Goal: Task Accomplishment & Management: Complete application form

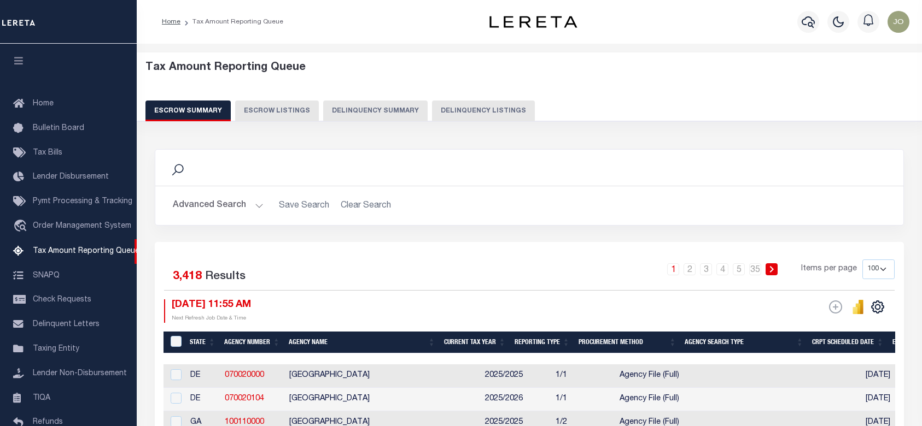
select select "100"
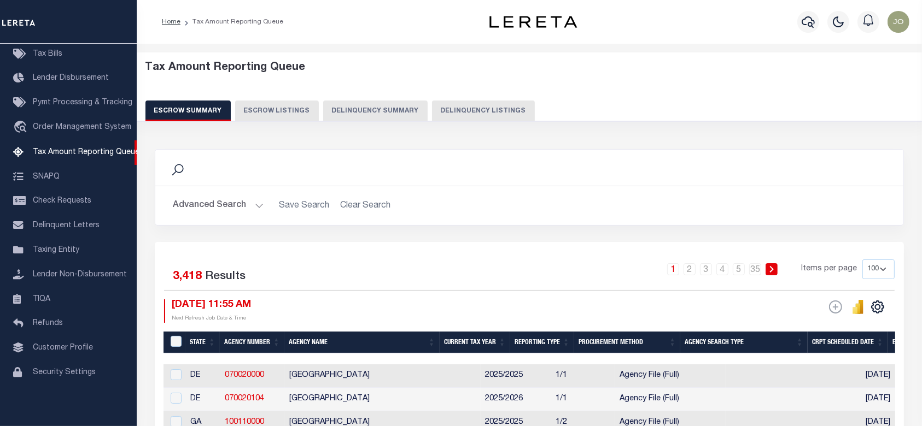
click at [682, 88] on div "Tax Amount Reporting Queue Escrow Summary Escrow Listings Delinquency Summary" at bounding box center [529, 91] width 768 height 60
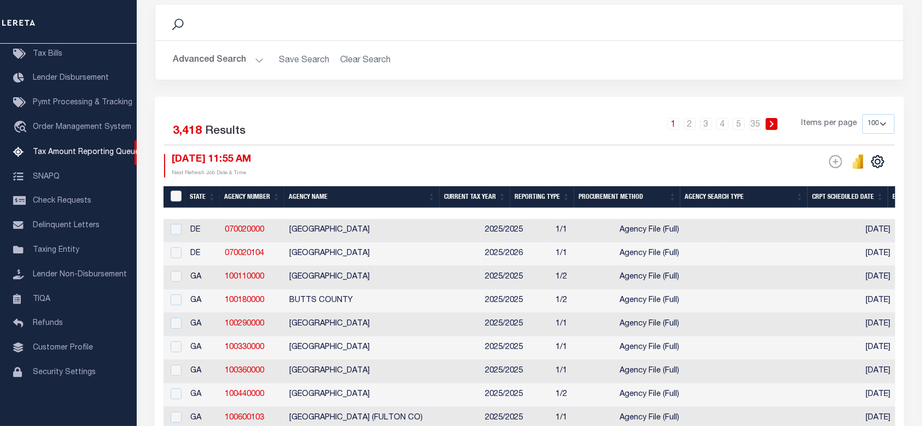
scroll to position [0, 0]
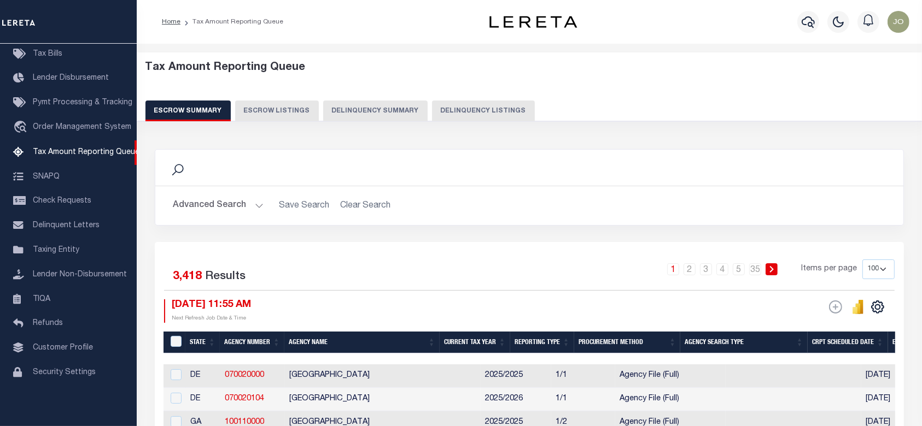
click at [383, 103] on button "Delinquency Summary" at bounding box center [375, 111] width 104 height 21
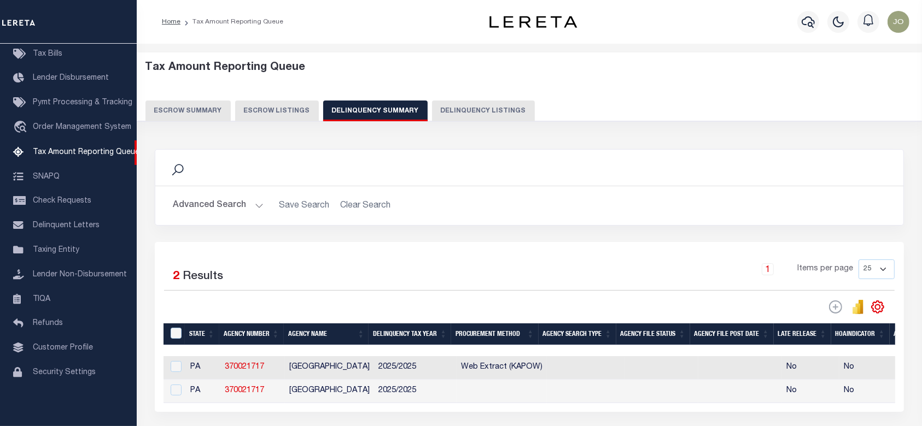
click at [236, 192] on div "Advanced Search Save Search Clear Search SummaryGridWrapper_dynamictable_____De…" at bounding box center [529, 205] width 748 height 39
click at [230, 216] on button "Advanced Search" at bounding box center [218, 205] width 91 height 21
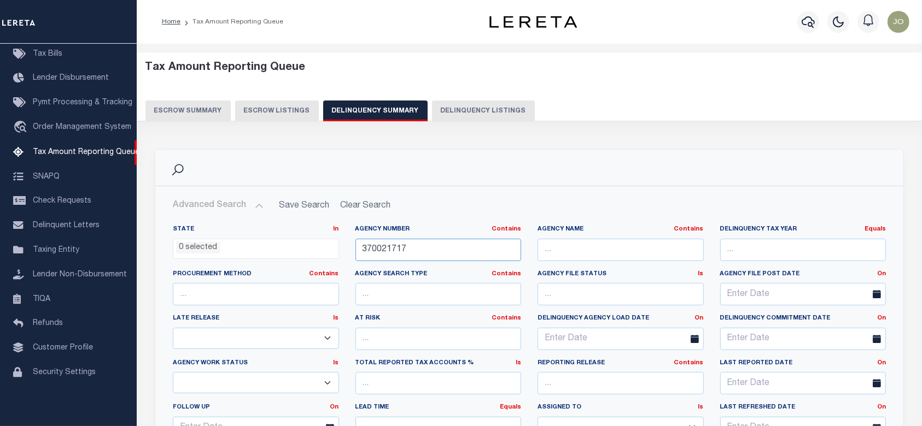
click at [424, 253] on input "370021717" at bounding box center [438, 250] width 166 height 22
paste input "120820000"
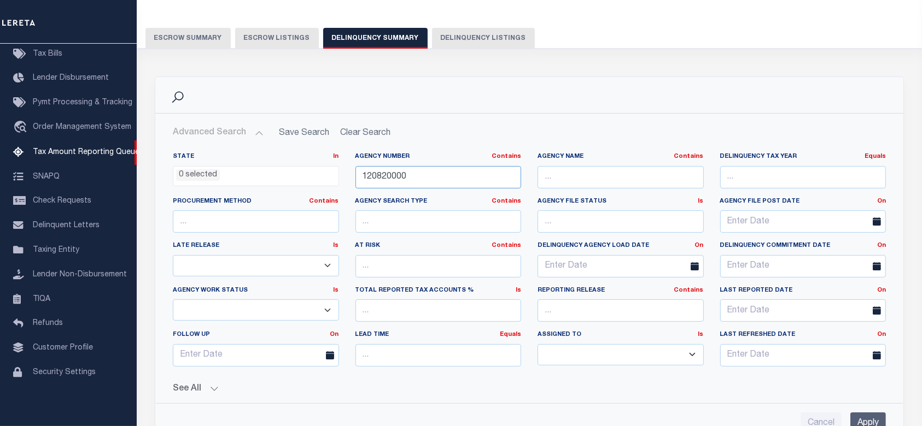
click at [380, 176] on input "120820000" at bounding box center [438, 177] width 166 height 22
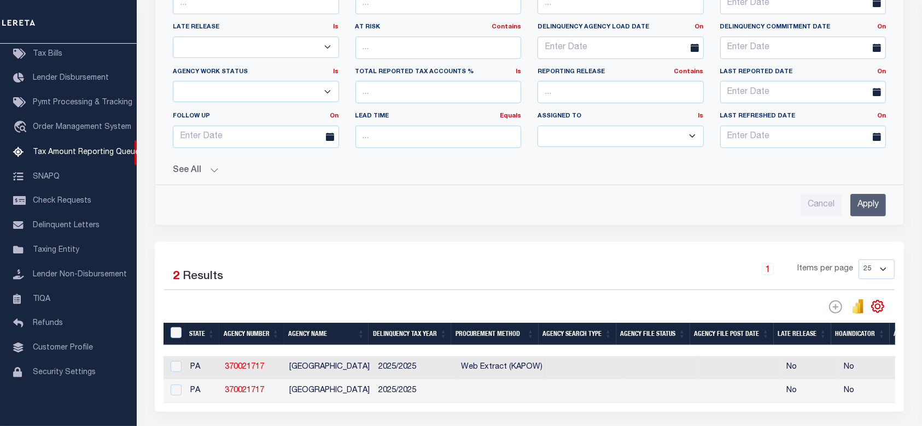
type input "120820000"
click at [218, 180] on div "State In In AK AL AR AZ CA CO CT DC DE FL GA GU HI IA ID IL IN KS KY LA MA MD M…" at bounding box center [529, 70] width 730 height 291
click at [209, 170] on button "See All" at bounding box center [529, 171] width 713 height 10
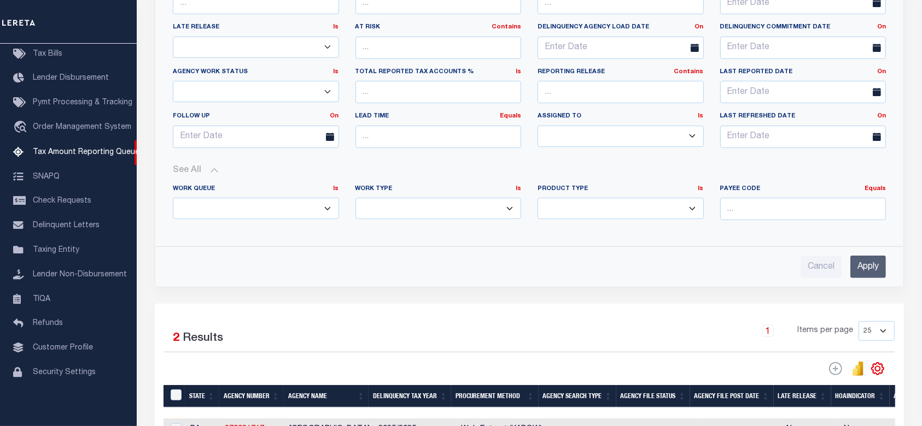
click at [478, 186] on label "Work Type Is Is Contains" at bounding box center [438, 189] width 166 height 9
click at [864, 261] on input "Apply" at bounding box center [868, 267] width 36 height 22
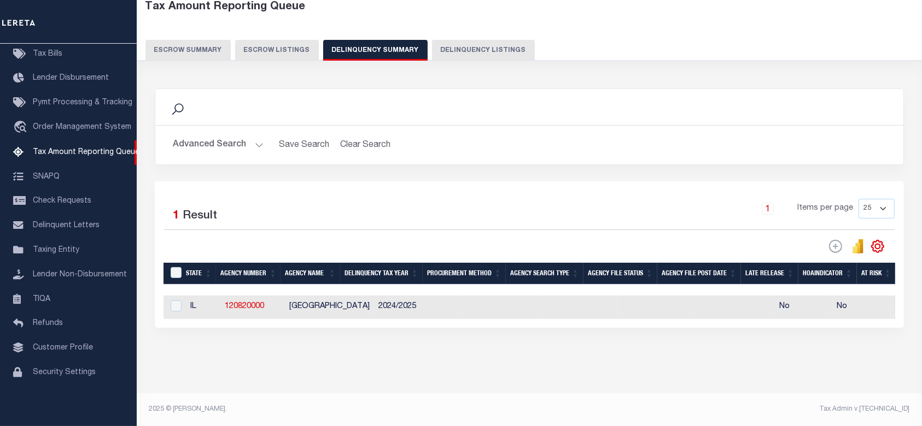
scroll to position [0, 640]
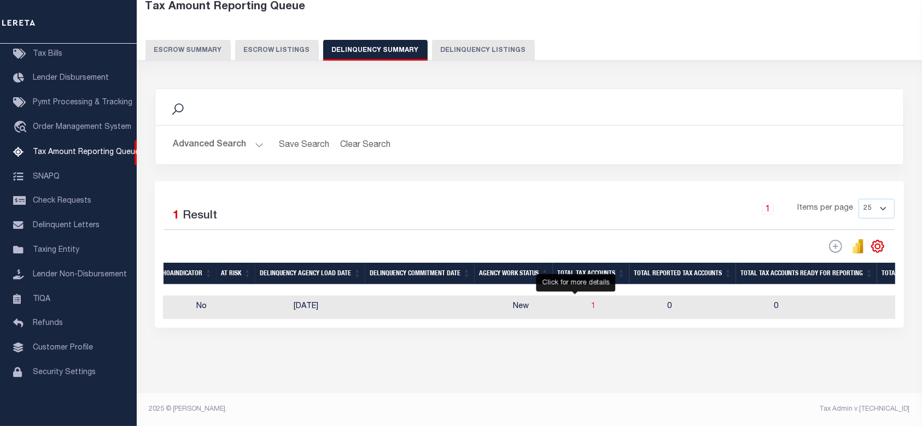
click at [591, 303] on span "1" at bounding box center [593, 307] width 4 height 8
select select "100"
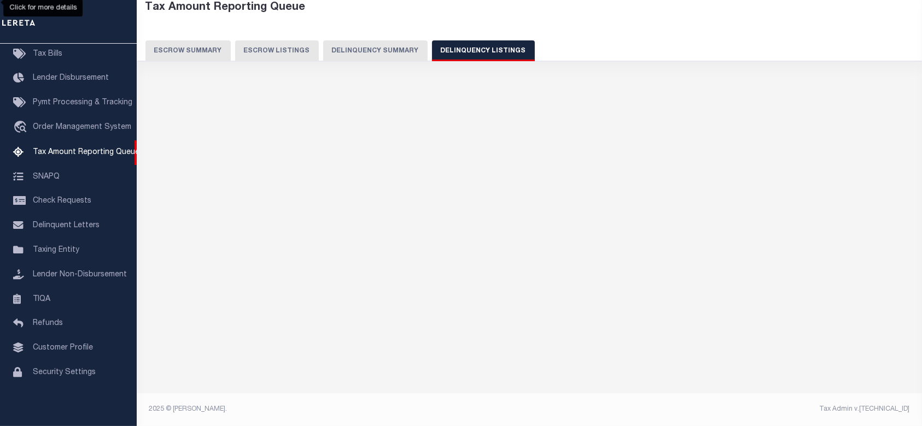
scroll to position [59, 0]
select select "100"
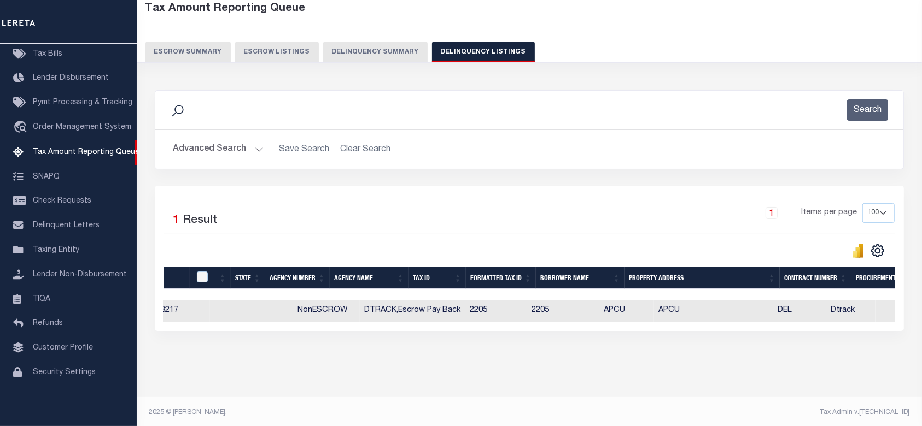
scroll to position [0, 640]
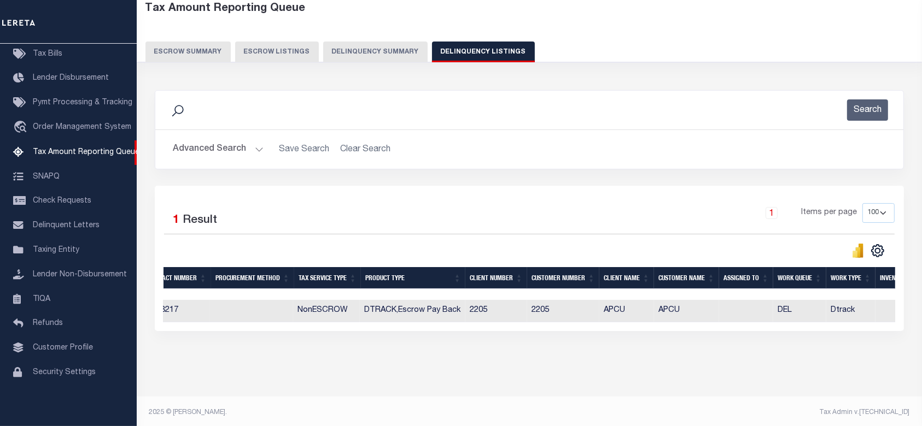
click at [394, 57] on button "Delinquency Summary" at bounding box center [375, 52] width 104 height 21
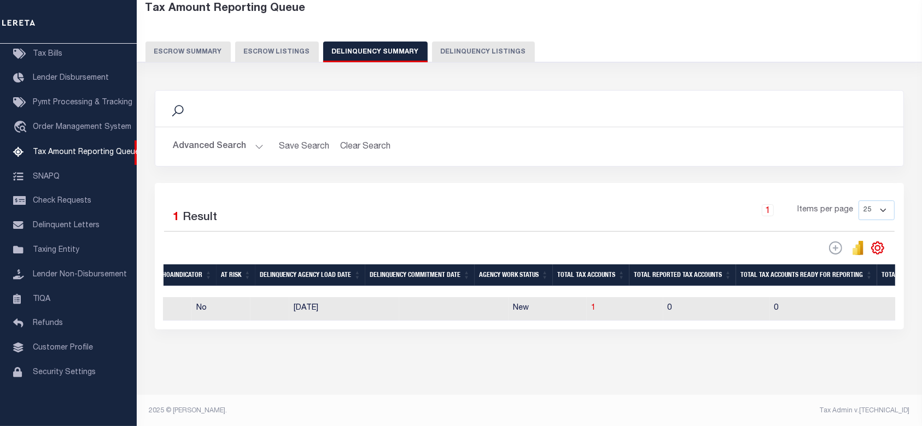
click at [249, 150] on button "Advanced Search" at bounding box center [218, 146] width 91 height 21
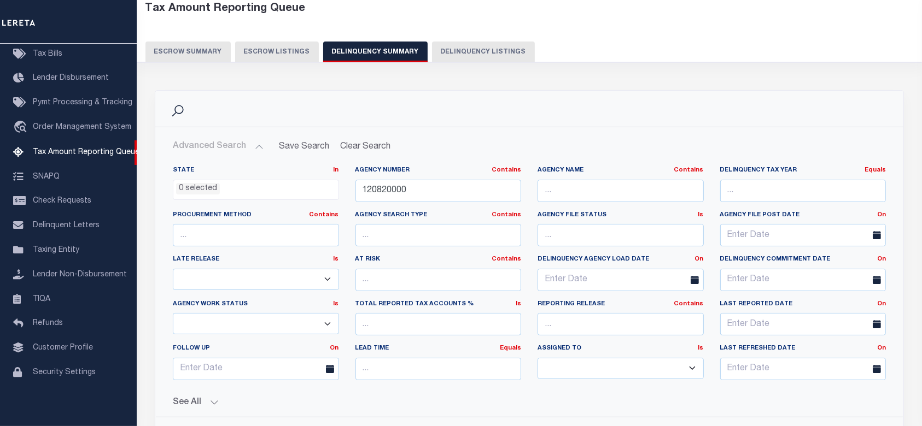
scroll to position [278, 0]
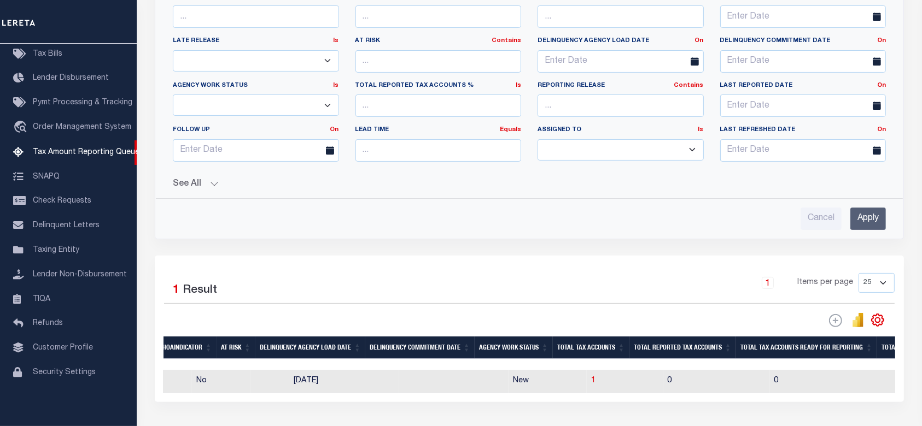
click at [196, 185] on button "See All" at bounding box center [529, 184] width 713 height 10
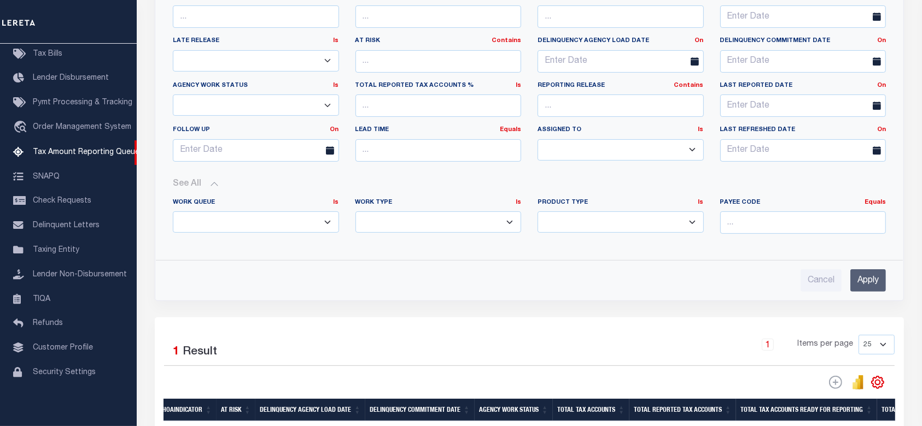
click at [440, 226] on select "Annual Delinquency Back Search Payment Status Check DTRACK" at bounding box center [438, 222] width 166 height 21
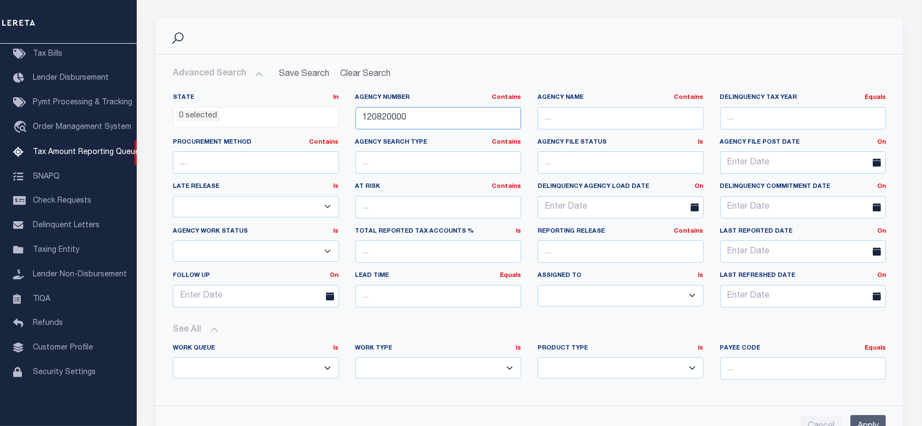
click at [450, 121] on input "120820000" at bounding box center [438, 118] width 166 height 22
paste input "4565023"
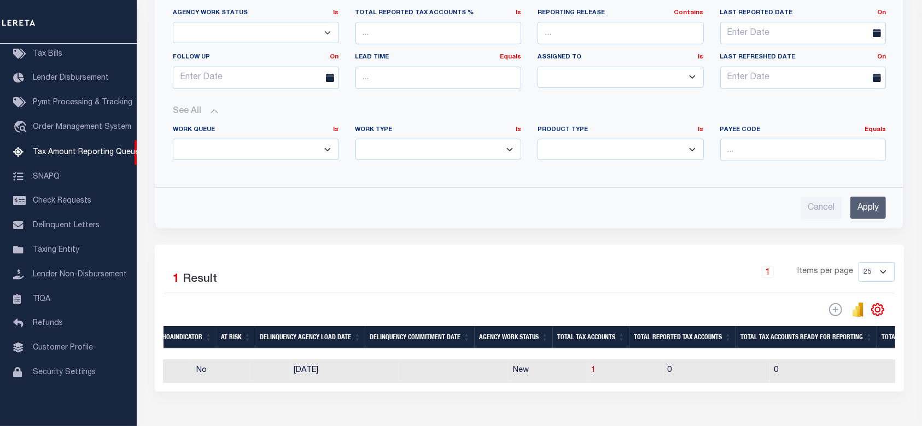
type input "456502300"
click at [871, 207] on input "Apply" at bounding box center [868, 208] width 36 height 22
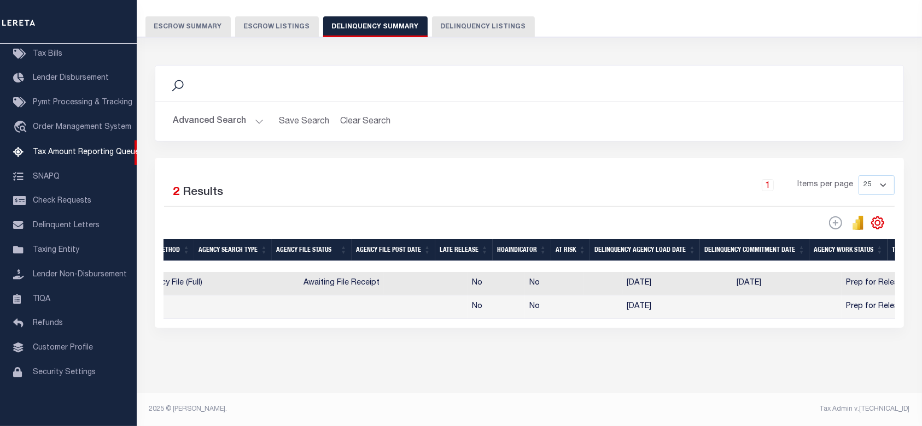
scroll to position [0, 378]
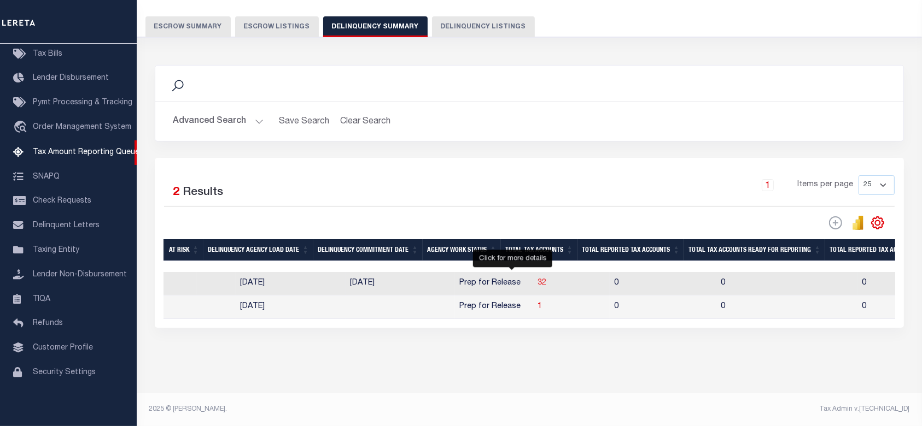
click at [537, 279] on span "32" at bounding box center [541, 283] width 9 height 8
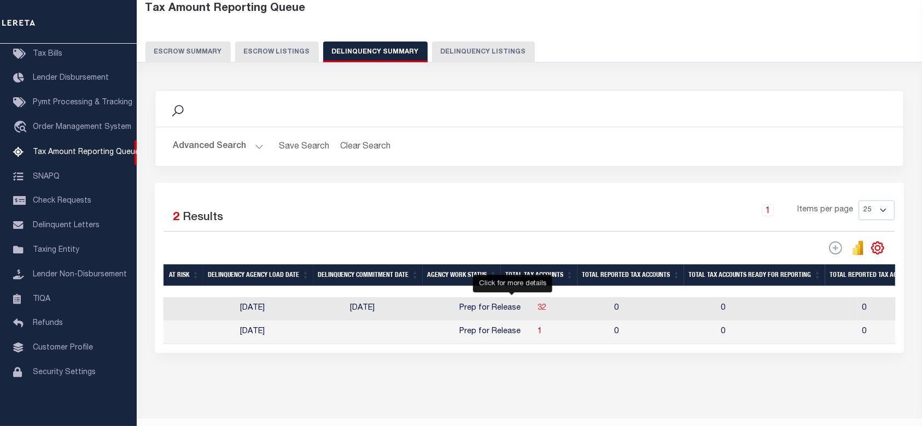
select select "100"
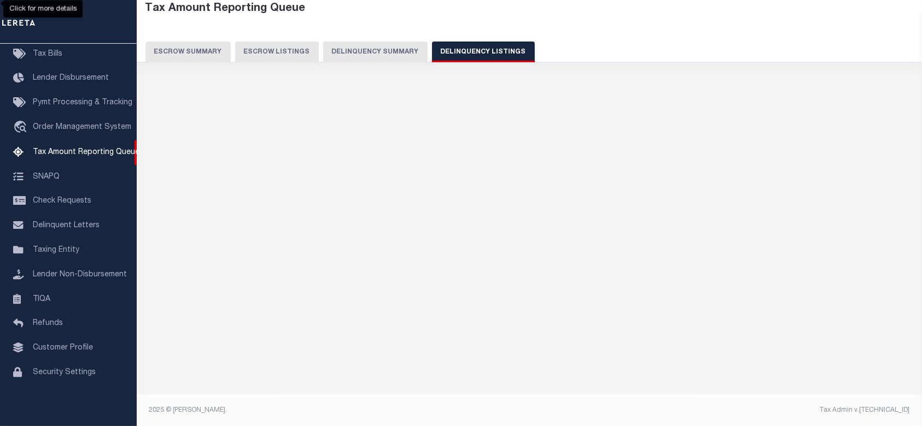
select select "100"
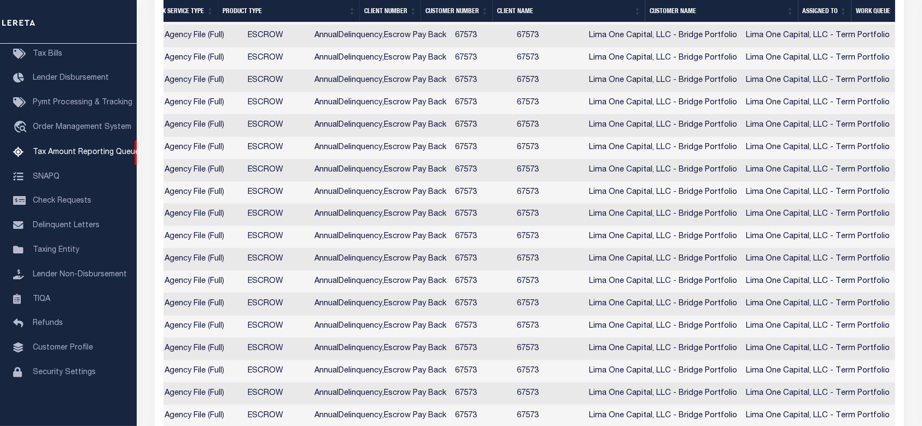
scroll to position [693, 0]
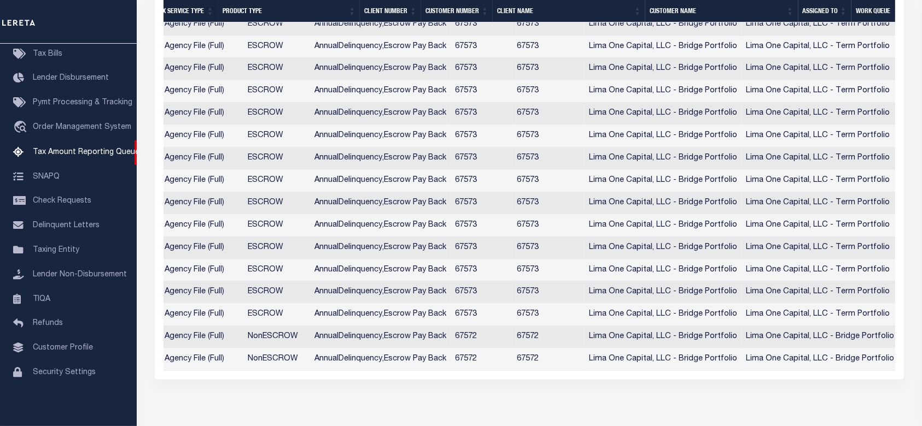
drag, startPoint x: 682, startPoint y: 394, endPoint x: 471, endPoint y: 397, distance: 211.0
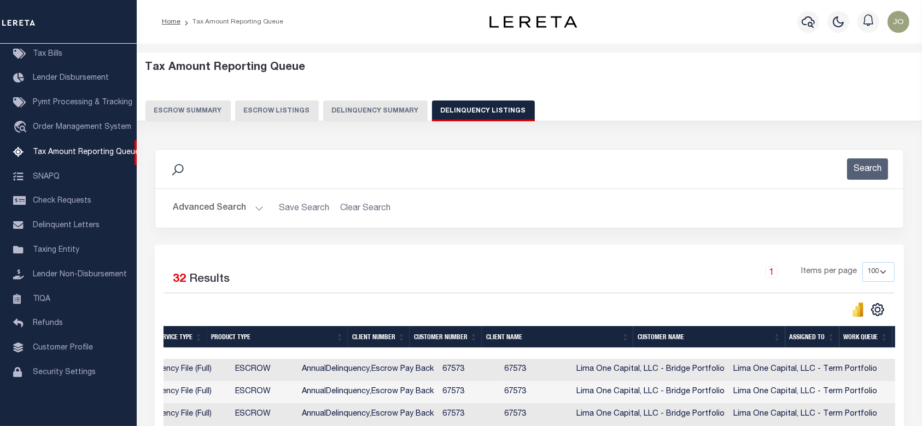
click at [387, 111] on button "Delinquency Summary" at bounding box center [375, 111] width 104 height 21
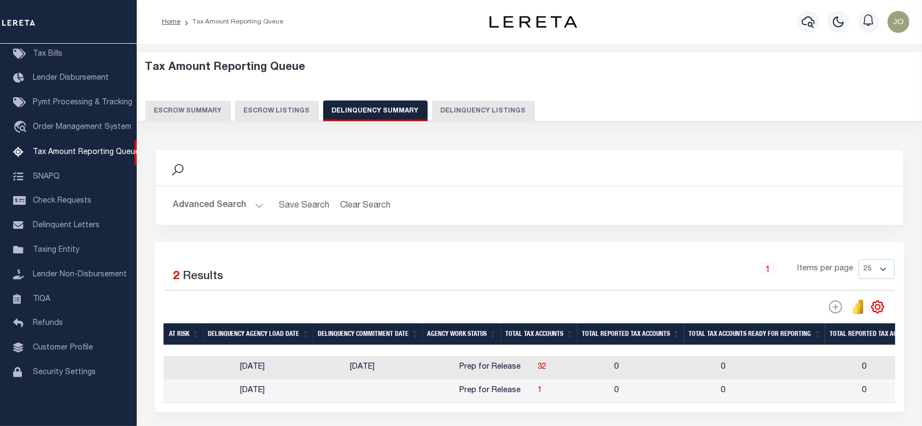
click at [234, 216] on button "Advanced Search" at bounding box center [218, 205] width 91 height 21
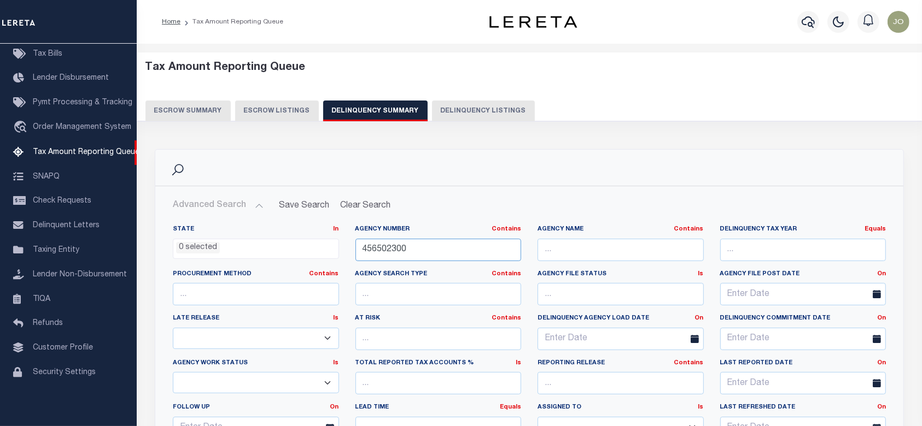
click at [423, 243] on input "456502300" at bounding box center [438, 250] width 166 height 22
paste input "76"
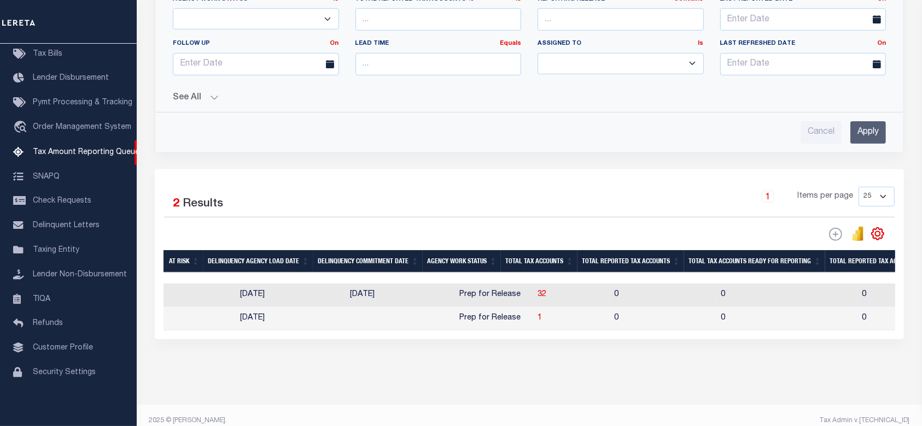
type input "457602300"
click at [848, 131] on div "Cancel Apply" at bounding box center [529, 132] width 713 height 22
click at [865, 130] on input "Apply" at bounding box center [868, 132] width 36 height 22
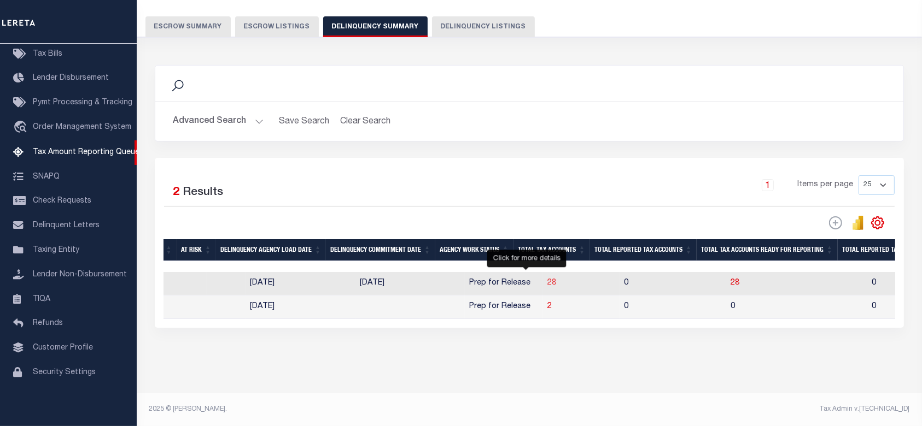
click at [547, 279] on span "28" at bounding box center [551, 283] width 9 height 8
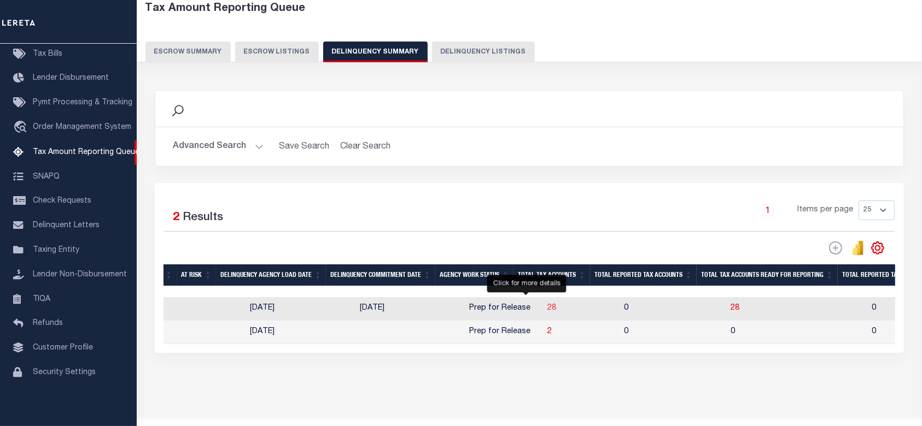
select select "100"
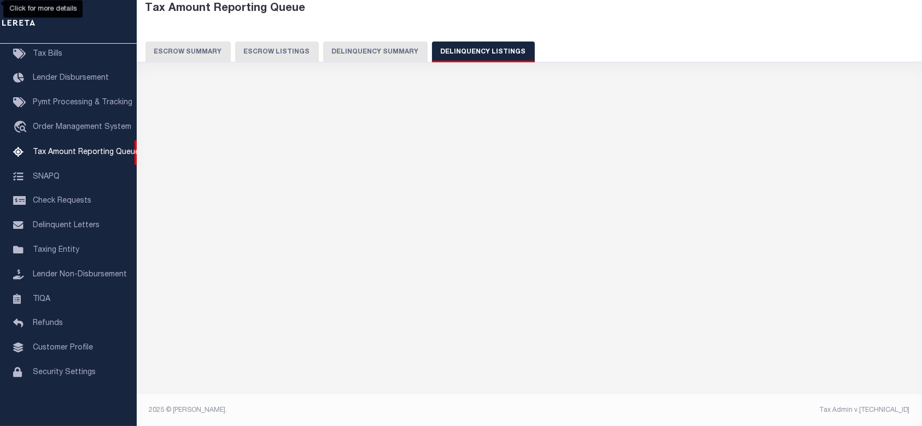
select select "100"
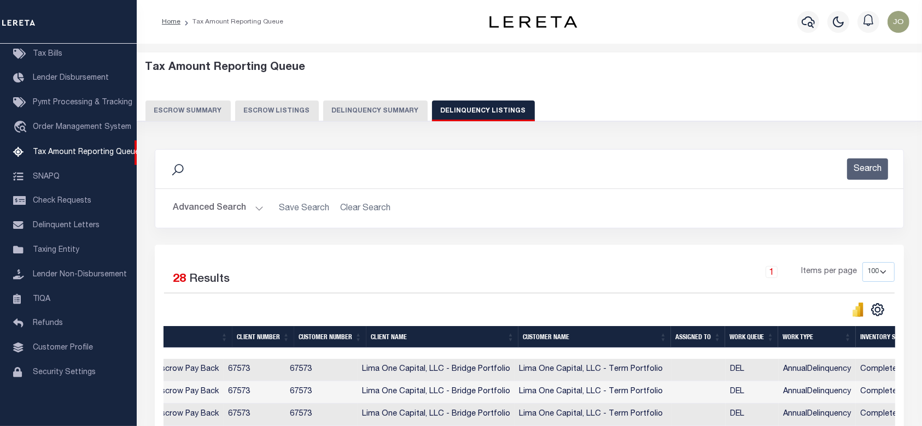
click at [360, 116] on button "Delinquency Summary" at bounding box center [375, 111] width 104 height 21
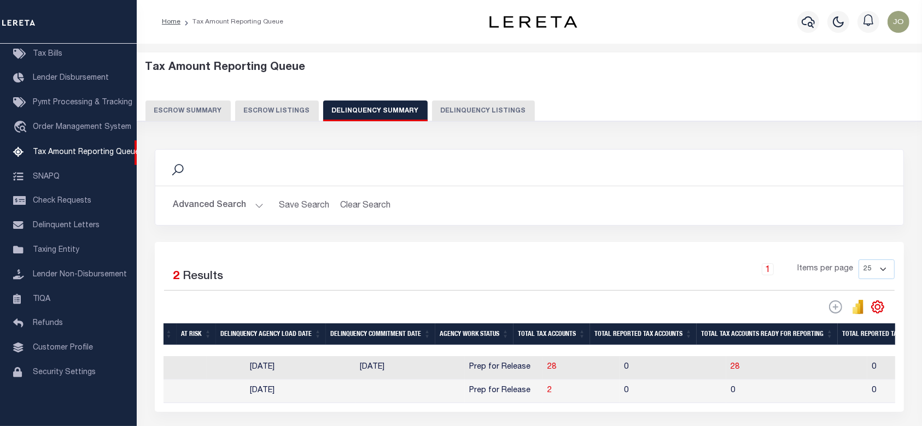
click at [232, 206] on button "Advanced Search" at bounding box center [218, 205] width 91 height 21
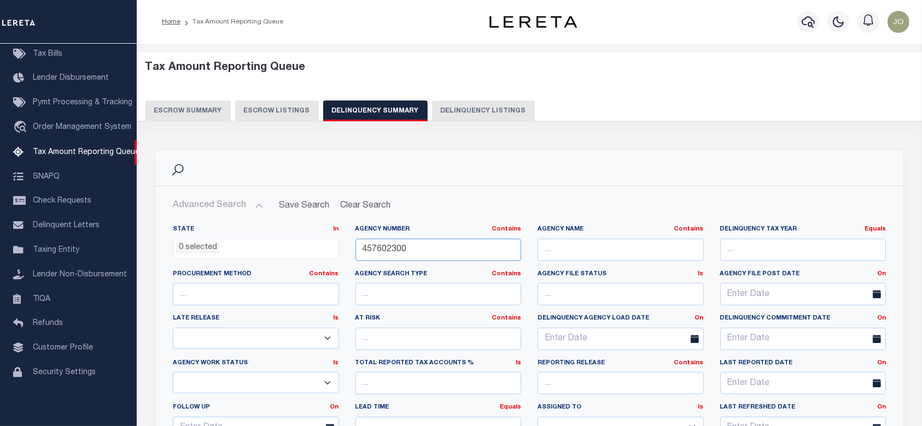
click at [481, 260] on input "457602300" at bounding box center [438, 250] width 166 height 22
paste input "3"
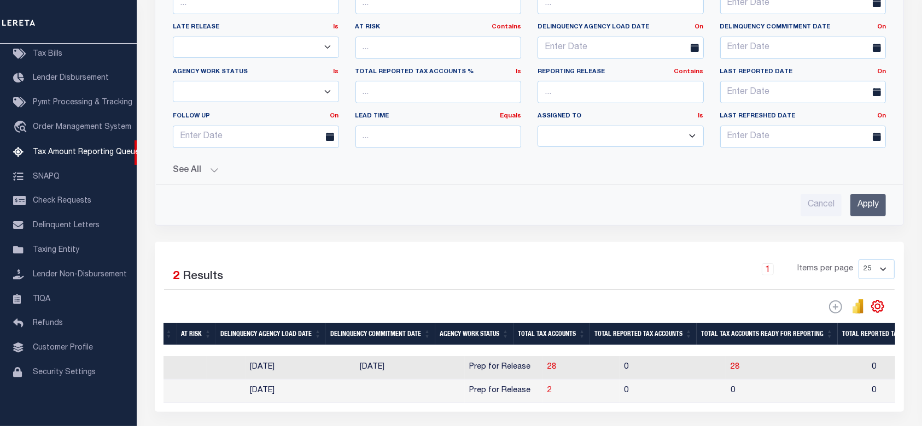
type input "457302300"
click at [862, 209] on input "Apply" at bounding box center [868, 205] width 36 height 22
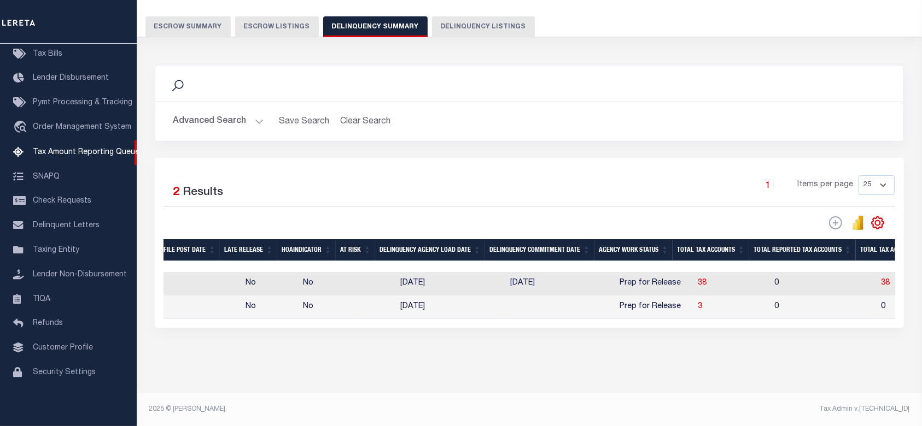
click at [693, 281] on td "38" at bounding box center [731, 284] width 77 height 24
checkbox input "true"
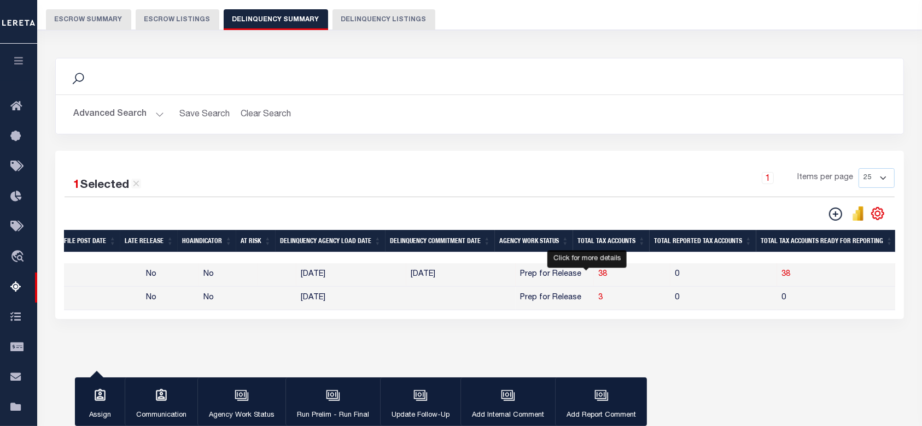
click at [598, 272] on span "38" at bounding box center [602, 275] width 9 height 8
select select "100"
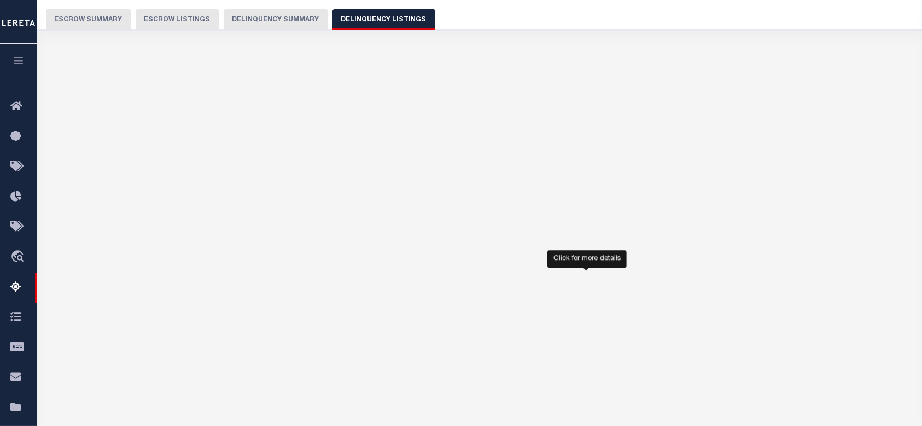
select select "100"
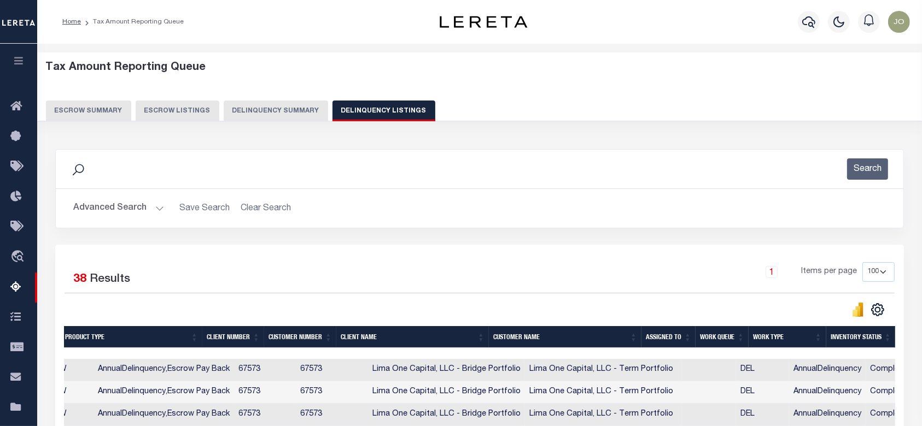
click at [288, 113] on button "Delinquency Summary" at bounding box center [276, 111] width 104 height 21
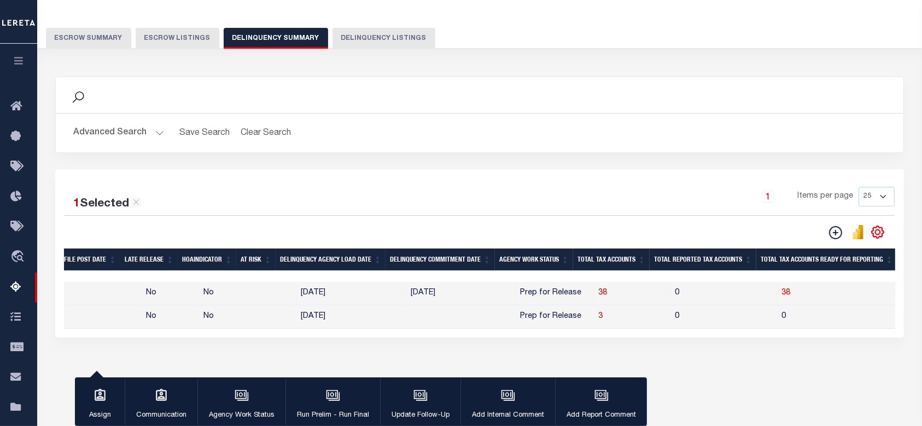
click at [126, 124] on button "Advanced Search" at bounding box center [118, 132] width 91 height 21
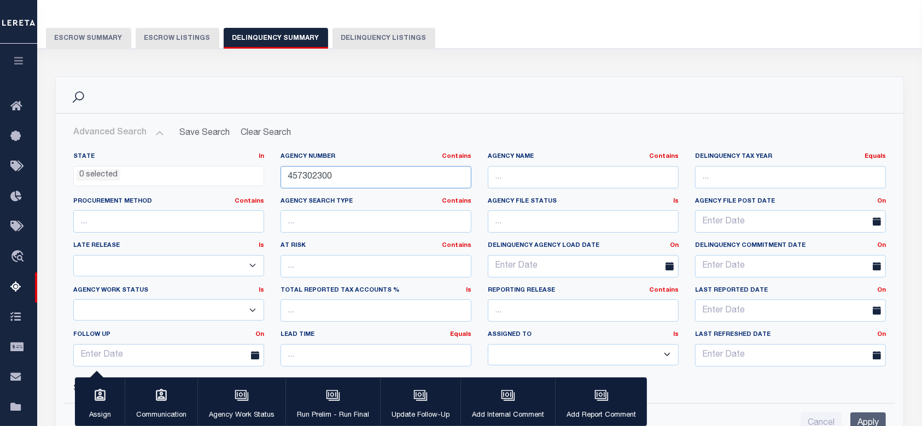
click at [374, 179] on input "457302300" at bounding box center [375, 177] width 191 height 22
paste input "3405500"
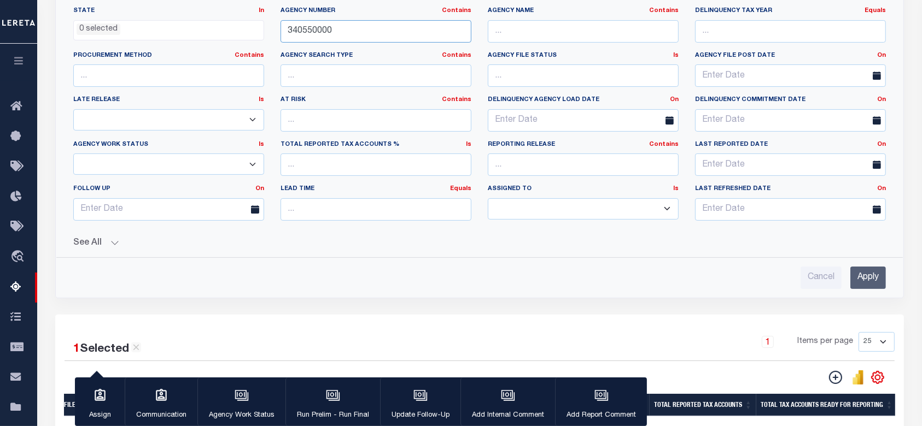
type input "340550000"
click at [858, 274] on input "Apply" at bounding box center [868, 278] width 36 height 22
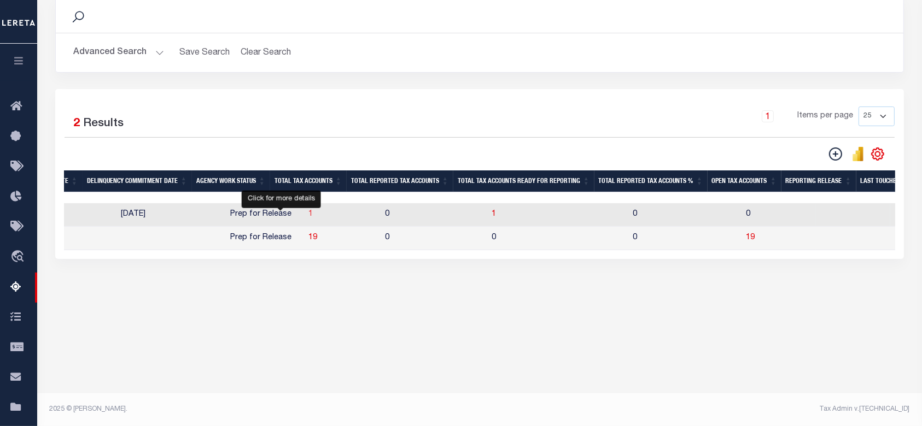
click at [308, 217] on span "1" at bounding box center [310, 214] width 4 height 8
select select "100"
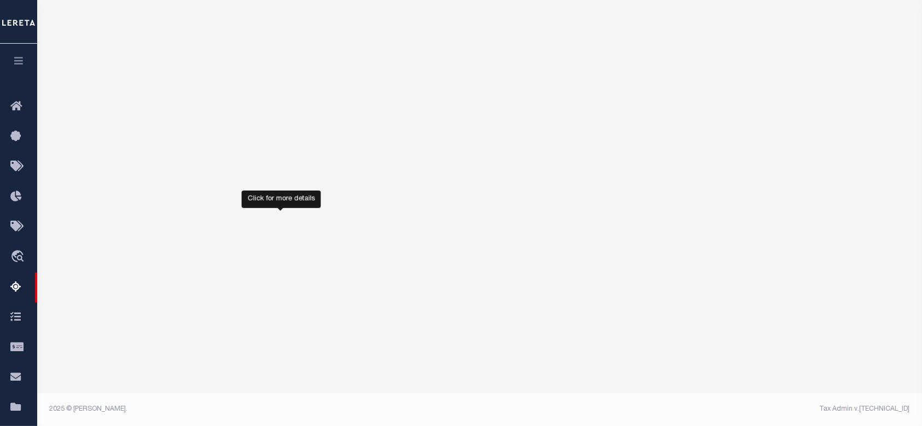
select select "100"
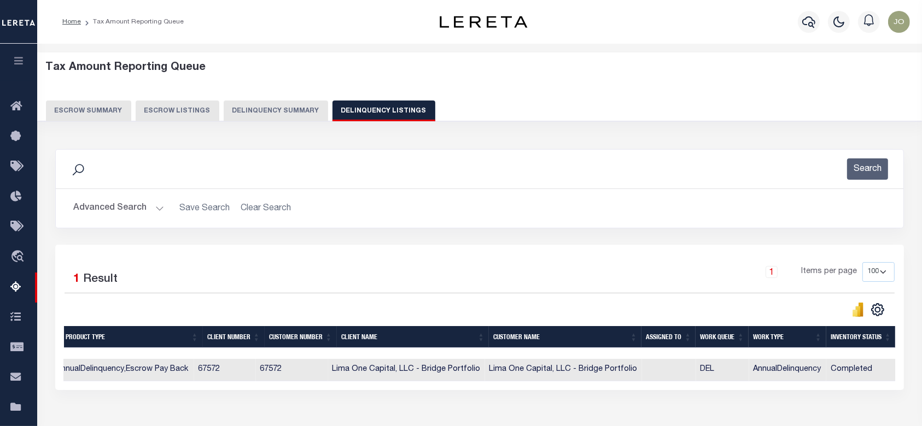
click at [255, 107] on button "Delinquency Summary" at bounding box center [276, 111] width 104 height 21
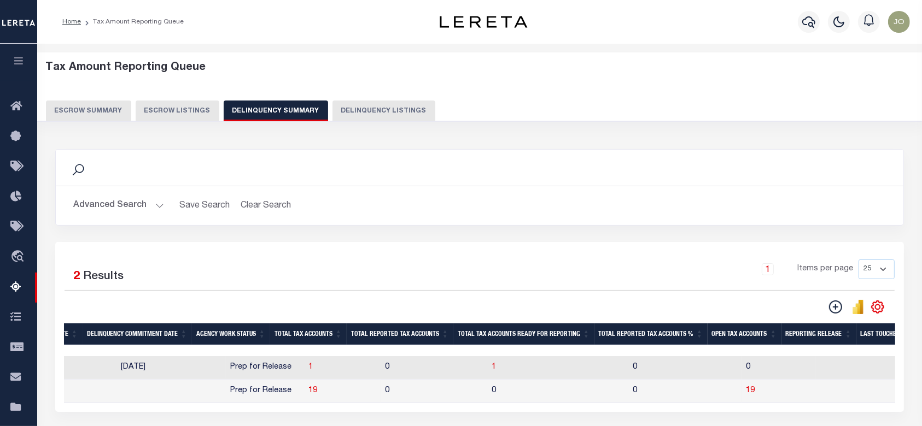
click at [114, 192] on div "Advanced Search Save Search Clear Search SummaryGridWrapper_dynamictable_____De…" at bounding box center [479, 205] width 847 height 39
click at [119, 199] on button "Advanced Search" at bounding box center [118, 205] width 91 height 21
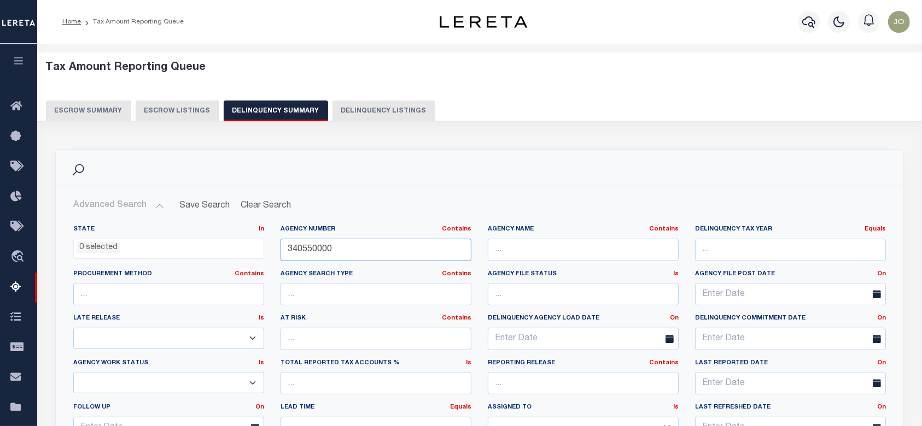
click at [432, 260] on input "340550000" at bounding box center [375, 250] width 191 height 22
paste input "0"
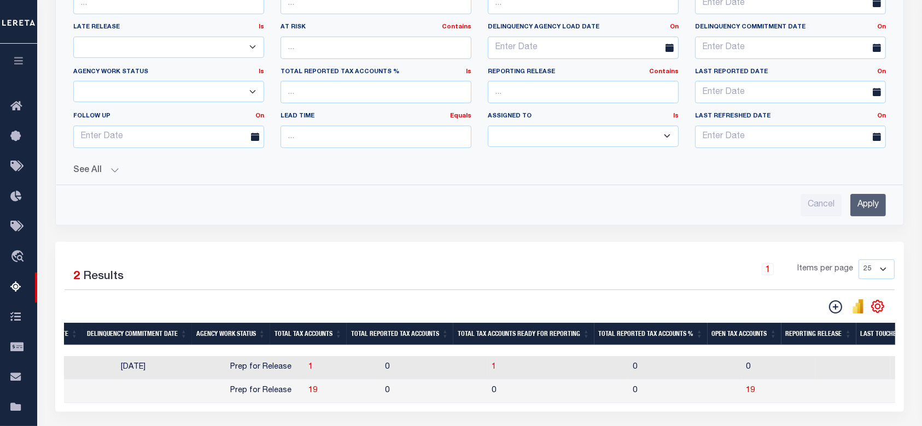
type input "340500000"
click at [858, 195] on input "Apply" at bounding box center [868, 205] width 36 height 22
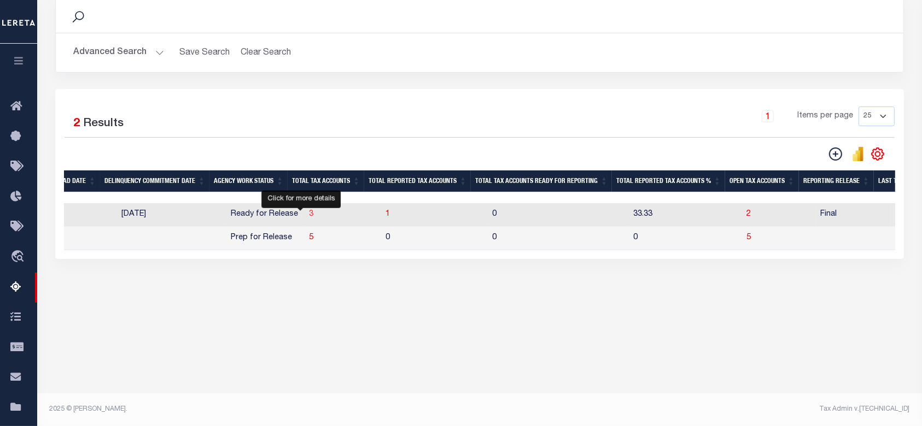
click at [309, 213] on span "3" at bounding box center [311, 214] width 4 height 8
select select "100"
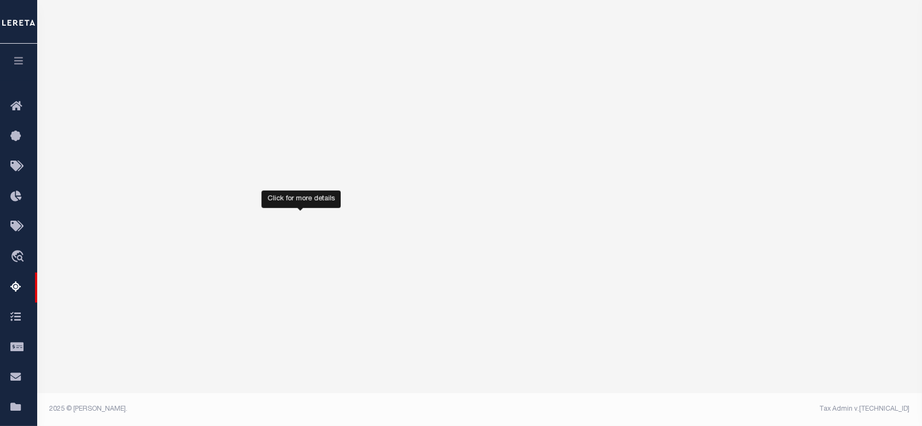
select select "100"
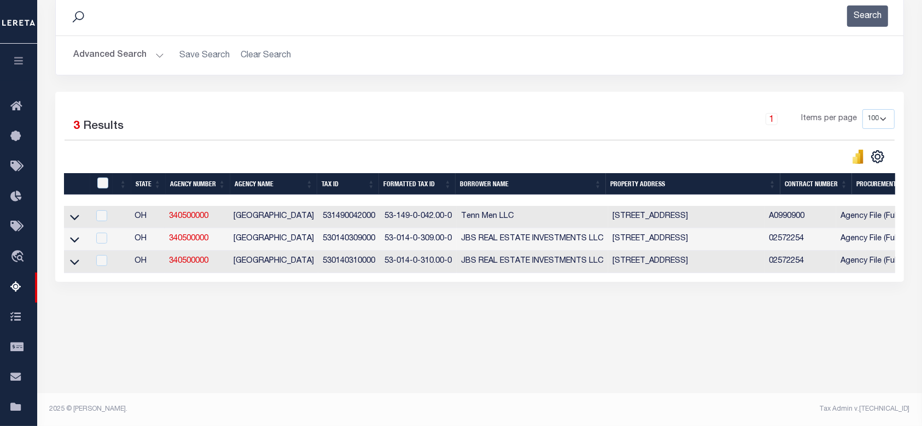
click at [542, 282] on div "Selected 3 Results 1 Items per page 10 25 50 100 500" at bounding box center [479, 187] width 848 height 190
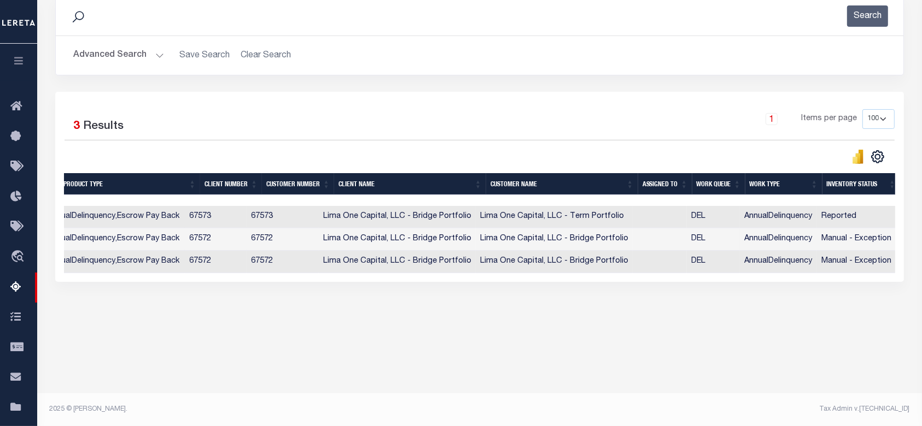
click at [383, 199] on div at bounding box center [11, 200] width 1778 height 11
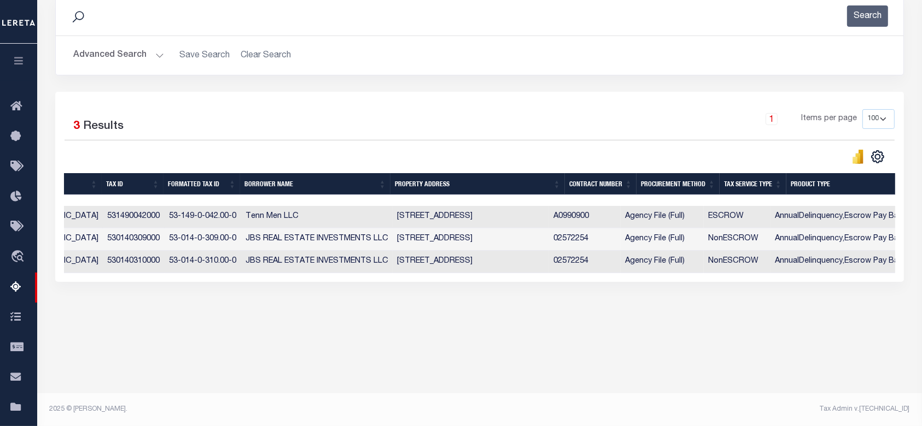
click at [136, 53] on button "Advanced Search" at bounding box center [118, 55] width 91 height 21
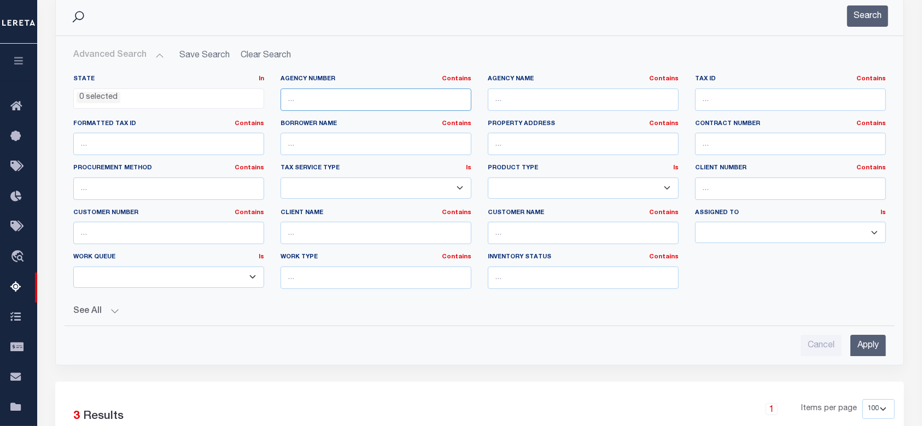
click at [322, 98] on input "text" at bounding box center [375, 100] width 191 height 22
paste input "310520204"
type input "310520204"
click at [866, 349] on input "Apply" at bounding box center [868, 346] width 36 height 22
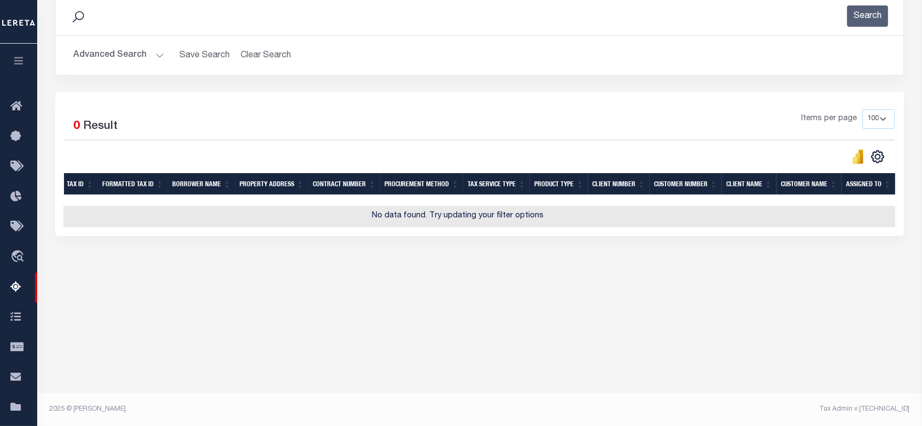
scroll to position [80, 0]
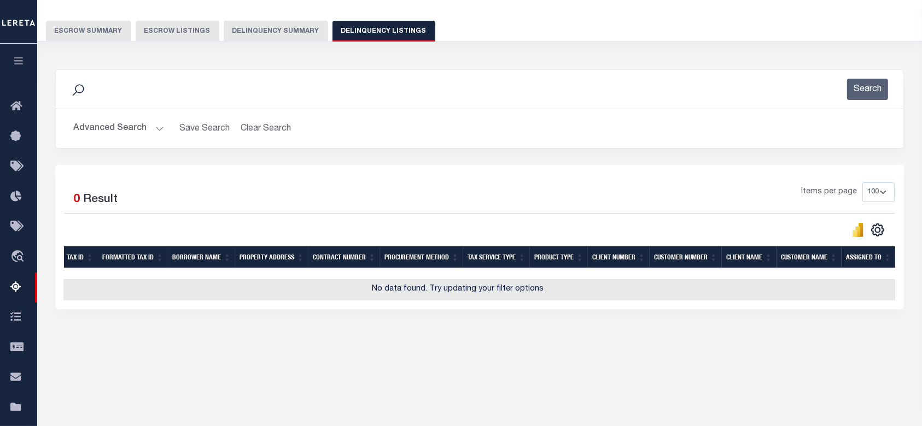
click at [103, 118] on button "Advanced Search" at bounding box center [118, 128] width 91 height 21
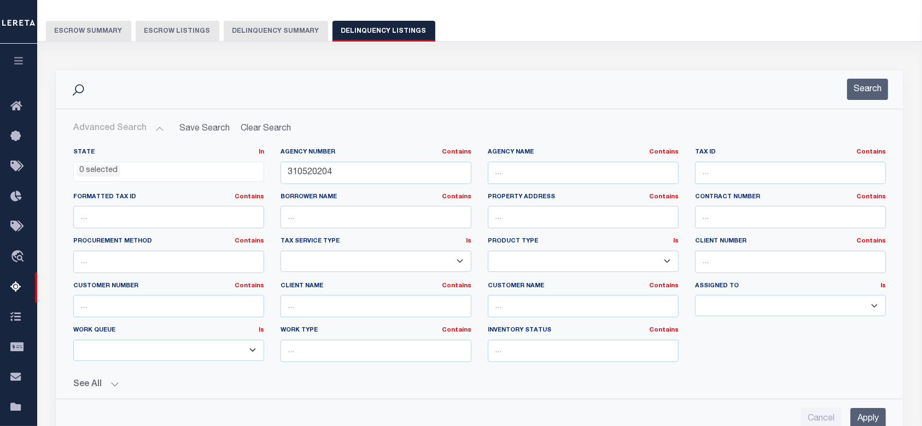
click at [278, 26] on button "Delinquency Summary" at bounding box center [276, 31] width 104 height 21
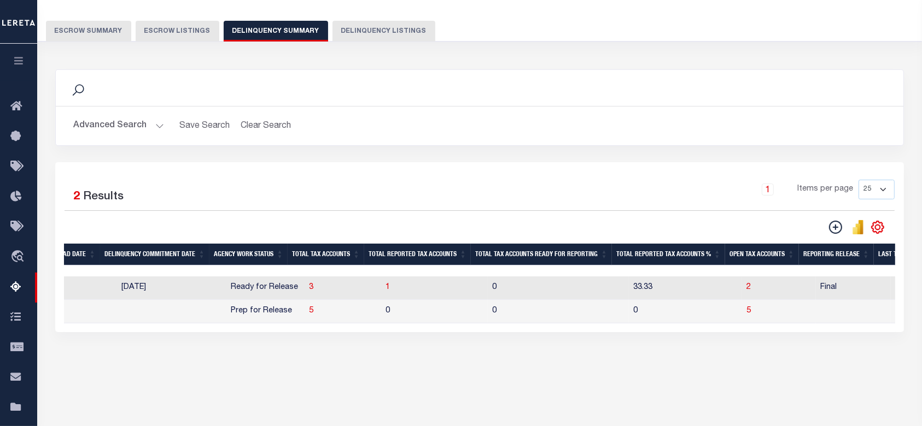
click at [363, 28] on button "Delinquency Listings" at bounding box center [383, 31] width 103 height 21
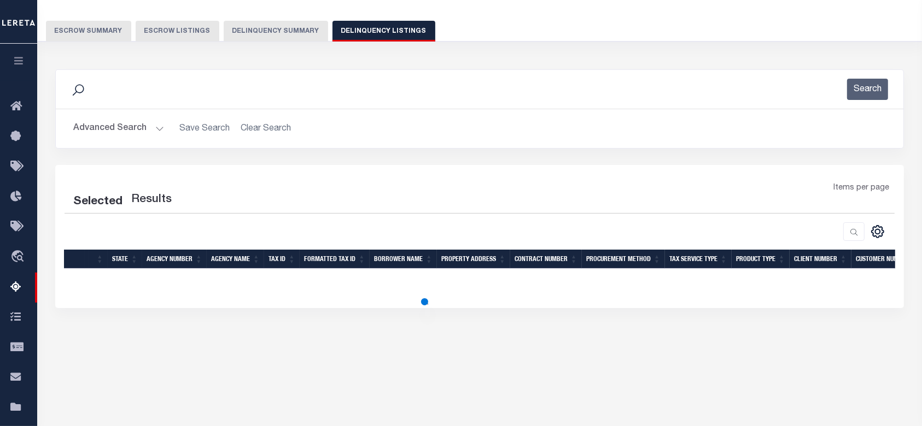
click at [137, 125] on button "Advanced Search" at bounding box center [118, 128] width 91 height 21
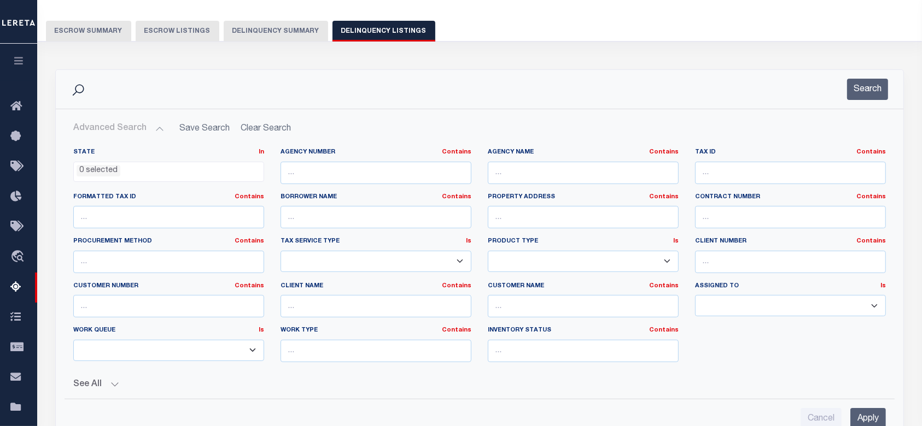
select select "100"
click at [293, 28] on button "Delinquency Summary" at bounding box center [276, 31] width 104 height 21
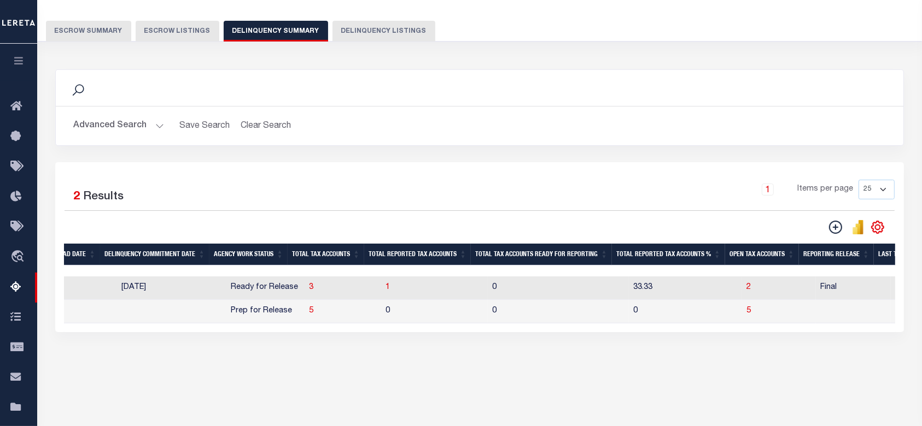
click at [133, 122] on button "Advanced Search" at bounding box center [118, 125] width 91 height 21
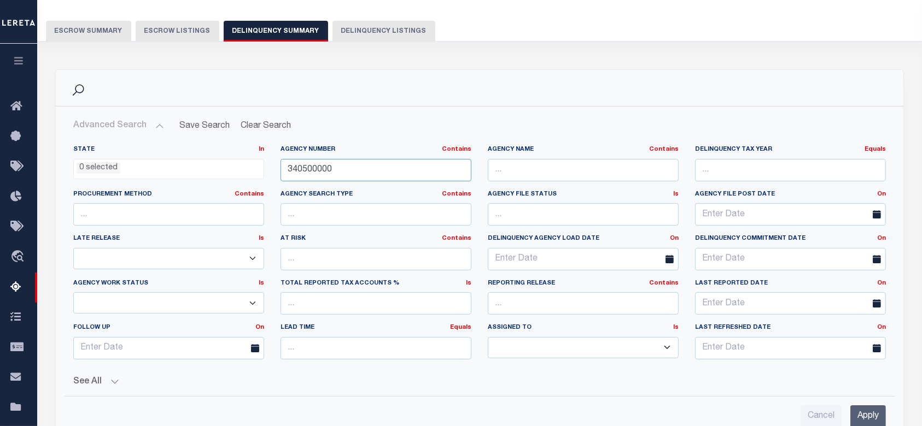
click at [380, 166] on input "340500000" at bounding box center [375, 170] width 191 height 22
paste input "10520204"
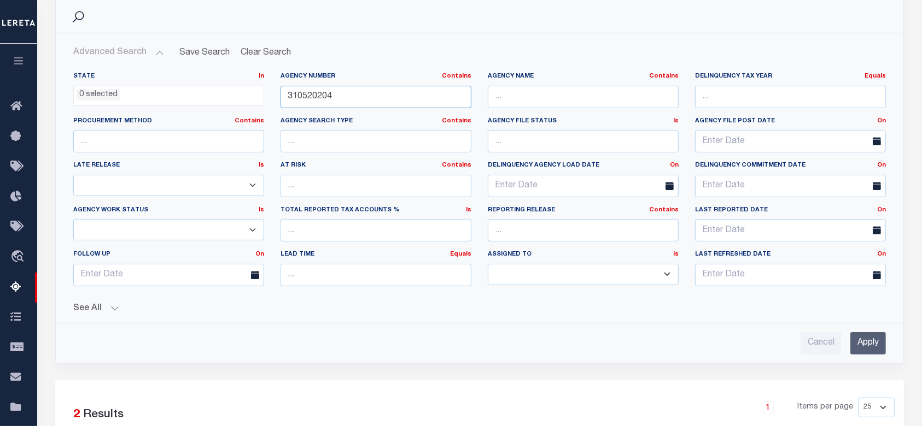
scroll to position [226, 0]
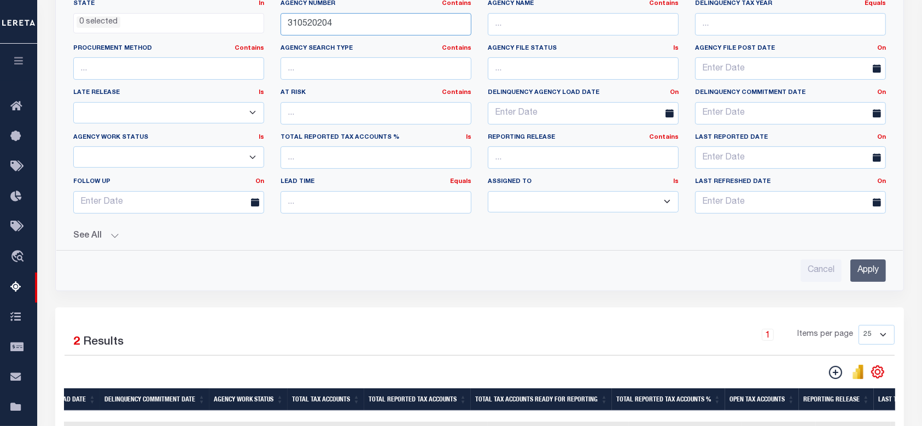
type input "310520204"
click at [889, 269] on div "Cancel Apply" at bounding box center [479, 266] width 830 height 31
click at [875, 267] on input "Apply" at bounding box center [868, 271] width 36 height 22
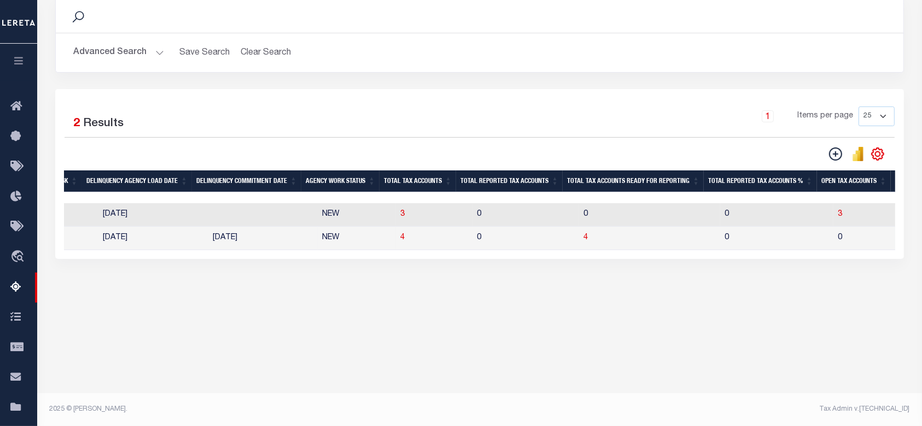
scroll to position [0, 740]
drag, startPoint x: 392, startPoint y: 238, endPoint x: 398, endPoint y: 243, distance: 7.0
click at [403, 238] on span "4" at bounding box center [405, 238] width 4 height 8
select select "100"
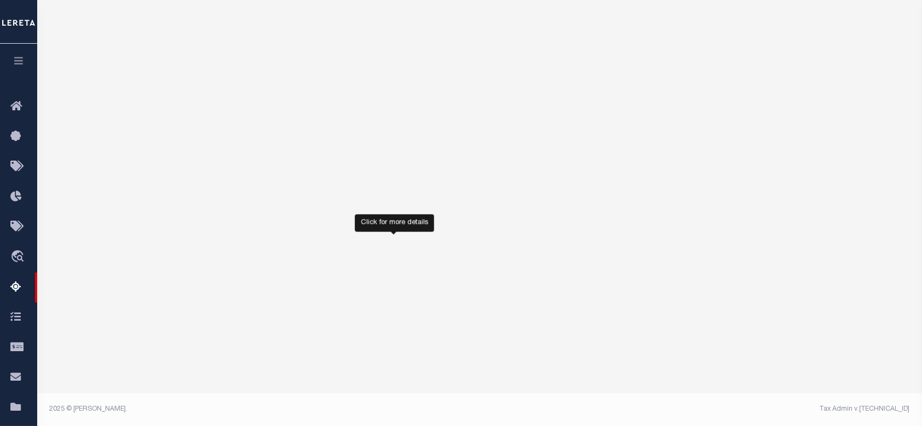
select select "100"
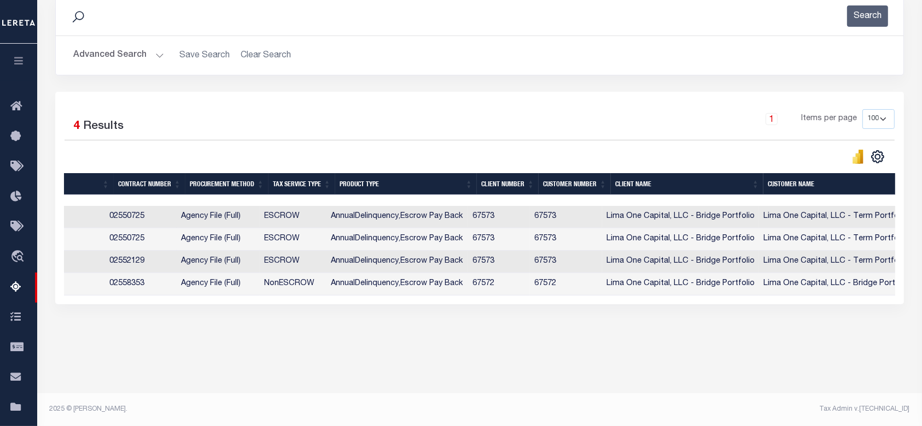
scroll to position [0, 837]
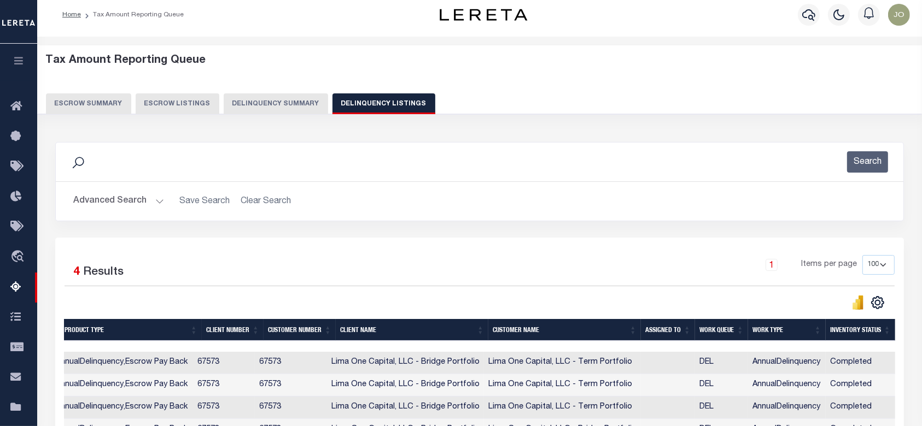
click at [301, 111] on button "Delinquency Summary" at bounding box center [276, 103] width 104 height 21
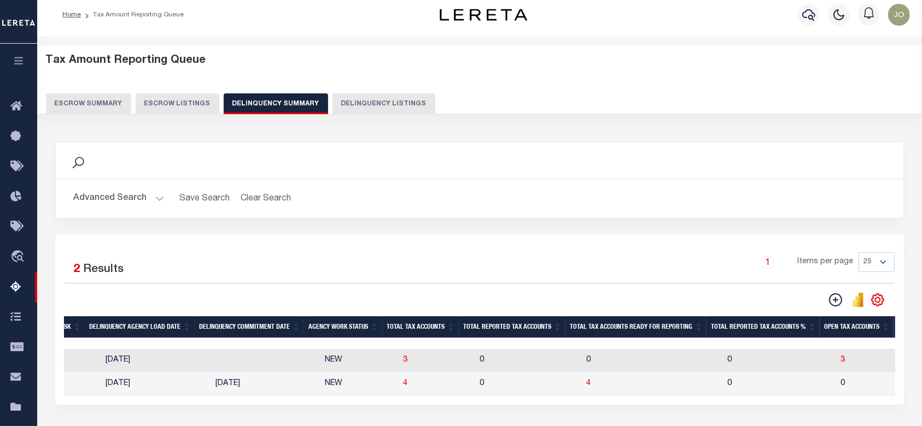
click at [138, 206] on button "Advanced Search" at bounding box center [118, 198] width 91 height 21
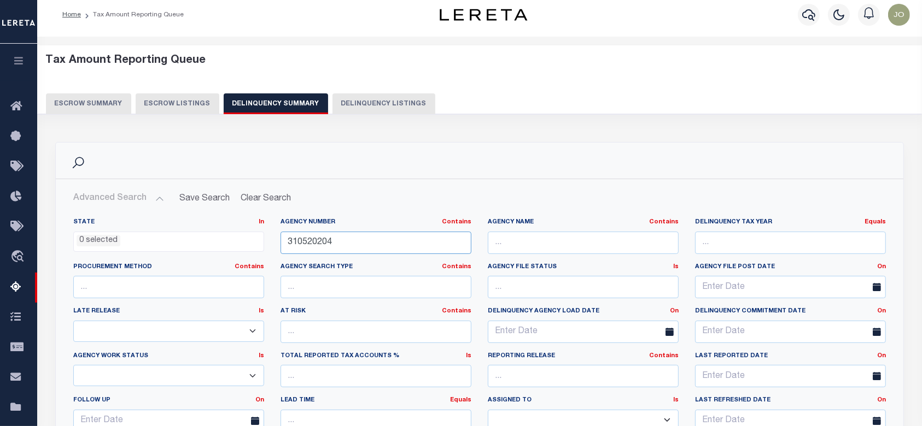
click at [373, 251] on input "310520204" at bounding box center [375, 243] width 191 height 22
click at [371, 244] on input "310520204" at bounding box center [375, 243] width 191 height 22
paste input "050030000"
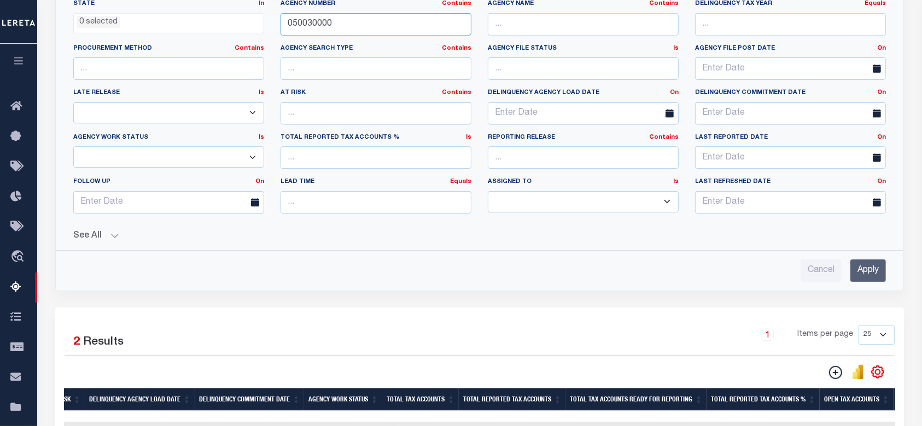
type input "050030000"
click at [852, 265] on input "Apply" at bounding box center [868, 271] width 36 height 22
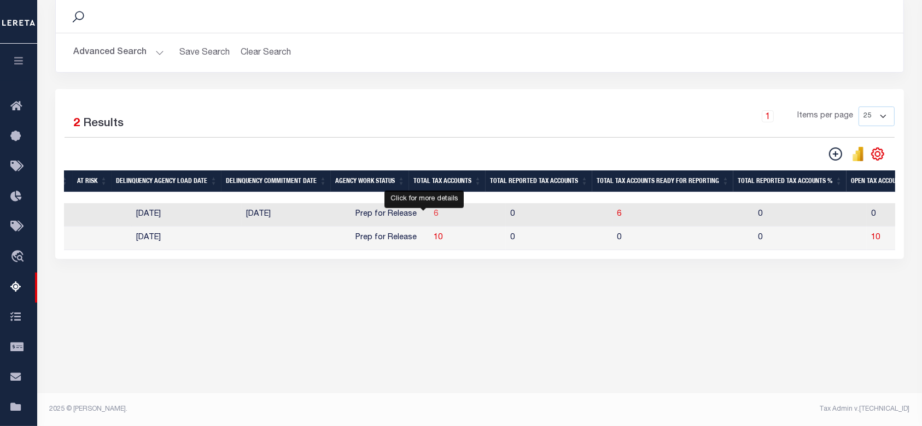
click at [433, 216] on span "6" at bounding box center [435, 214] width 4 height 8
select select "100"
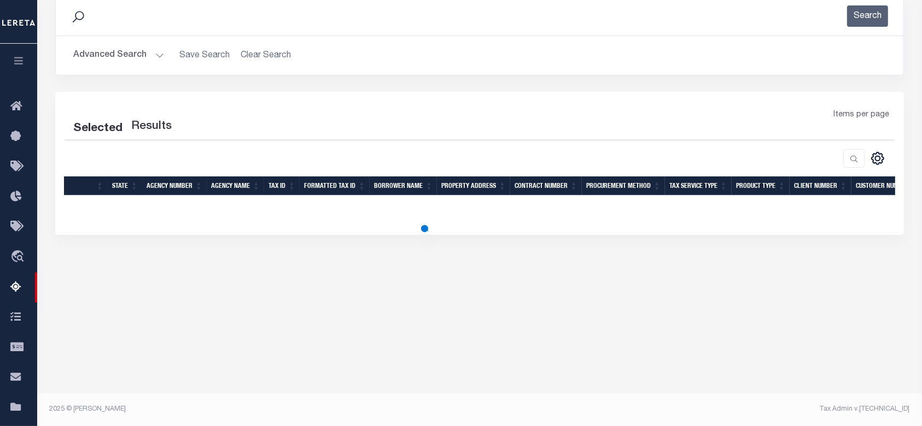
select select "100"
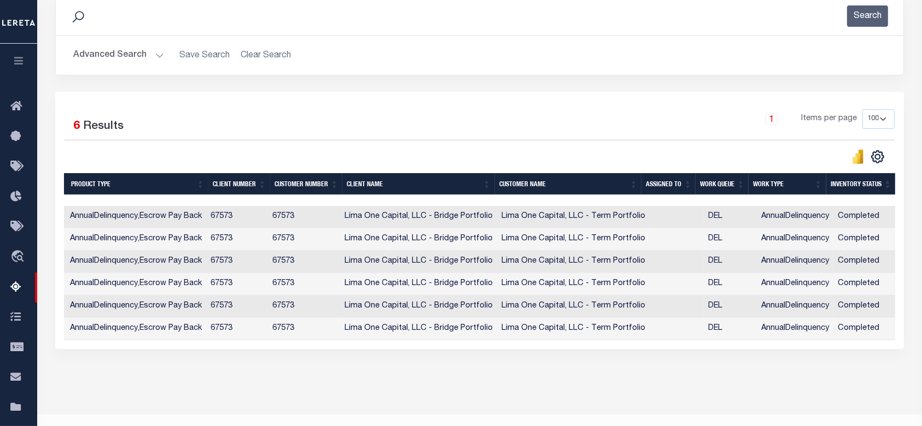
scroll to position [0, 179]
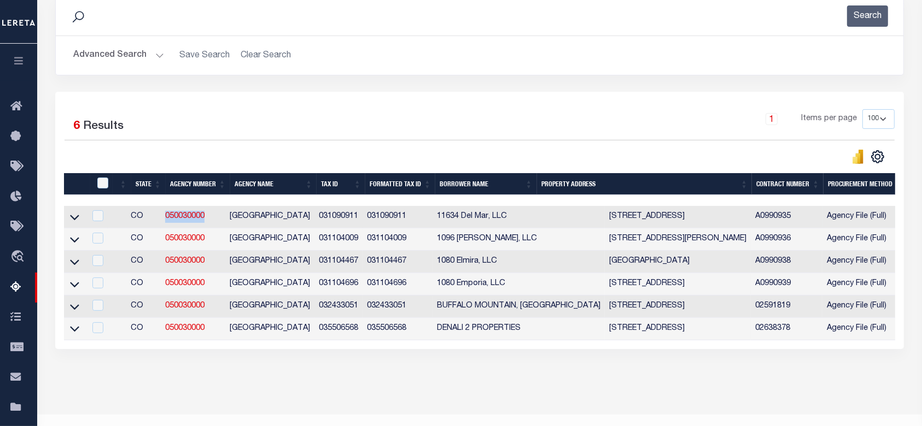
drag, startPoint x: 219, startPoint y: 218, endPoint x: 170, endPoint y: 223, distance: 48.9
click at [170, 223] on td "050030000" at bounding box center [193, 217] width 64 height 22
checkbox input "true"
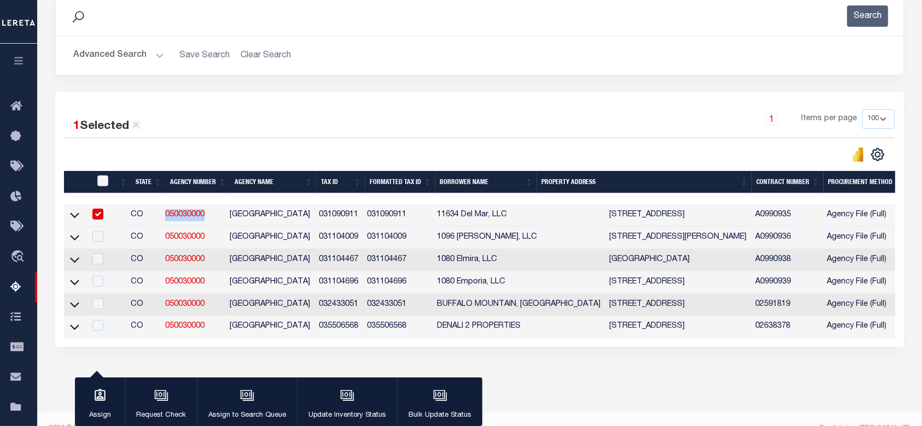
copy link "050030000"
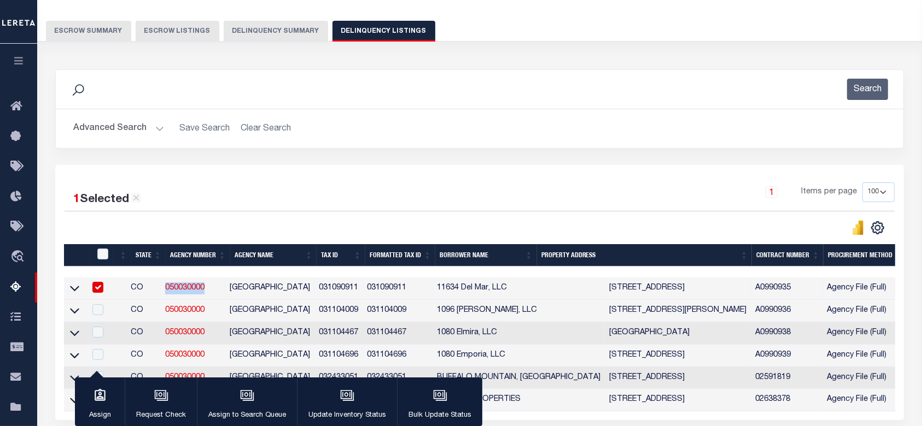
scroll to position [7, 0]
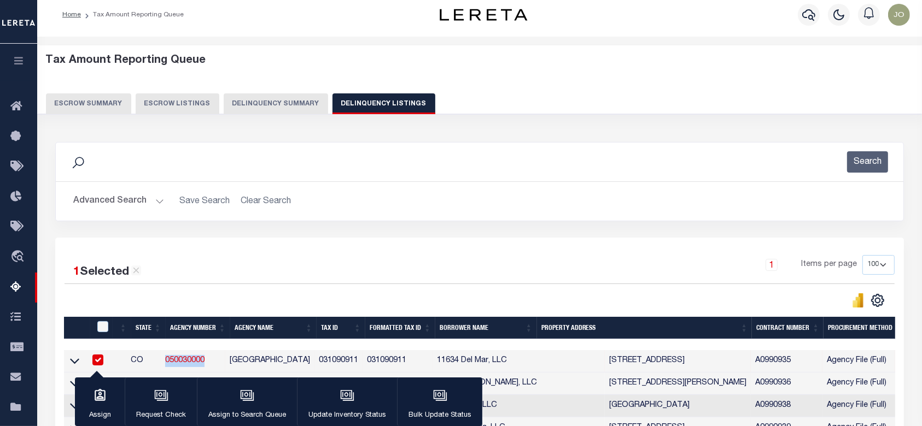
click at [289, 105] on button "Delinquency Summary" at bounding box center [276, 103] width 104 height 21
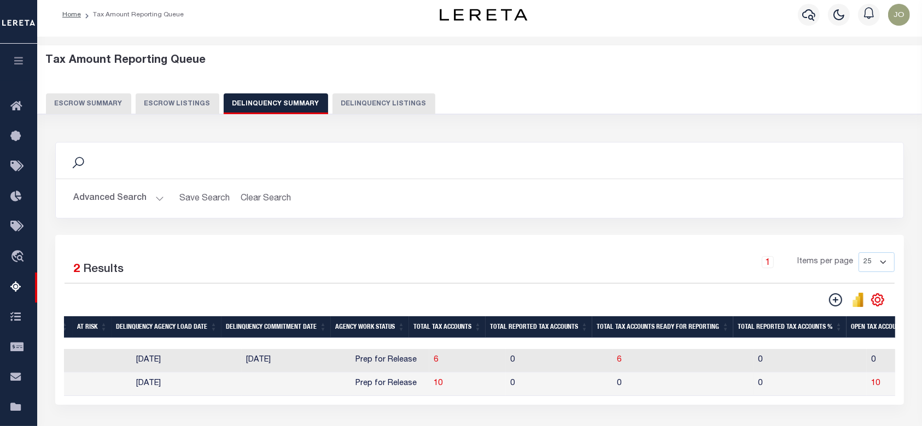
click at [149, 197] on button "Advanced Search" at bounding box center [118, 198] width 91 height 21
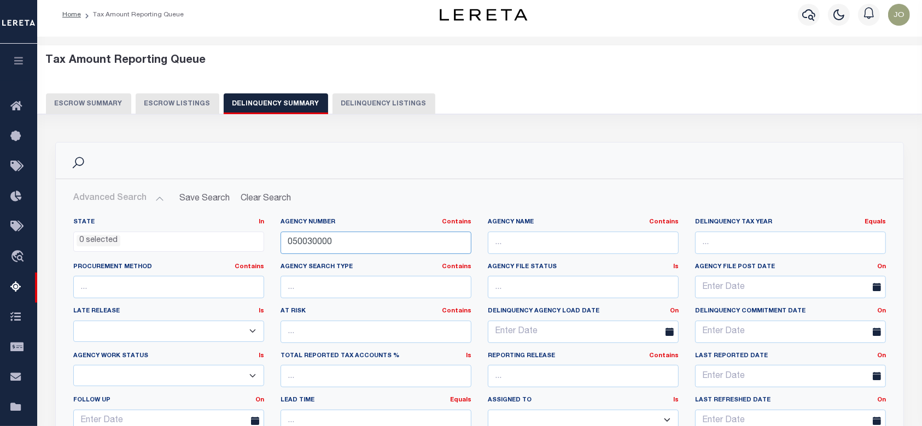
click at [401, 250] on input "050030000" at bounding box center [375, 243] width 191 height 22
paste input "34045"
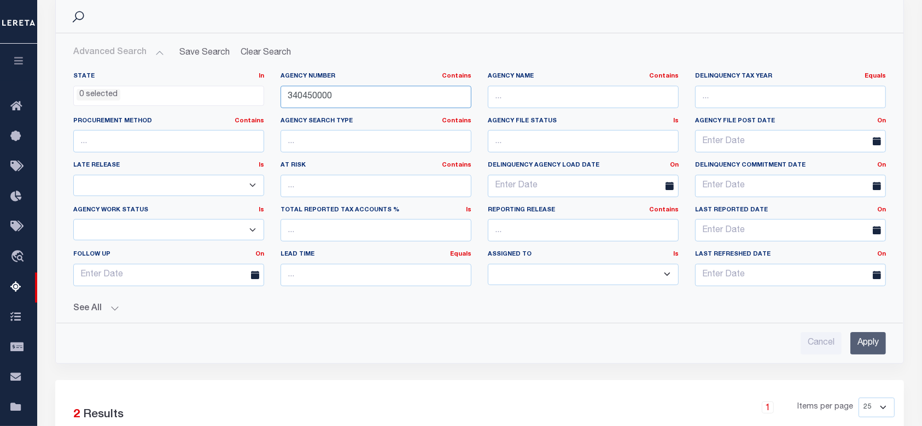
type input "340450000"
click at [882, 337] on input "Apply" at bounding box center [868, 343] width 36 height 22
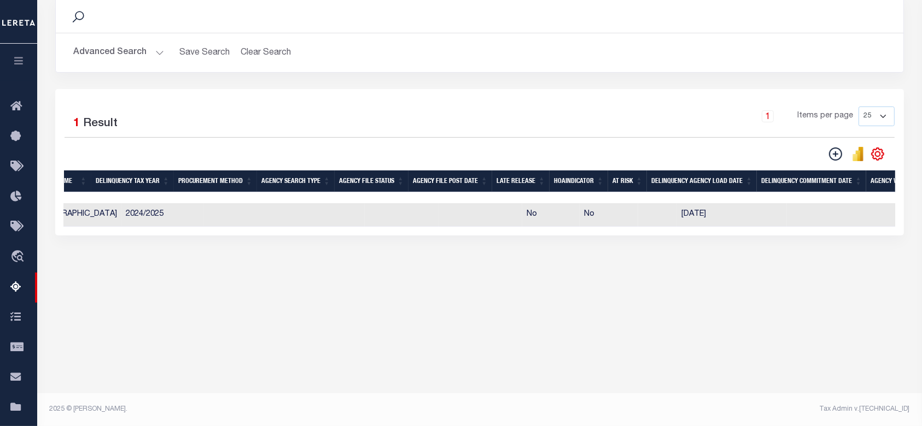
scroll to position [0, 169]
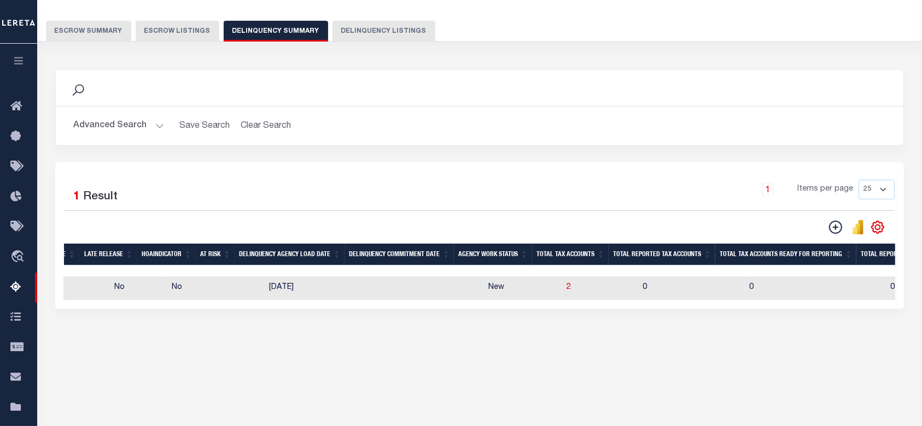
click at [126, 121] on button "Advanced Search" at bounding box center [118, 125] width 91 height 21
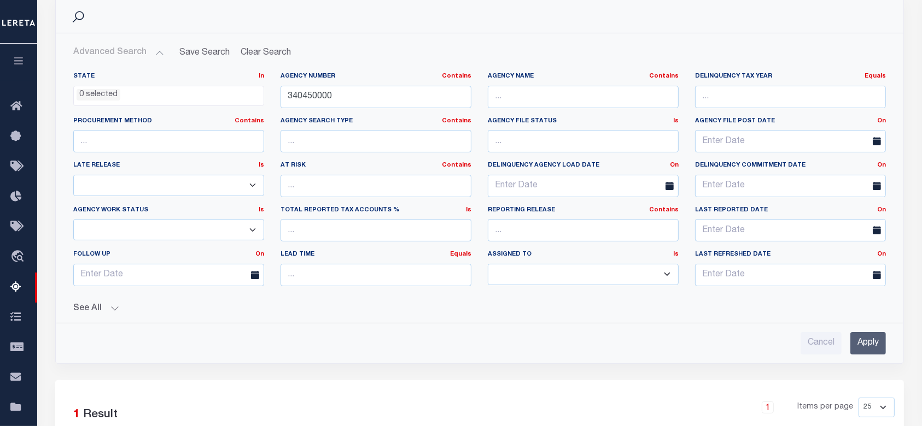
click at [107, 308] on button "See All" at bounding box center [479, 309] width 812 height 10
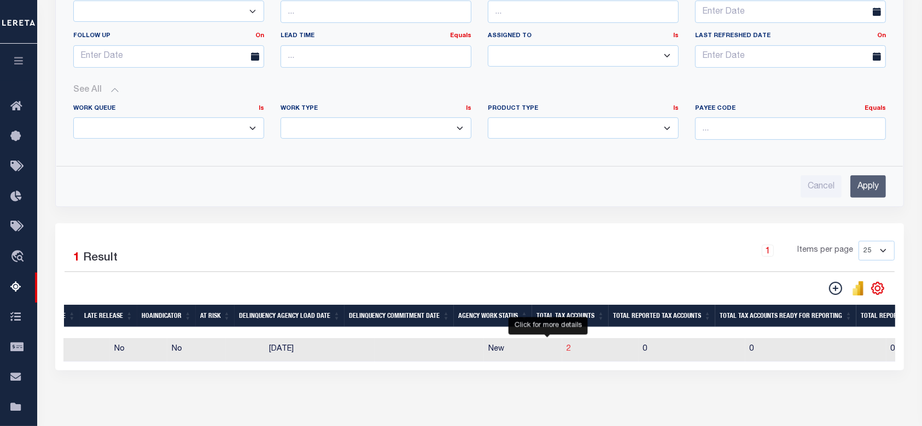
click at [566, 348] on span "2" at bounding box center [568, 349] width 4 height 8
select select "100"
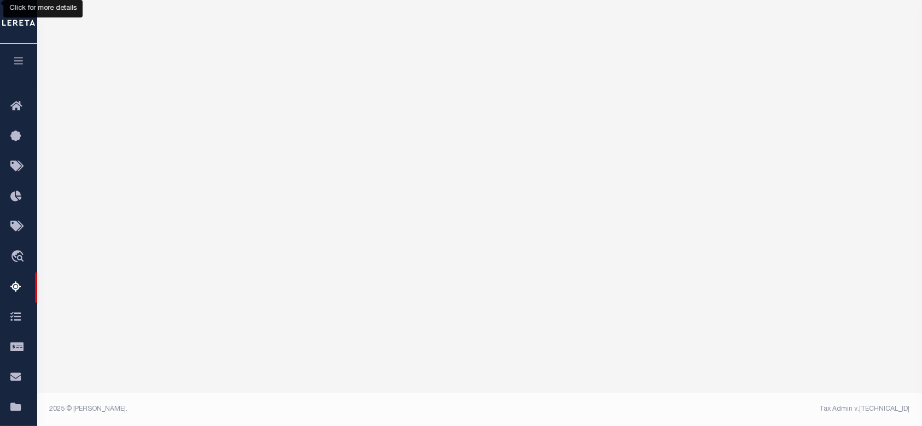
select select "100"
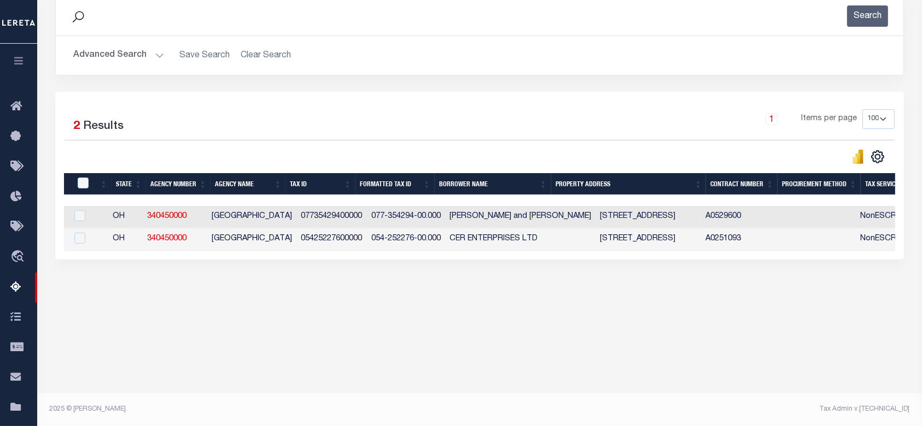
scroll to position [7, 0]
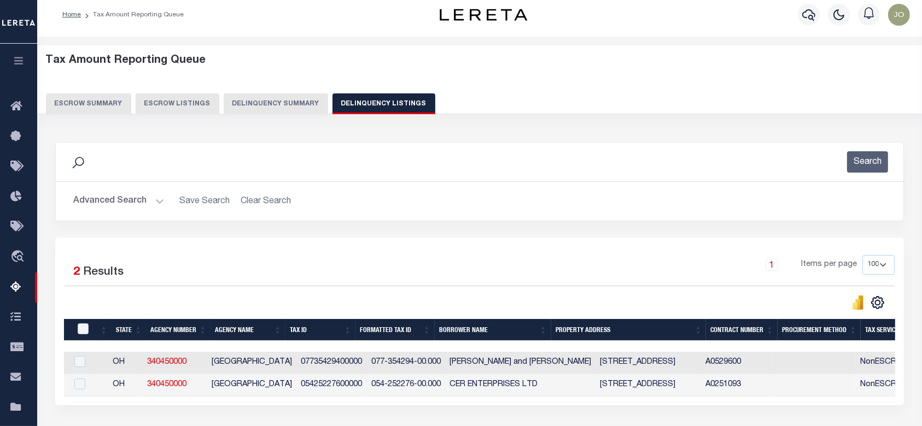
click at [136, 194] on button "Advanced Search" at bounding box center [118, 201] width 91 height 21
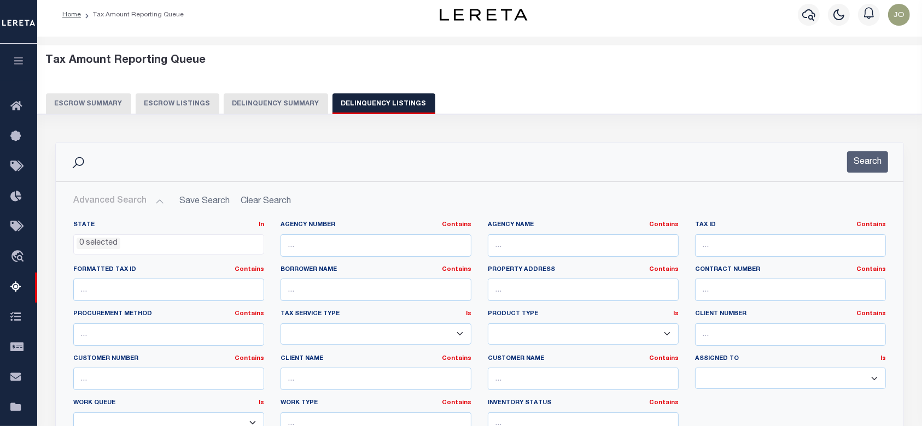
click at [261, 107] on button "Delinquency Summary" at bounding box center [276, 103] width 104 height 21
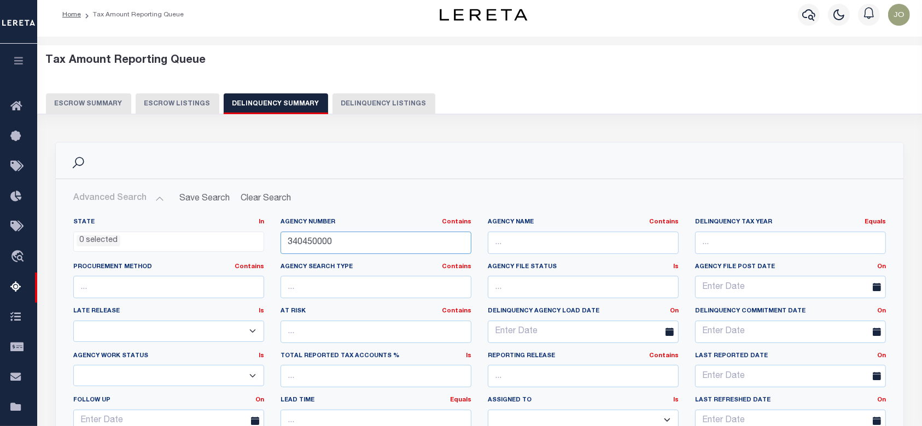
click at [357, 234] on input "340450000" at bounding box center [375, 243] width 191 height 22
paste input "04056"
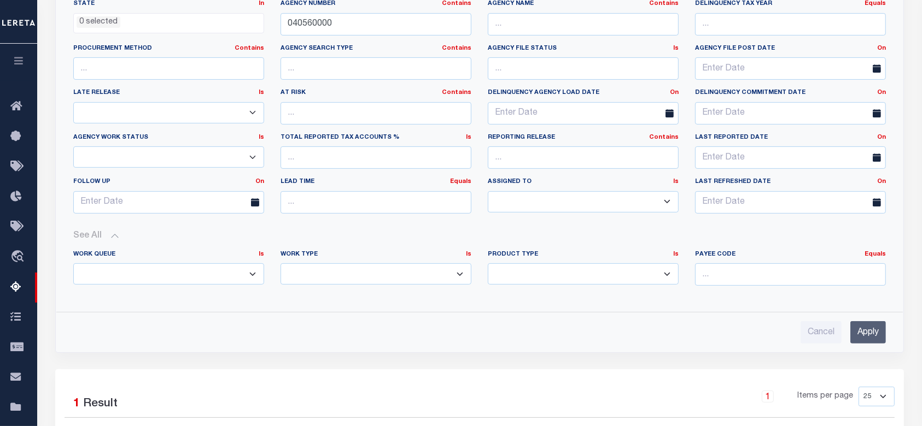
click at [850, 332] on input "Apply" at bounding box center [868, 332] width 36 height 22
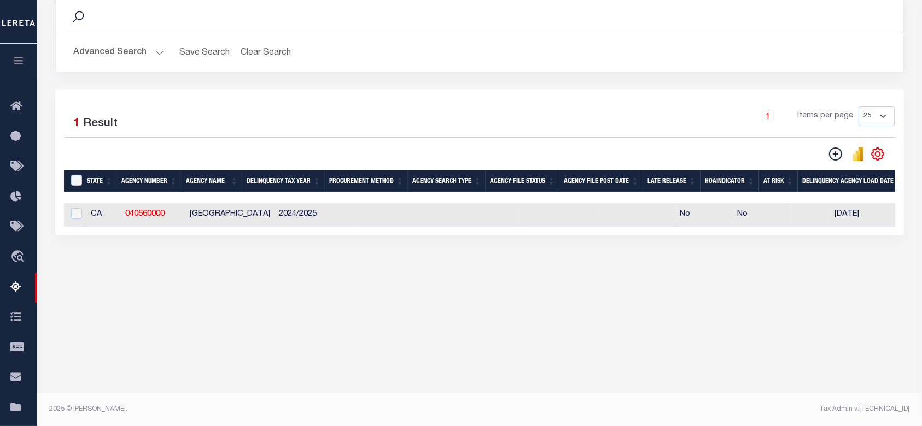
scroll to position [80, 0]
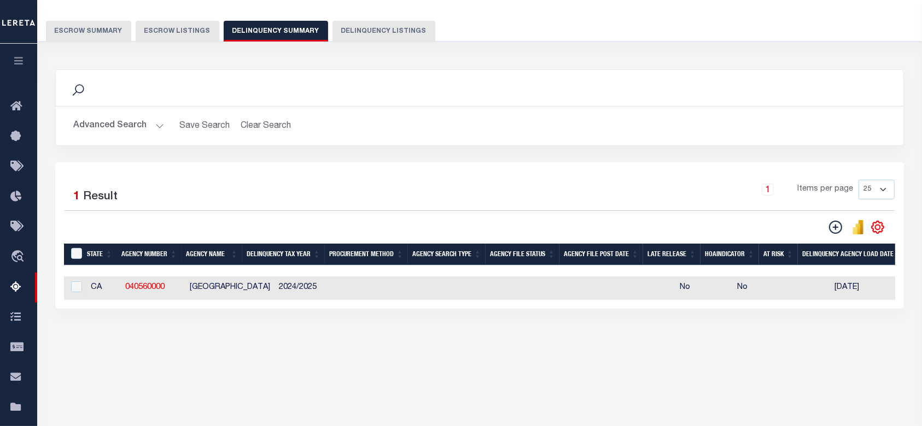
click at [116, 129] on button "Advanced Search" at bounding box center [118, 125] width 91 height 21
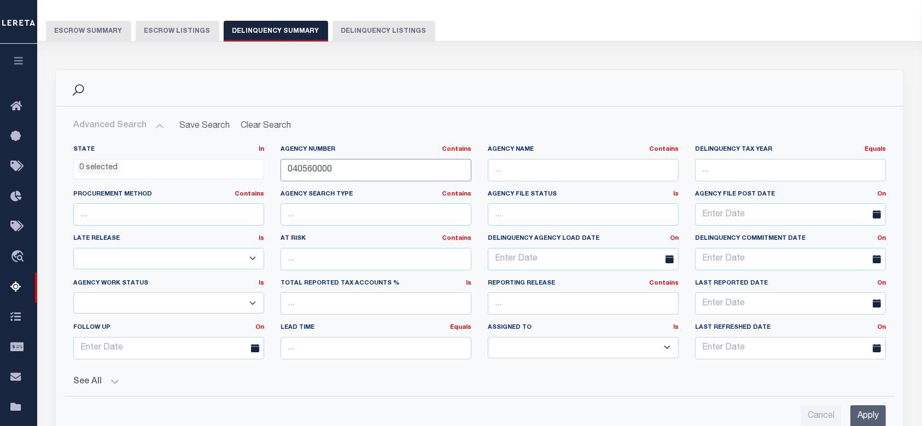
click at [349, 163] on input "040560000" at bounding box center [375, 170] width 191 height 22
paste input "30"
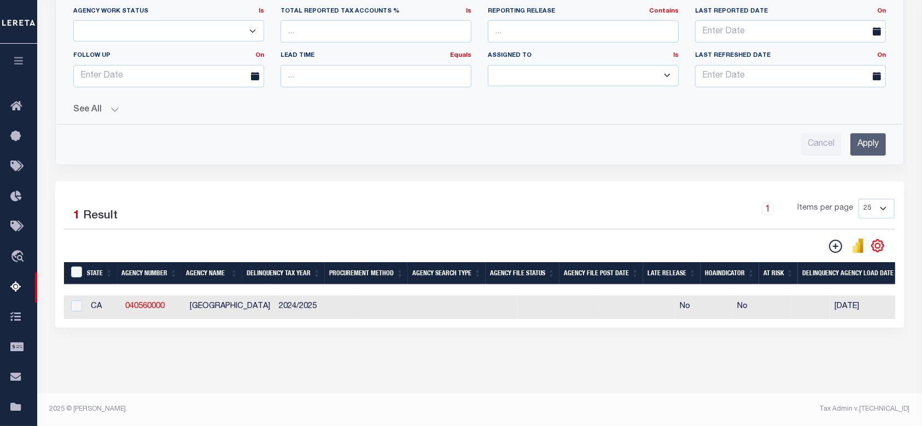
type input "040300000"
click at [865, 133] on input "Apply" at bounding box center [868, 144] width 36 height 22
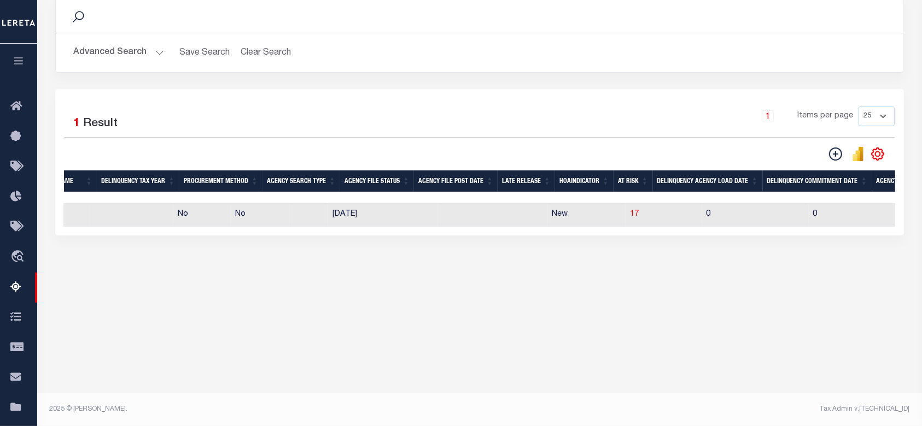
scroll to position [0, 502]
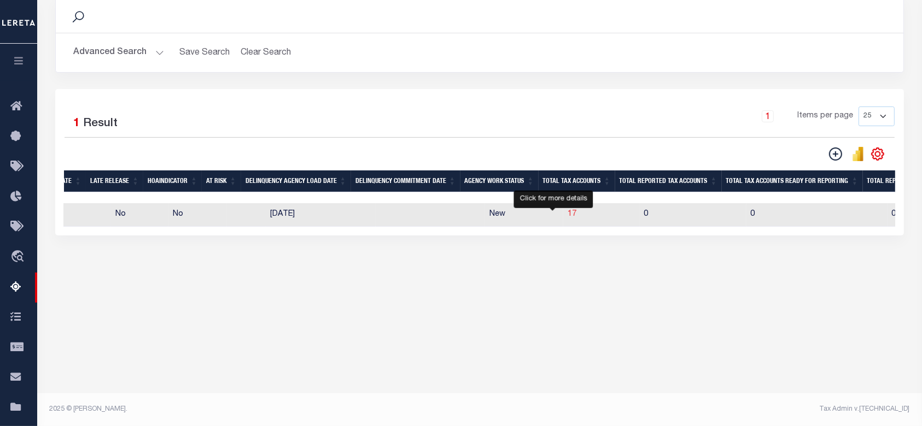
click at [567, 216] on span "17" at bounding box center [571, 214] width 9 height 8
select select "100"
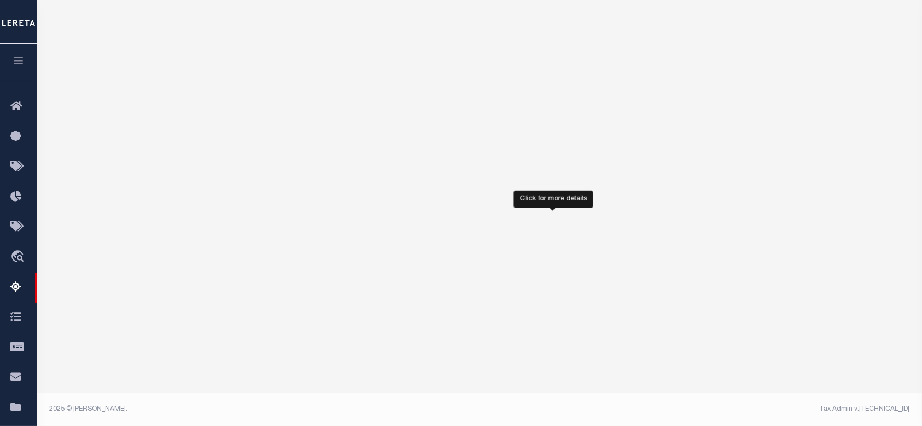
select select "100"
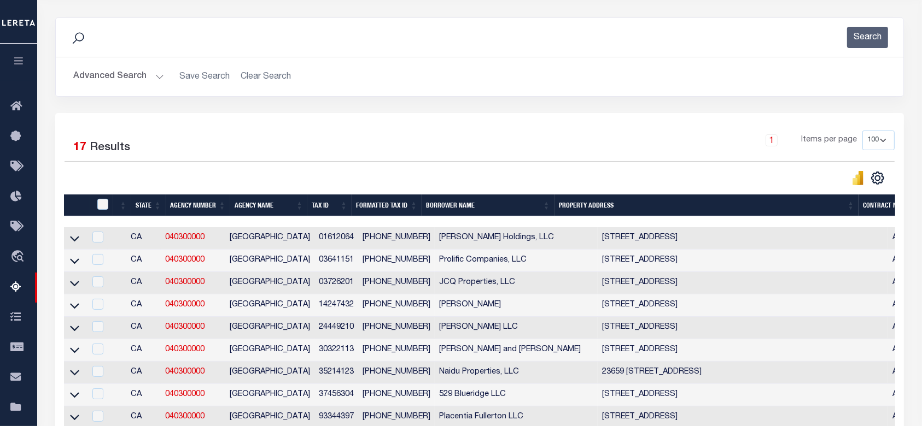
scroll to position [0, 0]
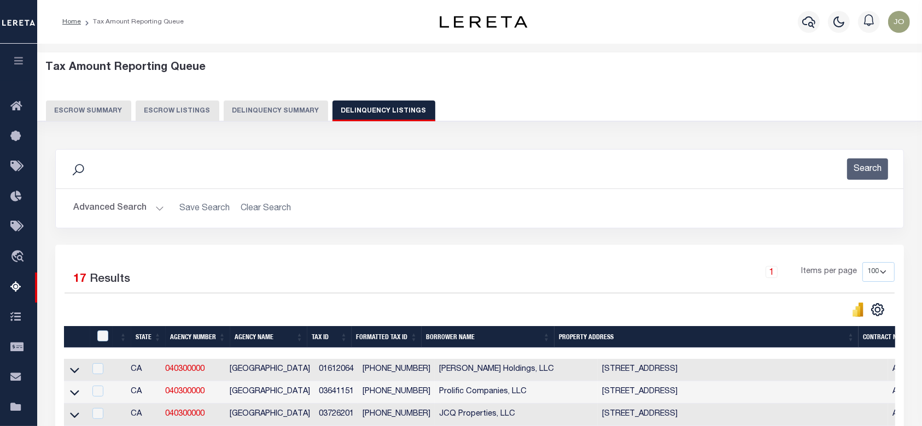
click at [246, 124] on div "Tax Amount Reporting Queue Escrow Summary Escrow Listings Delinquency Summary" at bounding box center [480, 95] width 906 height 86
click at [257, 113] on button "Delinquency Summary" at bounding box center [276, 111] width 104 height 21
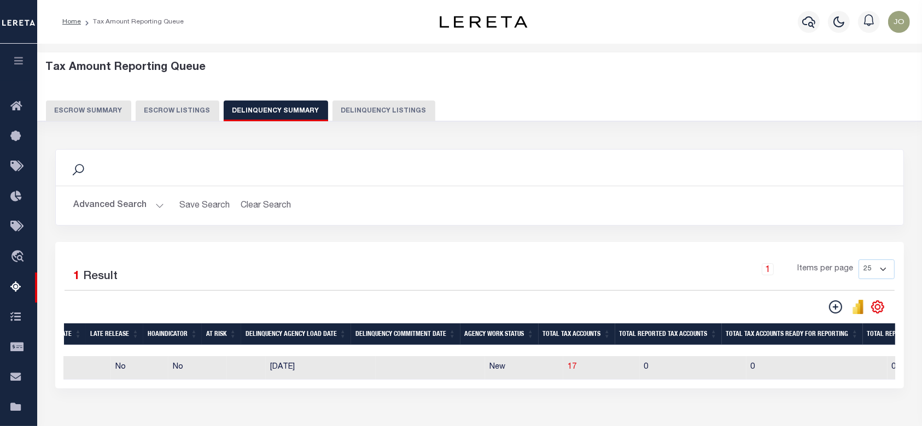
click at [119, 215] on button "Advanced Search" at bounding box center [118, 205] width 91 height 21
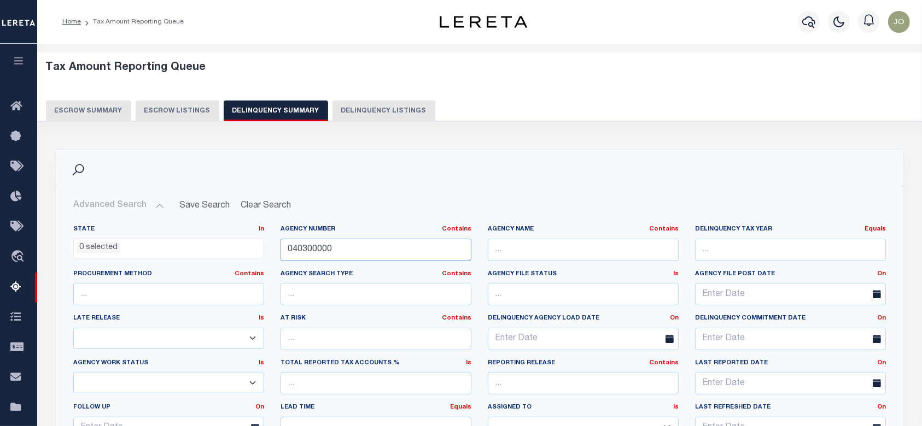
click at [301, 246] on input "040300000" at bounding box center [375, 250] width 191 height 22
click at [301, 247] on input "040300000" at bounding box center [375, 250] width 191 height 22
paste input "19"
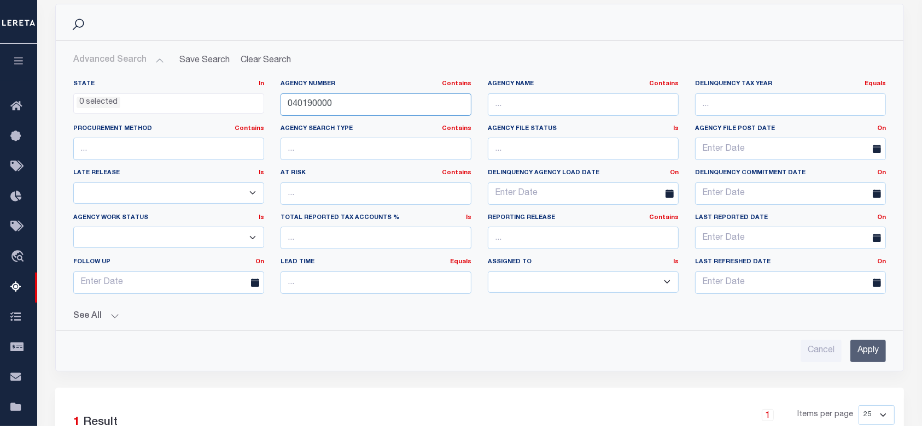
type input "040190000"
click at [865, 344] on input "Apply" at bounding box center [868, 351] width 36 height 22
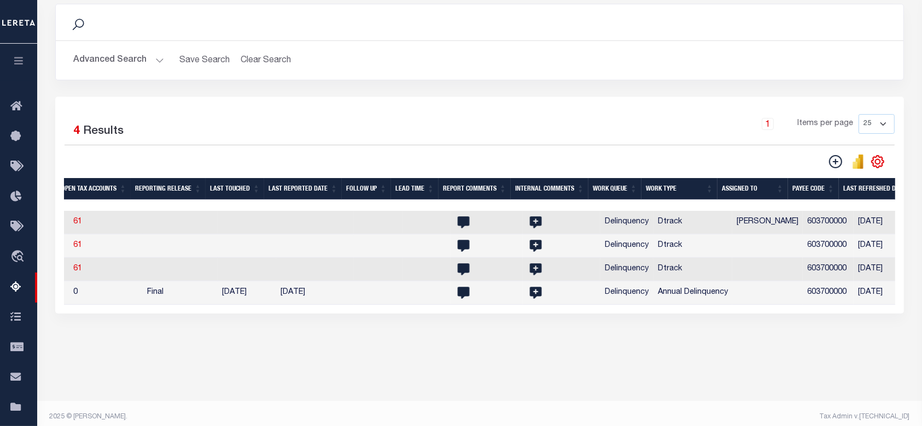
scroll to position [0, 1615]
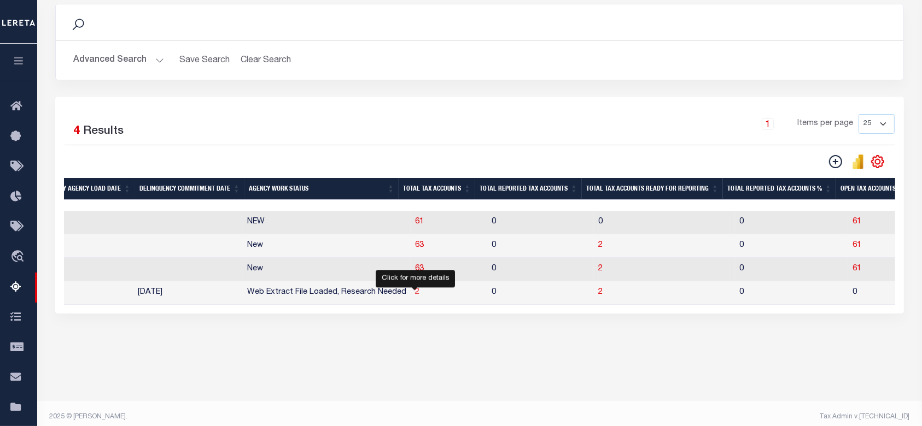
click at [415, 294] on span "2" at bounding box center [417, 293] width 4 height 8
select select "100"
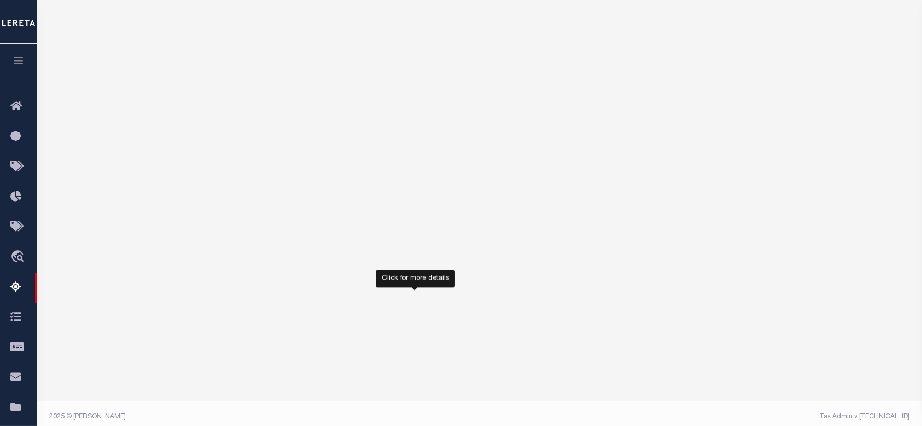
select select "100"
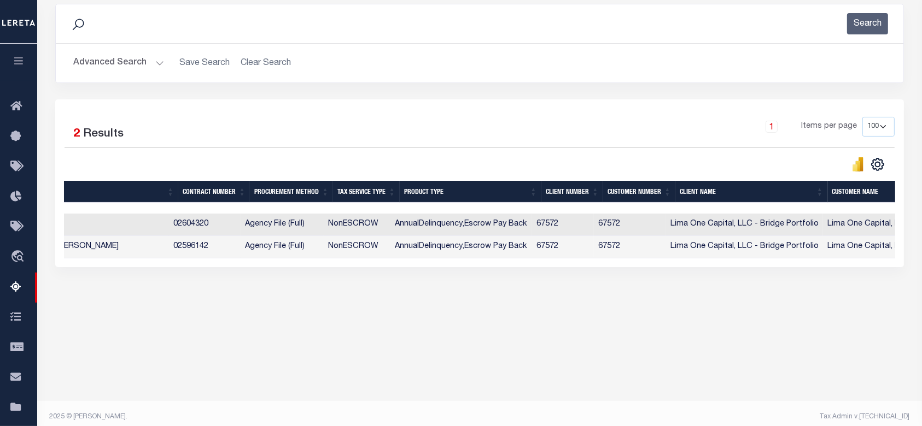
scroll to position [0, 453]
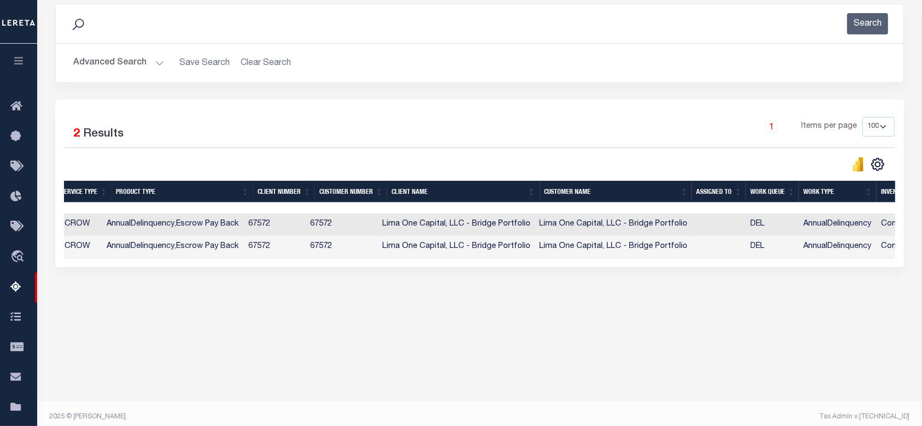
drag, startPoint x: 159, startPoint y: 357, endPoint x: 201, endPoint y: 306, distance: 66.1
click at [201, 306] on div "Tax Amount Reporting Queue Escrow Summary Escrow Listings" at bounding box center [479, 131] width 884 height 467
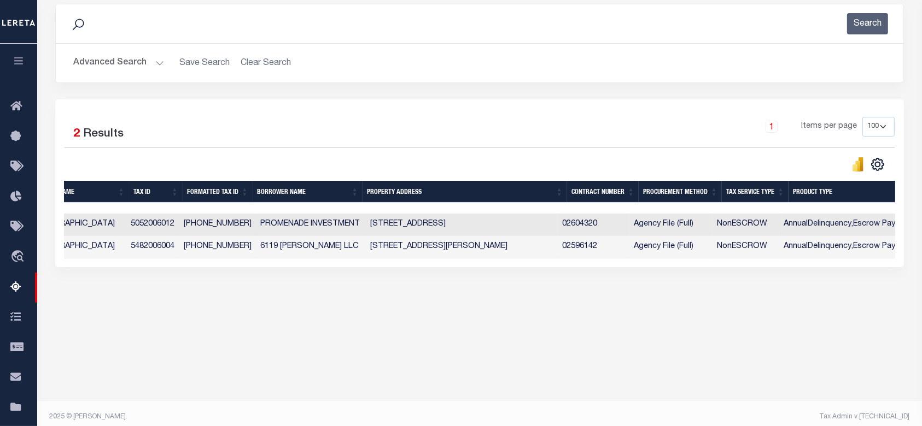
scroll to position [0, 0]
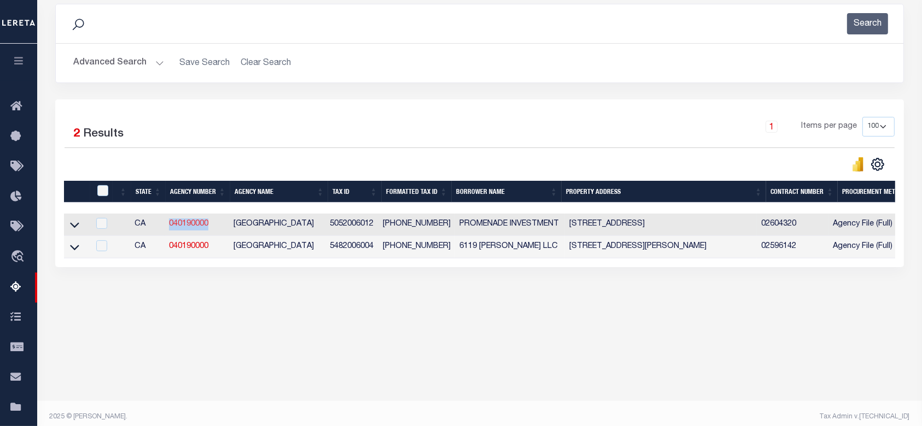
drag, startPoint x: 216, startPoint y: 223, endPoint x: 170, endPoint y: 226, distance: 46.5
click at [170, 226] on td "040190000" at bounding box center [197, 225] width 64 height 22
checkbox input "true"
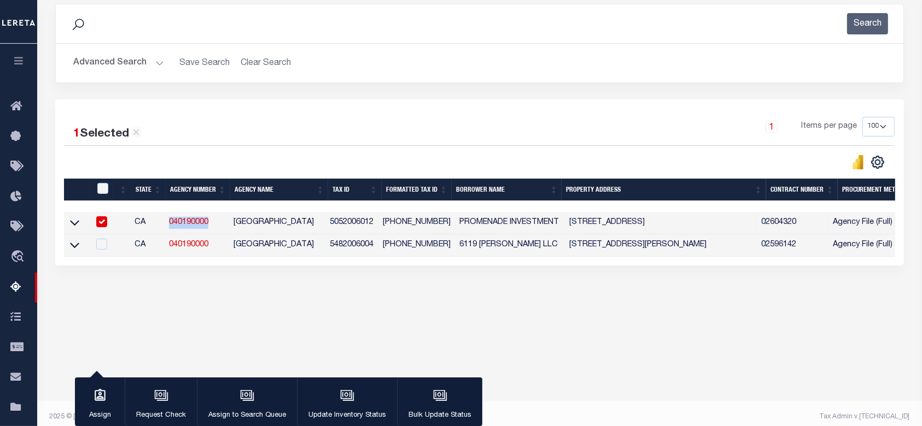
copy link "040190000"
drag, startPoint x: 214, startPoint y: 245, endPoint x: 170, endPoint y: 251, distance: 44.6
click at [170, 251] on td "040190000" at bounding box center [197, 245] width 64 height 22
checkbox input "true"
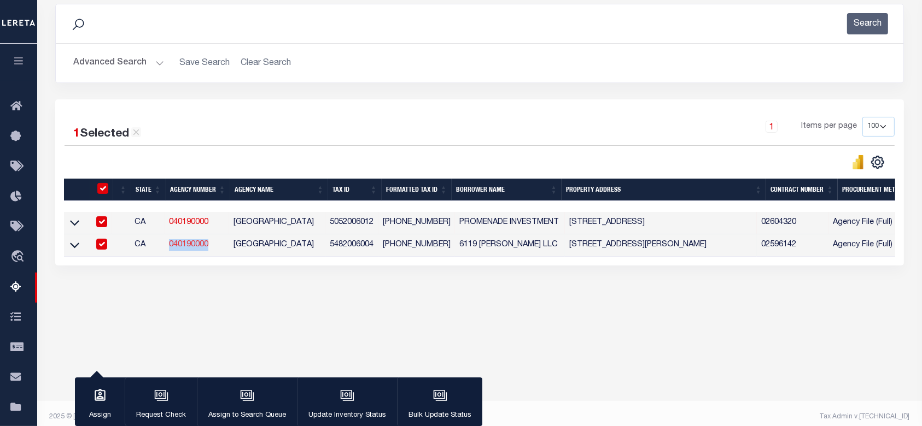
checkbox input "true"
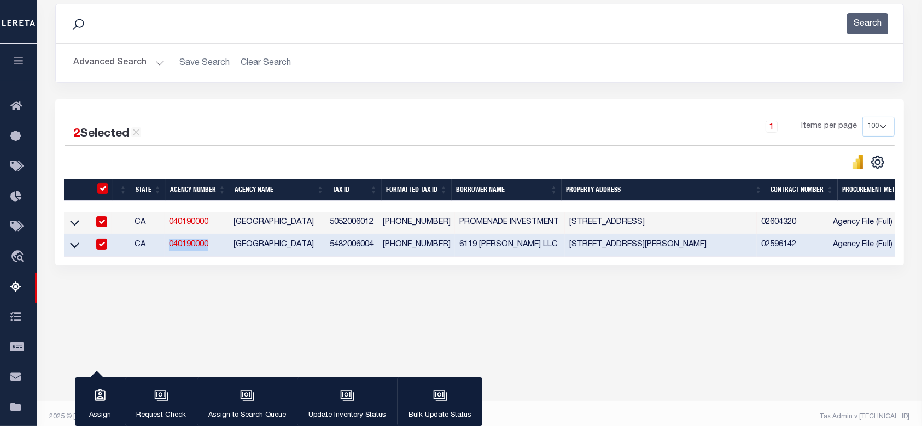
copy link "040190000"
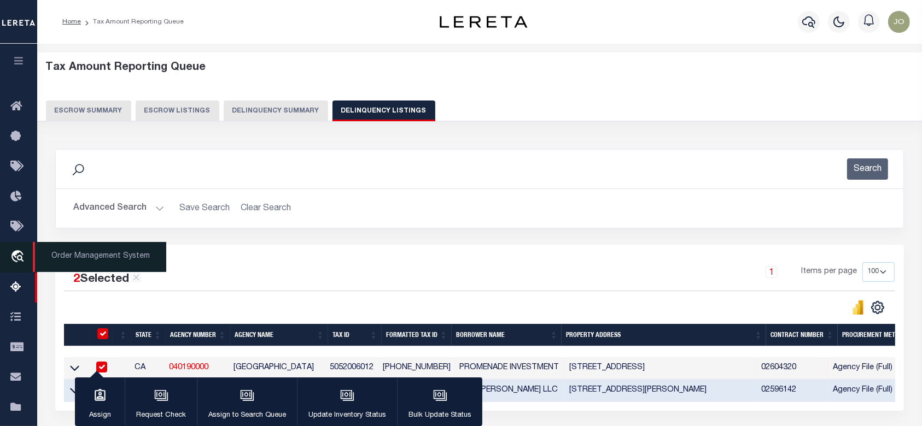
click at [27, 254] on icon "travel_explore" at bounding box center [18, 257] width 17 height 14
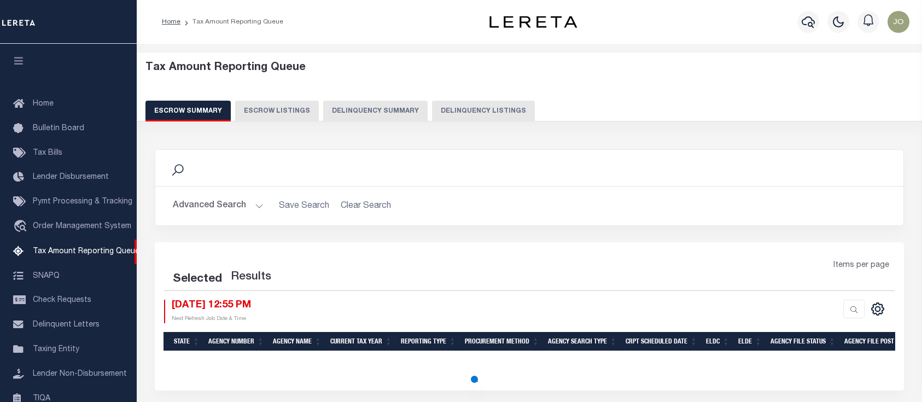
select select "100"
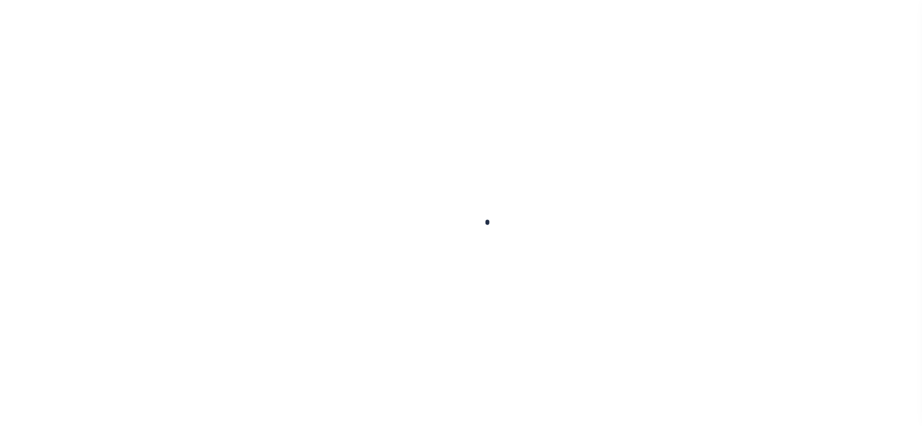
scroll to position [80, 0]
select select "200"
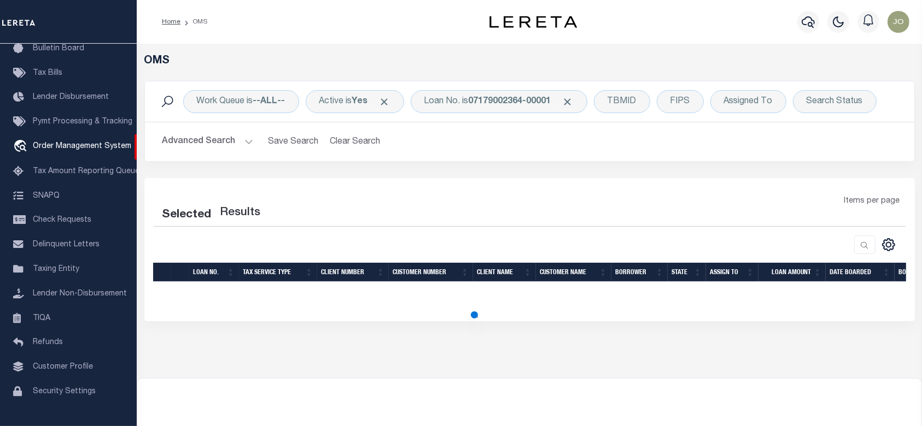
select select "200"
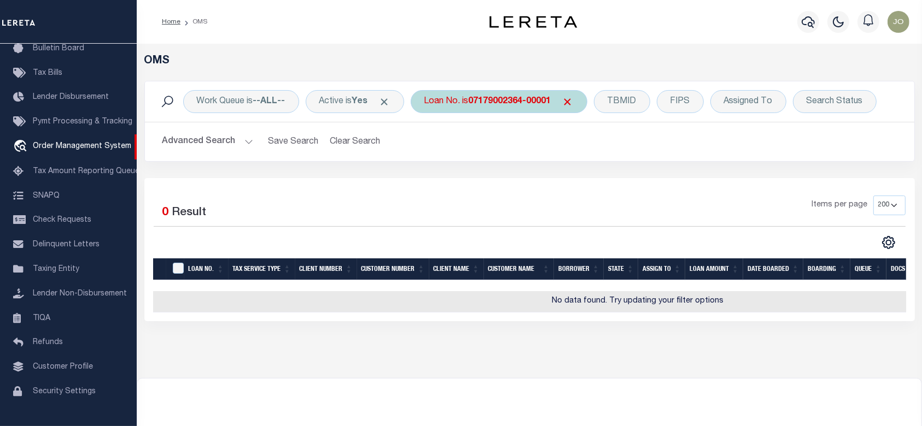
click at [516, 101] on b "07179002364-00001" at bounding box center [509, 101] width 83 height 9
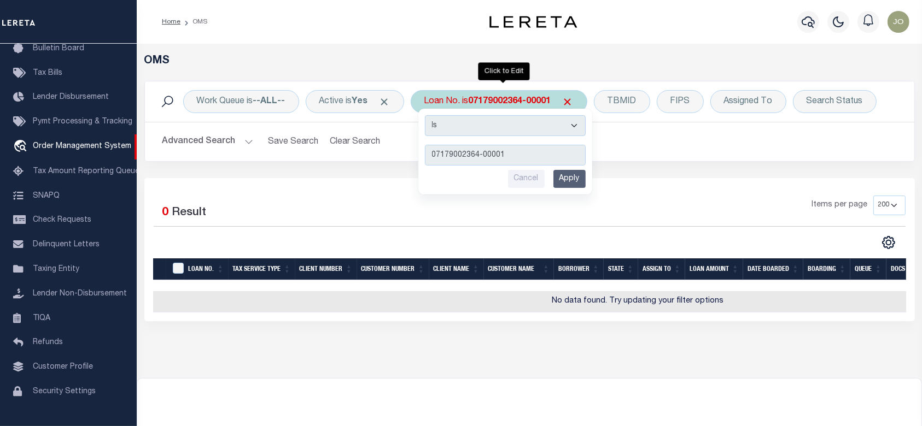
click at [525, 129] on select "Is Contains" at bounding box center [505, 125] width 161 height 21
select select "c"
click at [428, 115] on select "Is Contains" at bounding box center [505, 125] width 161 height 21
click at [507, 150] on input "07179002364-00001" at bounding box center [505, 155] width 161 height 21
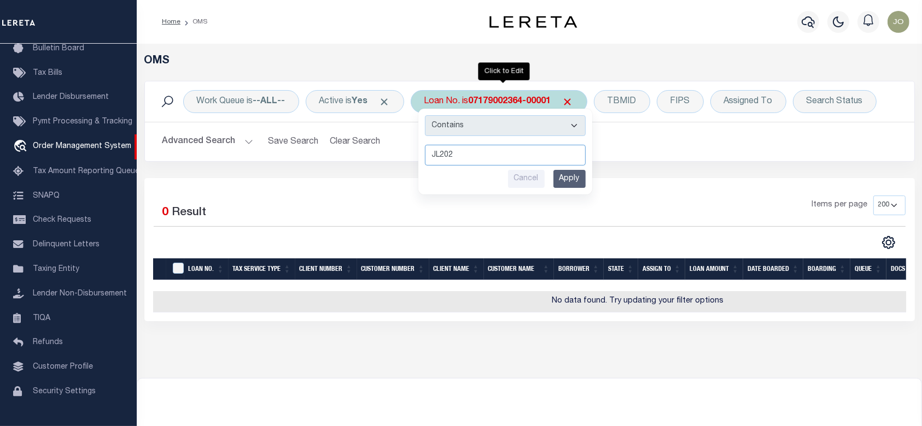
type input "JL2025"
click at [571, 183] on input "Apply" at bounding box center [569, 179] width 32 height 18
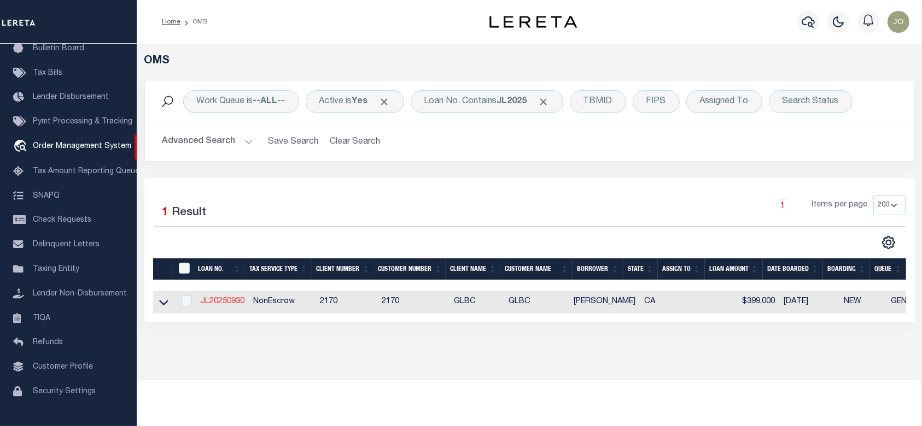
click at [233, 304] on link "JL20250930" at bounding box center [223, 302] width 44 height 8
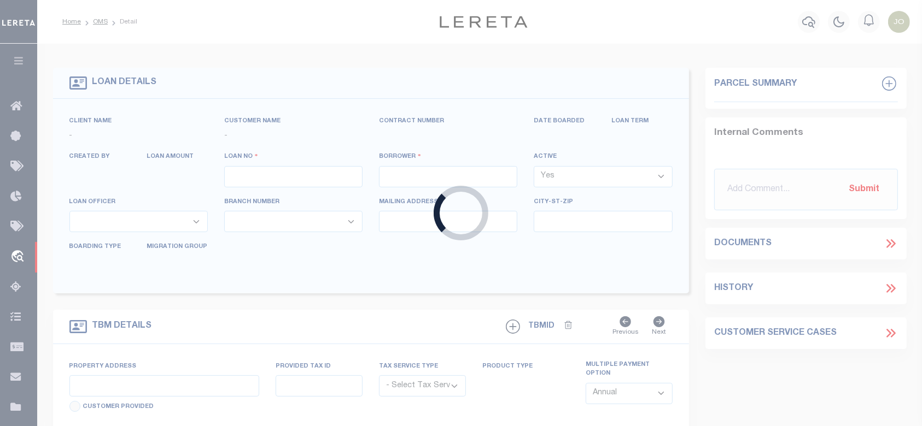
type input "JL20250930"
type input "[PERSON_NAME]"
select select
type input "[STREET_ADDRESS][PERSON_NAME]"
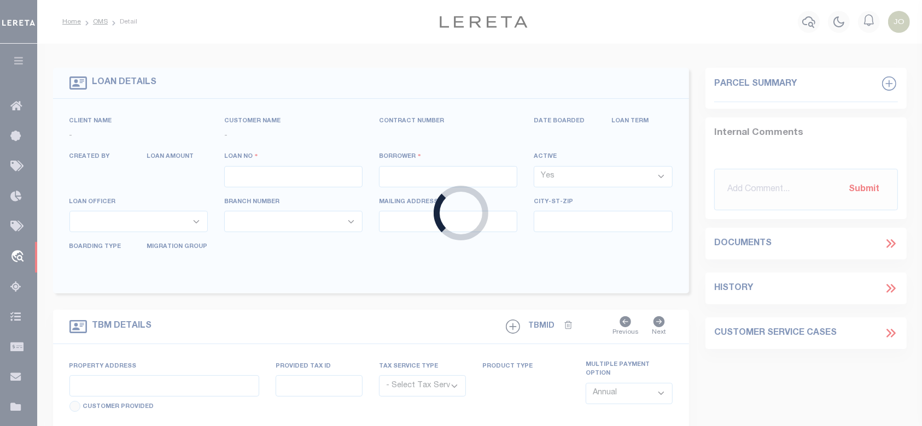
type input "[GEOGRAPHIC_DATA] 90012-3883"
type input "[DATE]"
select select "10"
select select "NonEscrow"
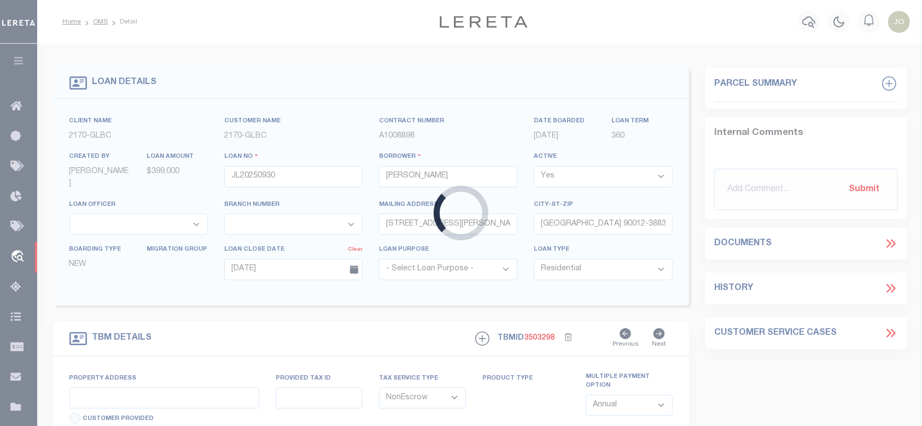
type input "[STREET_ADDRESS][PERSON_NAME]"
select select
type input "[GEOGRAPHIC_DATA] 90012-3883"
type input "CA"
select select
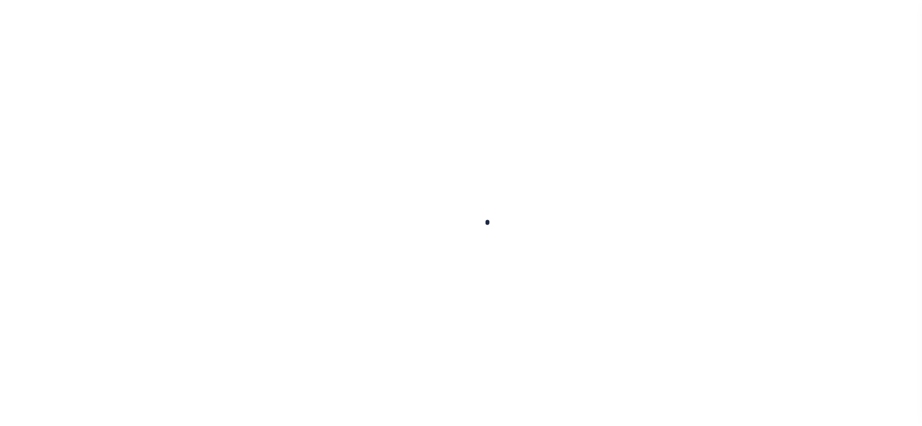
select select "10"
select select "NonEscrow"
type input "267 S SAN PEDRO ST UNIT 621"
select select
type input "LOS ANGELES CA 90012-3883"
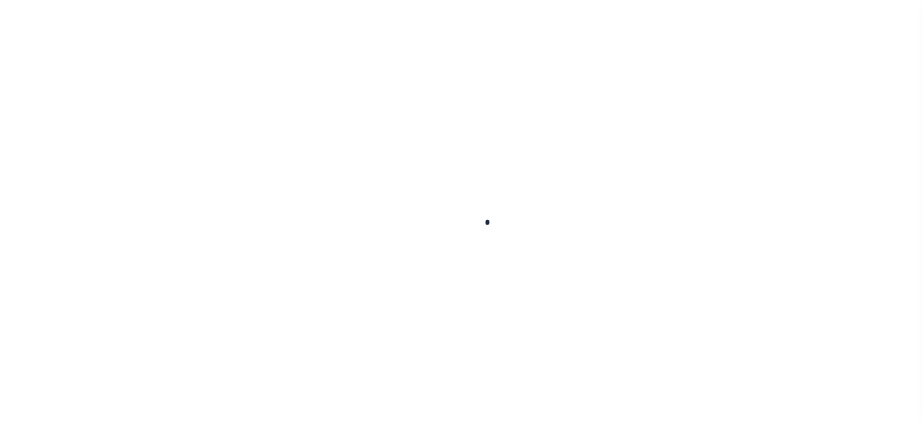
type input "CA"
select select
type input "JL20250930"
type input "Jorge lopez"
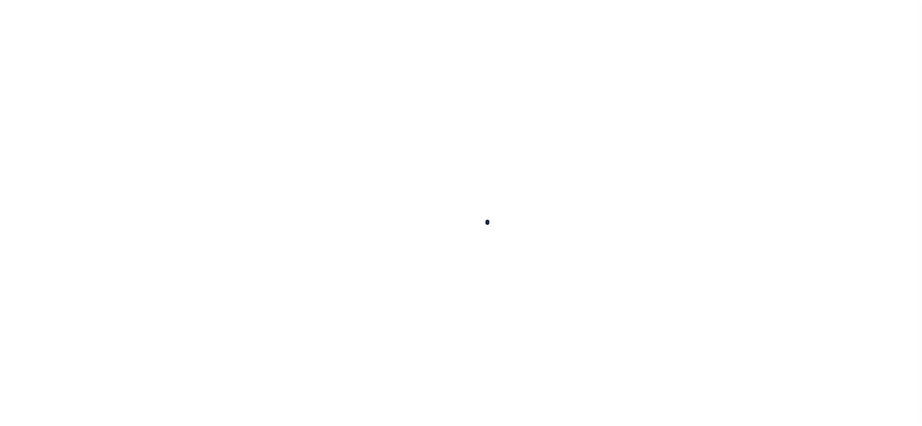
select select
type input "267 S SAN PEDRO ST UNIT 621"
type input "LOS ANGELES CA 90012-3883"
type input "[DATE]"
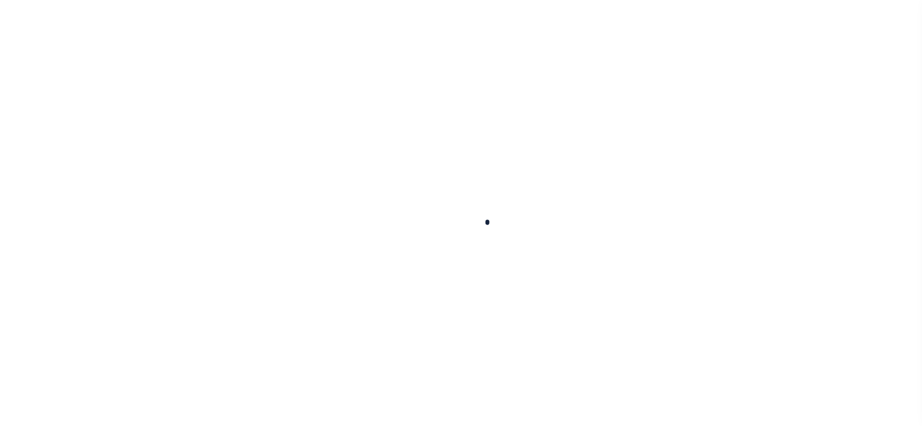
select select "10"
select select "NonEscrow"
type input "267 S SAN PEDRO ST UNIT 621"
select select
type input "LOS ANGELES CA 90012-3883"
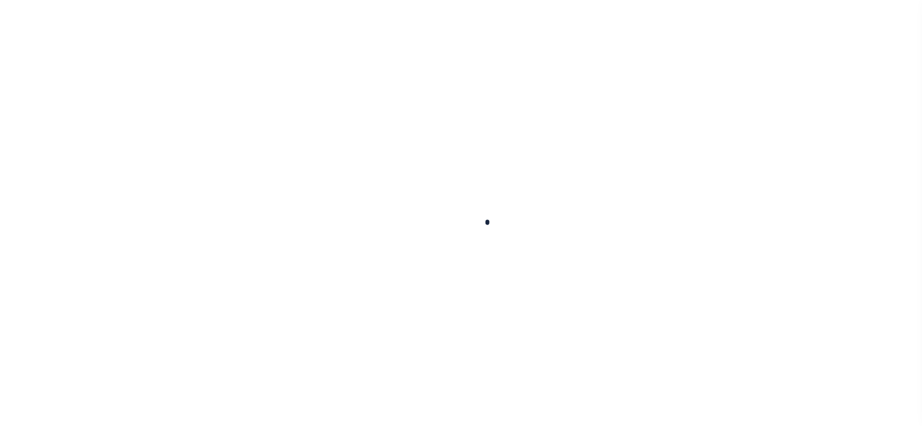
type input "CA"
select select
select select "10"
select select "NonEscrow"
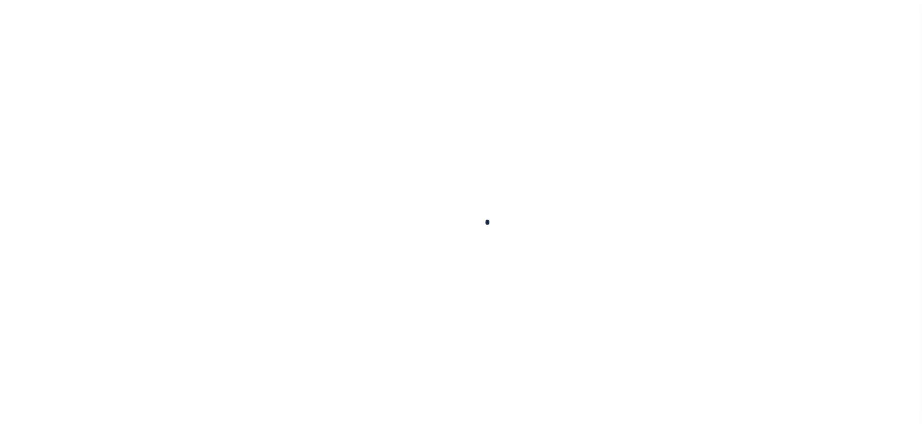
type input "[STREET_ADDRESS][PERSON_NAME]"
select select
type input "[GEOGRAPHIC_DATA] 90012-3883"
type input "CA"
select select
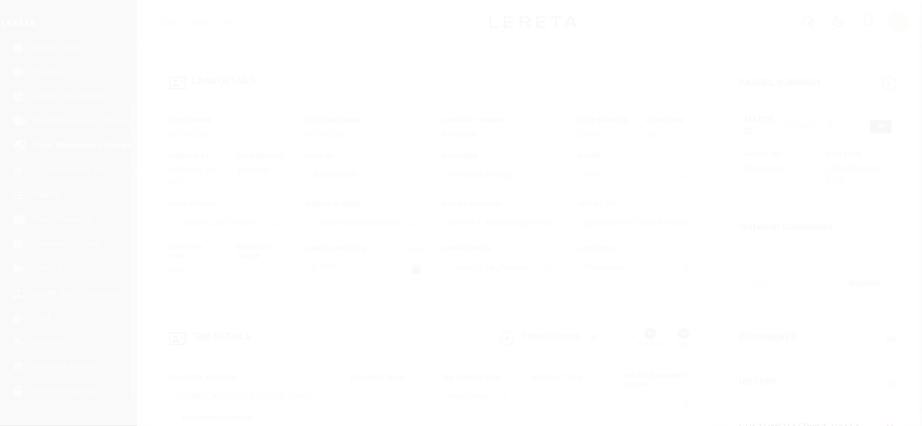
scroll to position [80, 0]
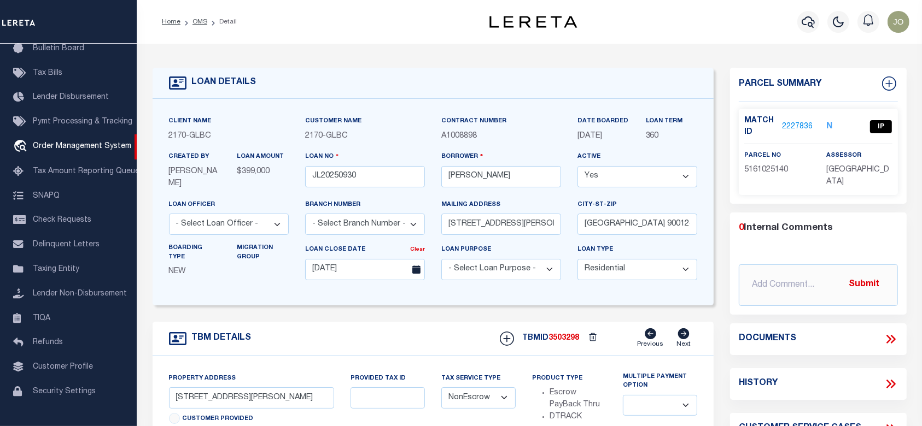
click at [796, 127] on link "2227836" at bounding box center [797, 126] width 31 height 11
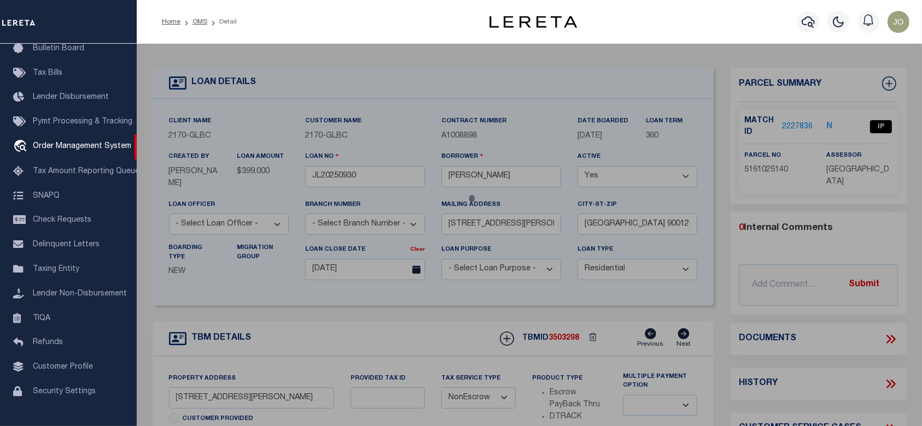
checkbox input "false"
select select "IP"
type input "ROSS,GREGORY E & STEPHANIE"
select select "ATL"
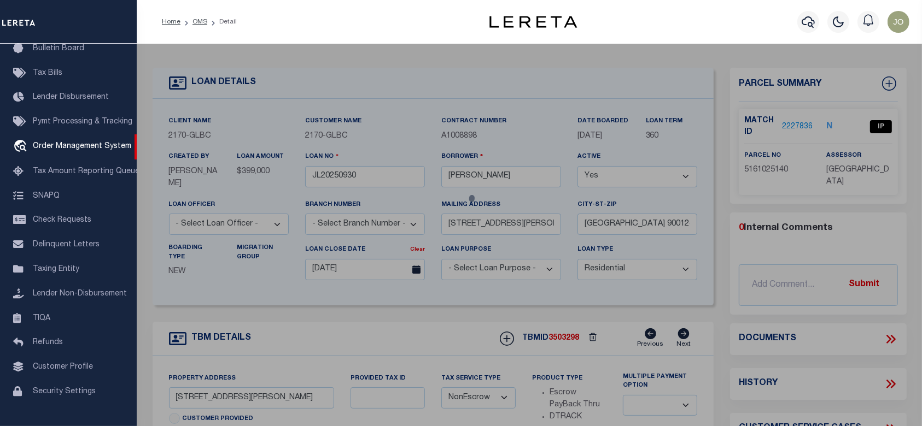
select select "ADD"
type input "267 S SAN PEDRO ST , #621"
checkbox input "false"
type input "LOS ANGELES, CA 90012"
type textarea "TR=53558 LOT 1 CONDO UNIT 621 (AIRSPACE AND 1/130 INT IN COMMON AREA)"
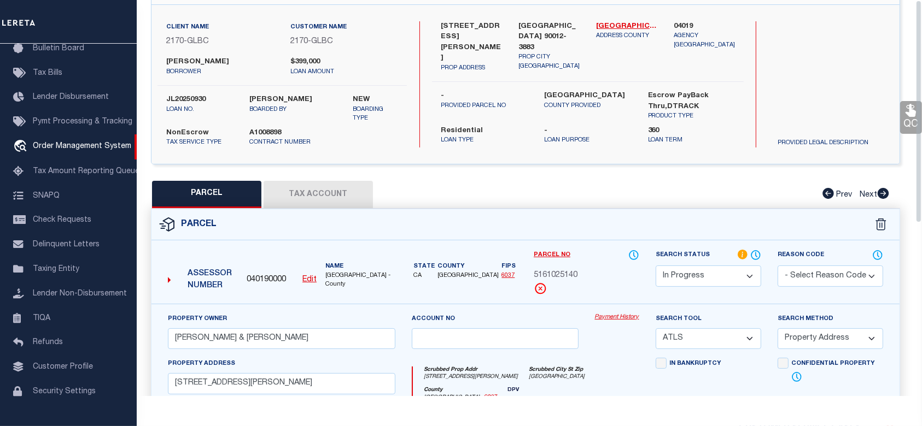
scroll to position [0, 0]
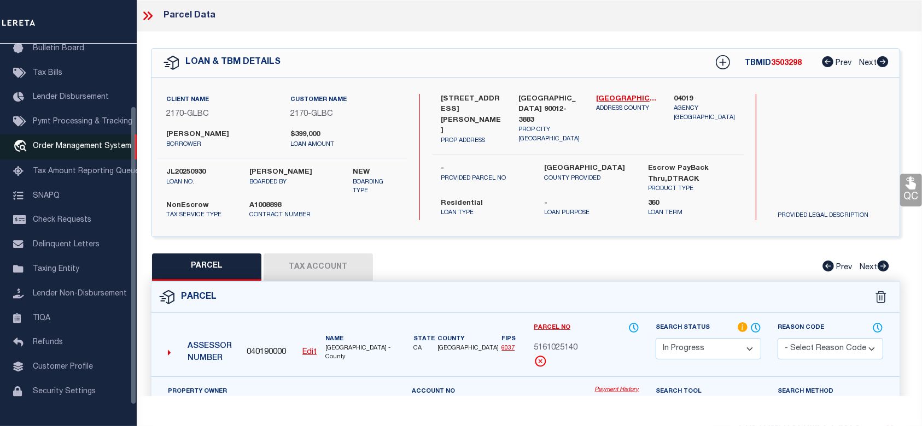
click at [62, 150] on span "Order Management System" at bounding box center [82, 147] width 98 height 8
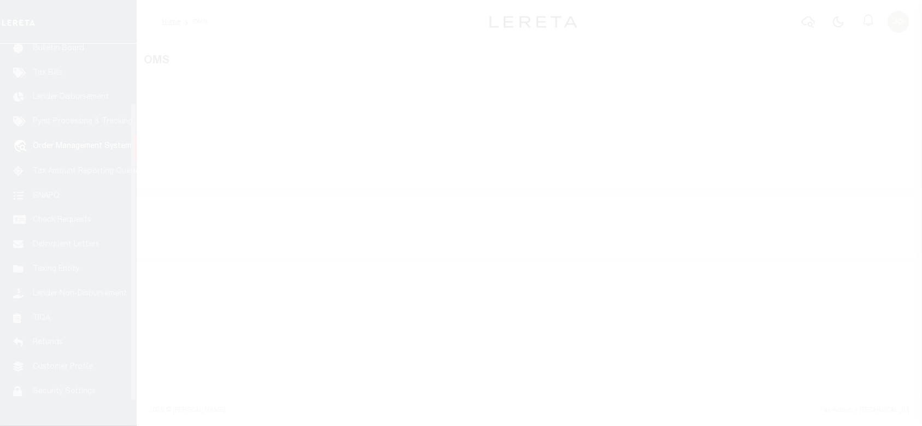
scroll to position [80, 0]
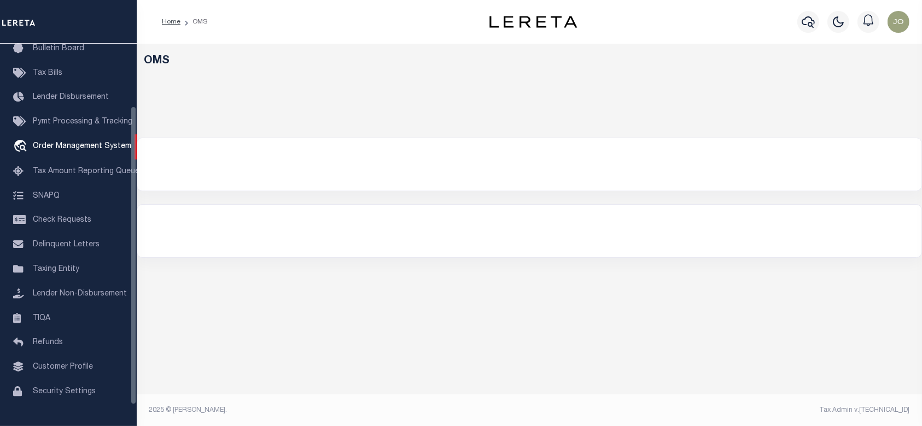
select select "200"
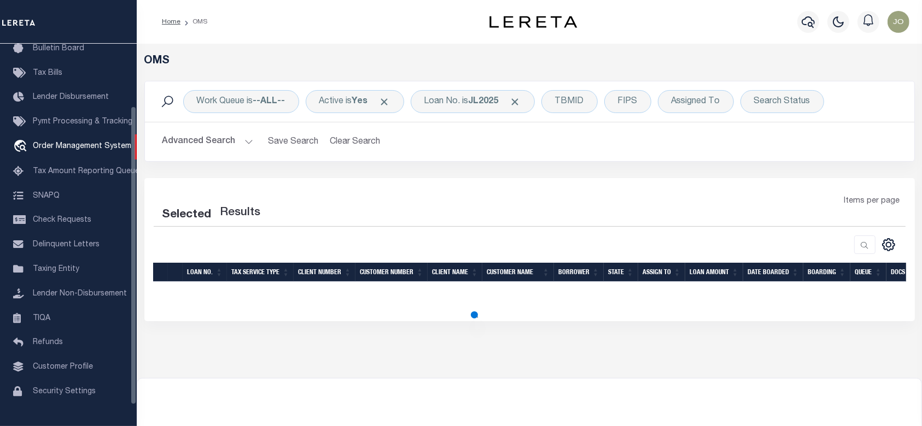
select select "200"
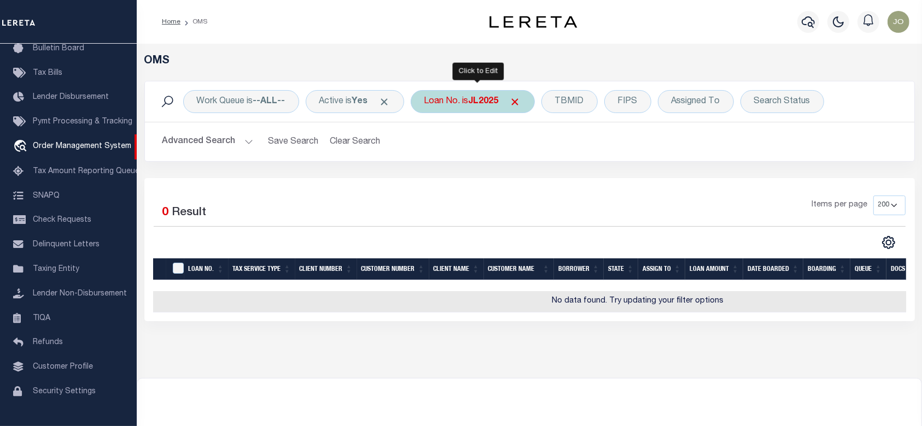
click at [470, 91] on div "Loan No. is JL2025" at bounding box center [472, 101] width 124 height 23
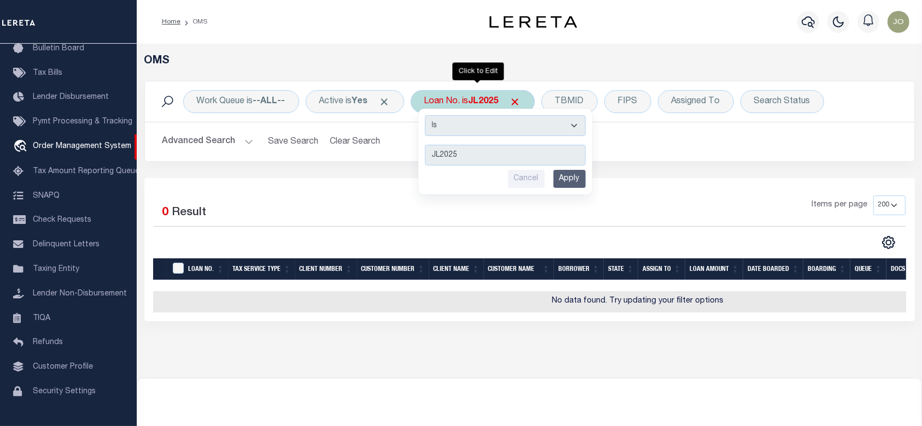
click at [486, 125] on select "Is Contains" at bounding box center [505, 125] width 161 height 21
select select "c"
click at [428, 115] on select "Is Contains" at bounding box center [505, 125] width 161 height 21
click at [579, 181] on input "Apply" at bounding box center [569, 179] width 32 height 18
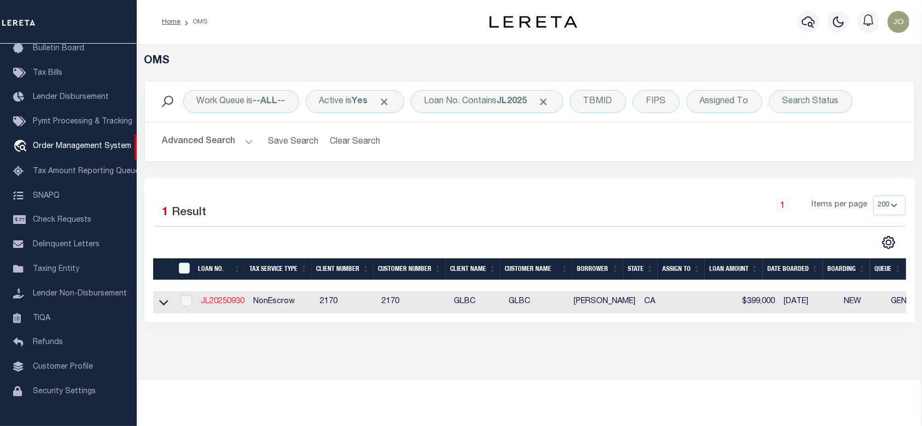
click at [224, 303] on link "JL20250930" at bounding box center [223, 302] width 44 height 8
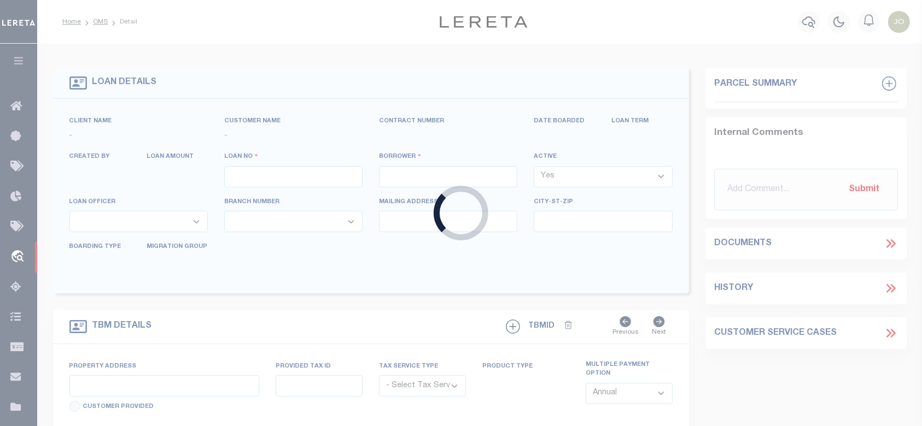
type input "JL20250930"
type input "[PERSON_NAME]"
select select
type input "[STREET_ADDRESS][PERSON_NAME]"
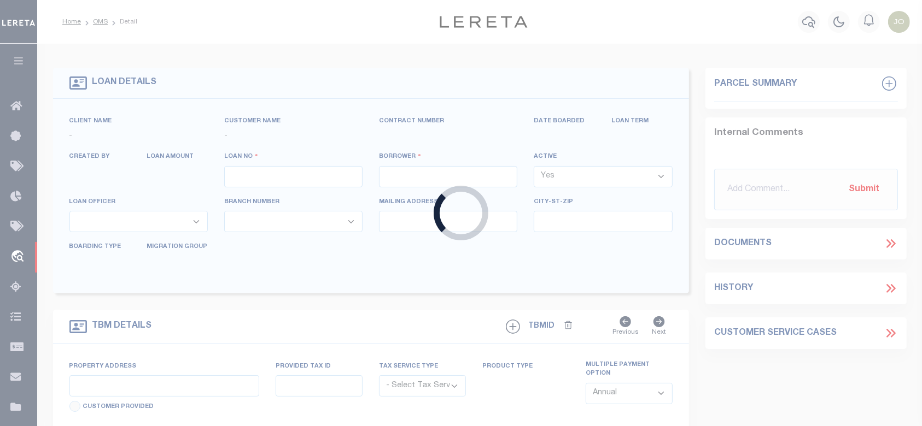
type input "[GEOGRAPHIC_DATA] 90012-3883"
type input "[DATE]"
select select "10"
select select "NonEscrow"
type input "[STREET_ADDRESS][PERSON_NAME]"
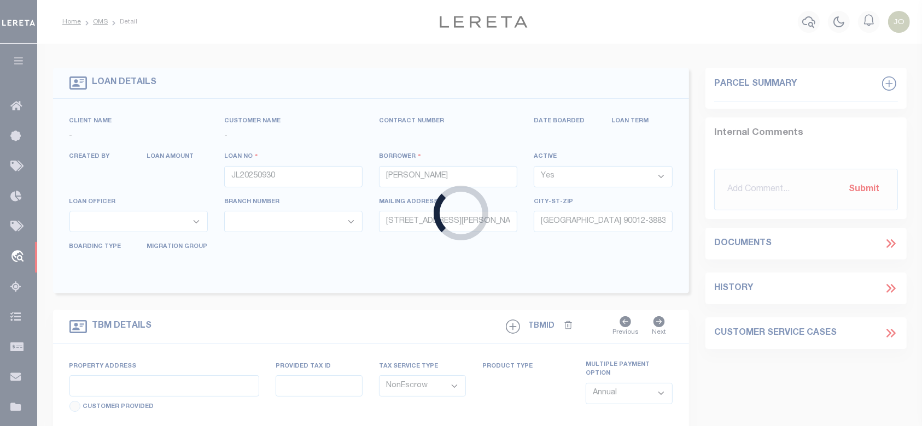
select select
type input "[GEOGRAPHIC_DATA] 90012-3883"
type input "CA"
select select
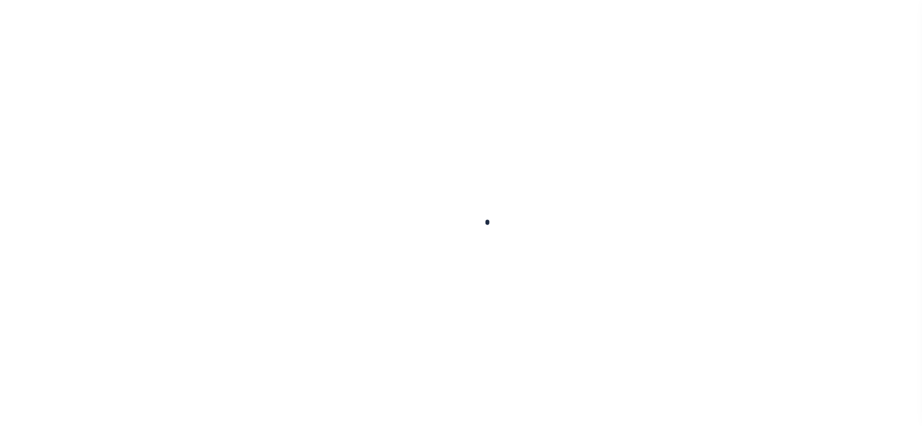
type input "JL20250930"
type input "[PERSON_NAME]"
select select
type input "[STREET_ADDRESS][PERSON_NAME]"
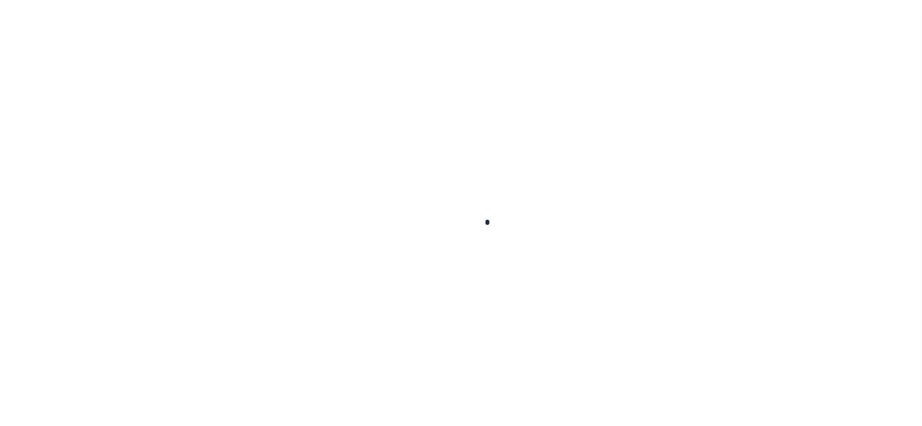
type input "LOS ANGELES CA 90012-3883"
type input "[DATE]"
select select "10"
select select "NonEscrow"
type input "[STREET_ADDRESS][PERSON_NAME]"
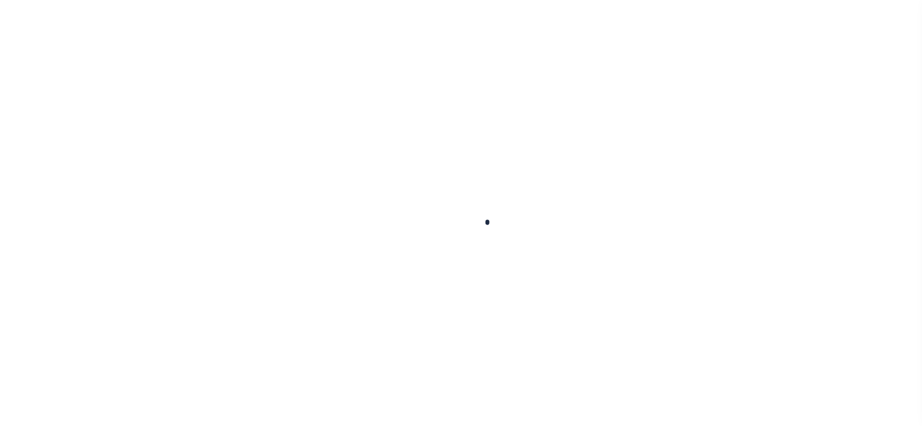
select select
type input "[GEOGRAPHIC_DATA] 90012-3883"
type input "CA"
select select
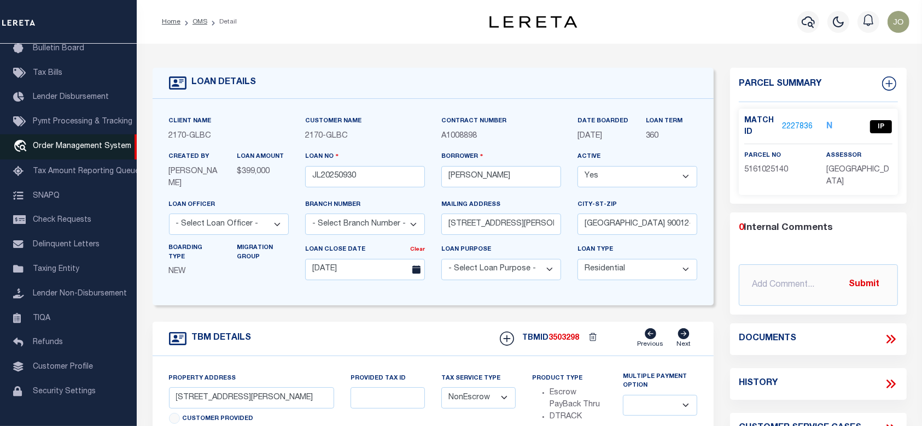
click at [82, 143] on link "travel_explore Order Management System" at bounding box center [68, 146] width 137 height 25
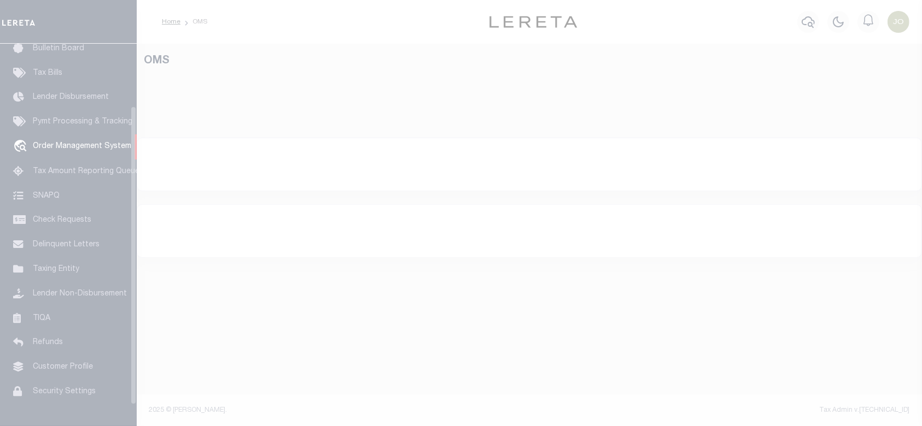
scroll to position [80, 0]
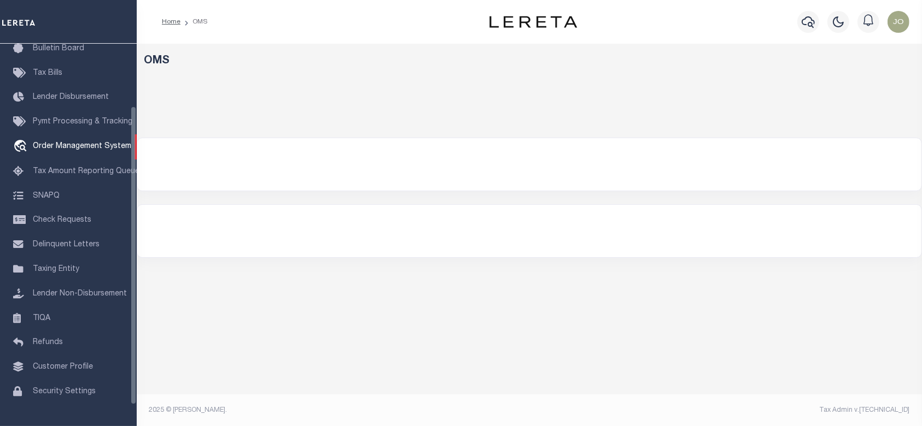
select select "200"
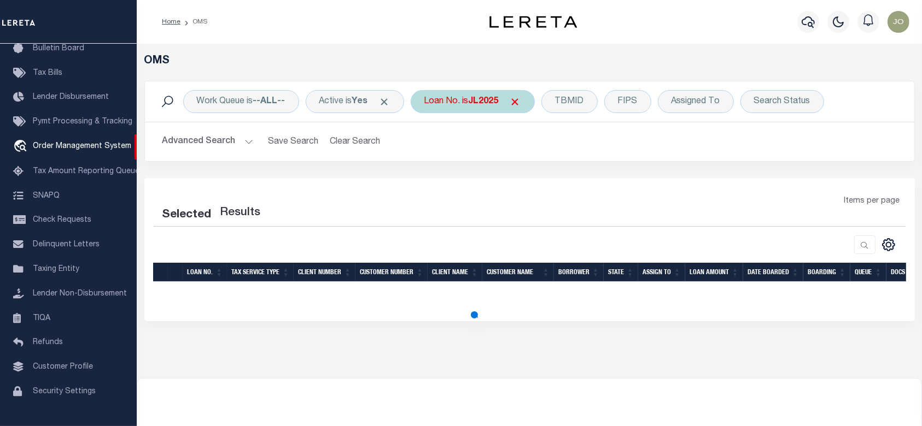
select select "200"
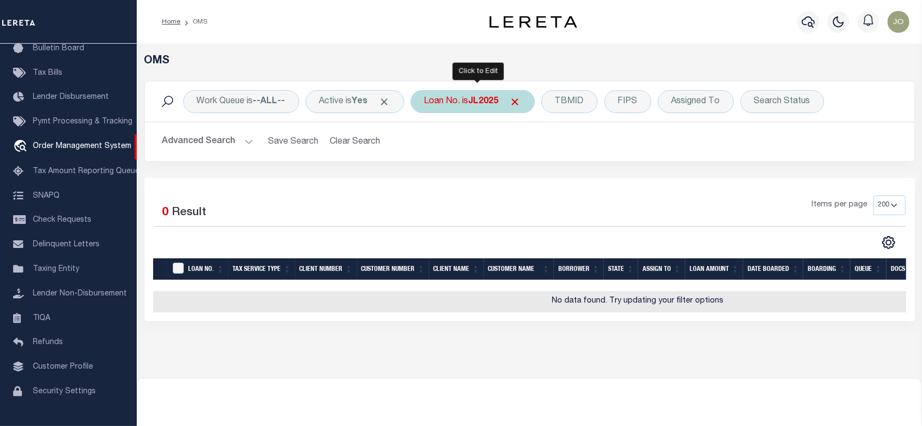
click at [468, 97] on div "Loan No. is JL2025" at bounding box center [472, 101] width 124 height 23
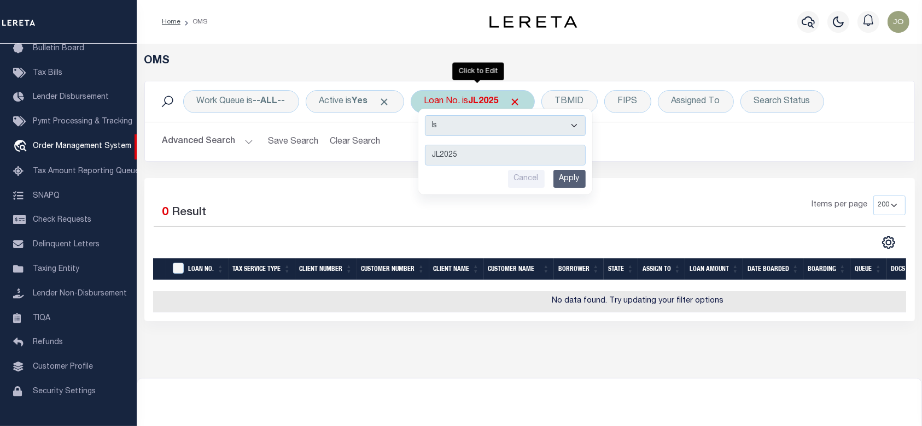
click at [482, 128] on select "Is Contains" at bounding box center [505, 125] width 161 height 21
select select "c"
click at [428, 115] on select "Is Contains" at bounding box center [505, 125] width 161 height 21
click at [583, 184] on input "Apply" at bounding box center [569, 179] width 32 height 18
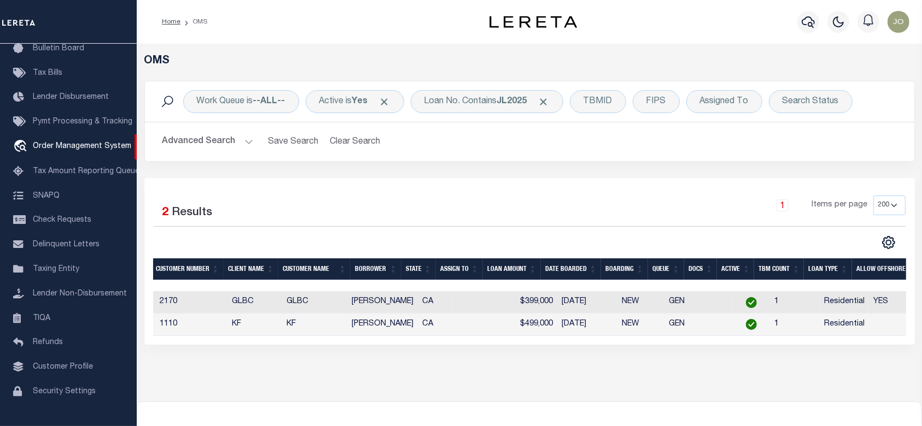
scroll to position [0, 234]
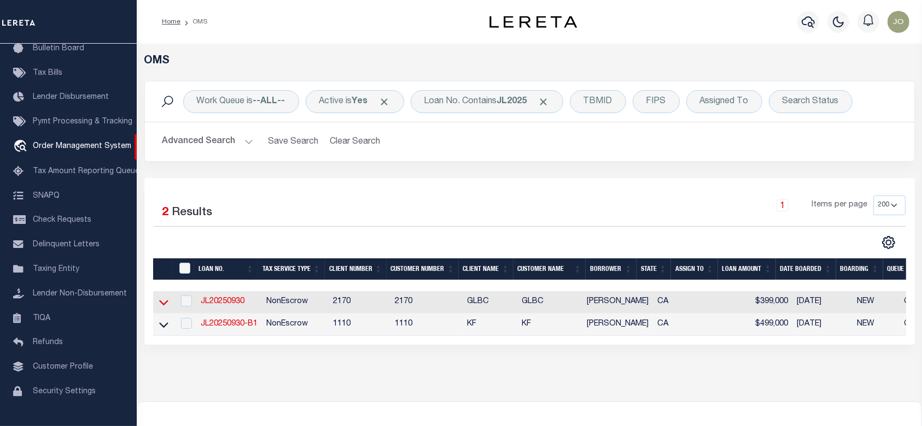
click at [166, 300] on icon at bounding box center [163, 302] width 9 height 11
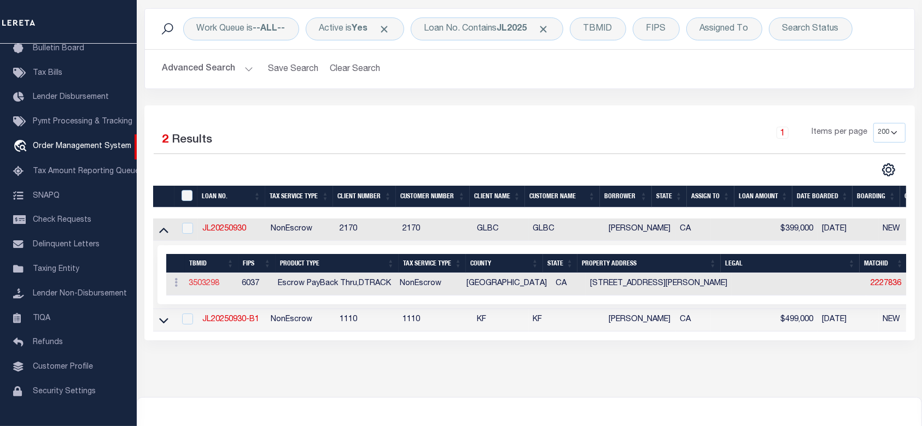
click at [199, 285] on link "3503298" at bounding box center [204, 284] width 31 height 8
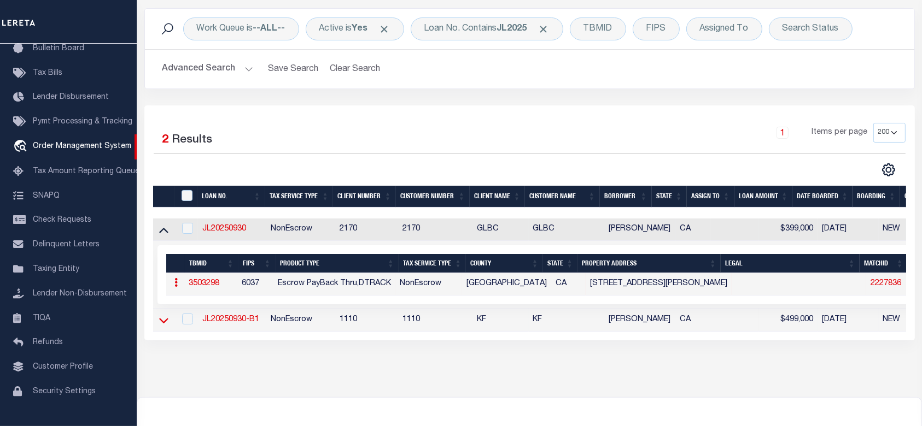
click at [164, 322] on icon at bounding box center [163, 320] width 9 height 5
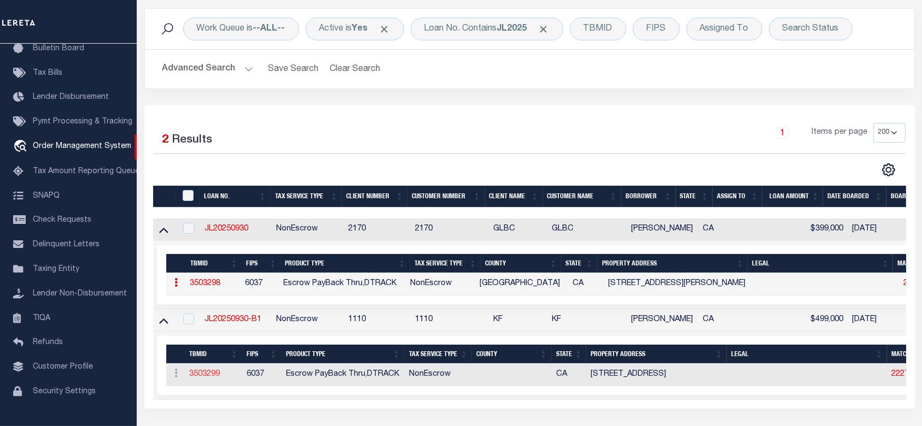
click at [207, 377] on link "3503299" at bounding box center [204, 375] width 31 height 8
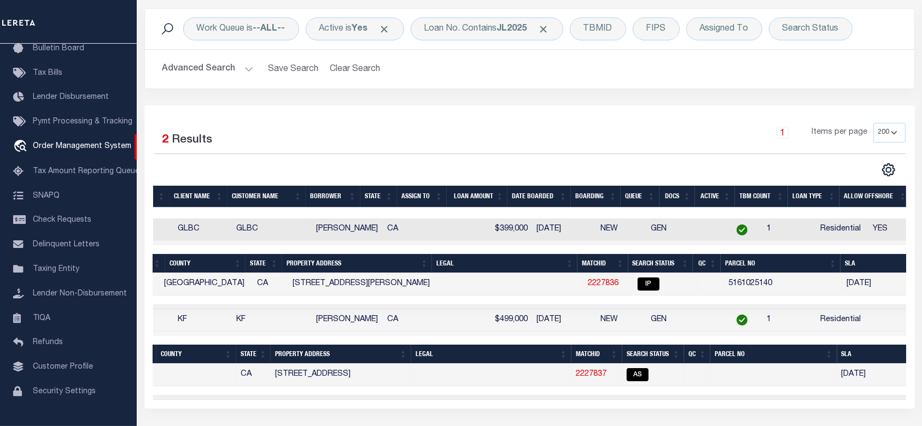
scroll to position [0, 315]
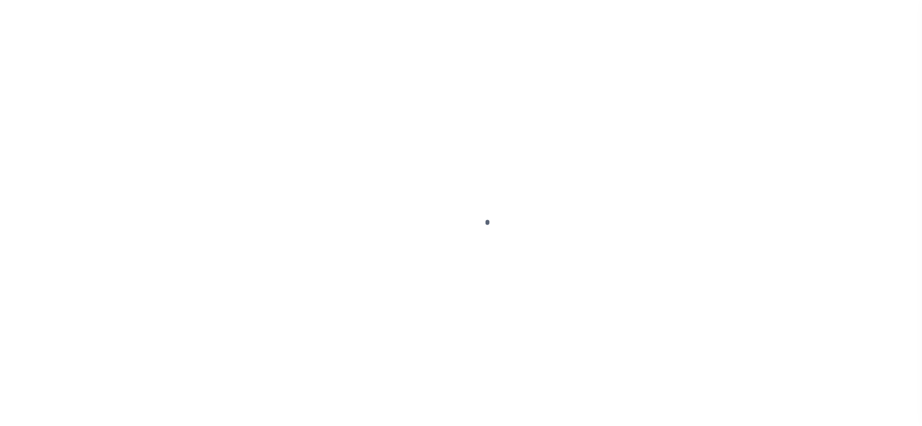
select select "10"
select select "NonEscrow"
select select "10"
select select "NonEscrow"
type input "[STREET_ADDRESS]"
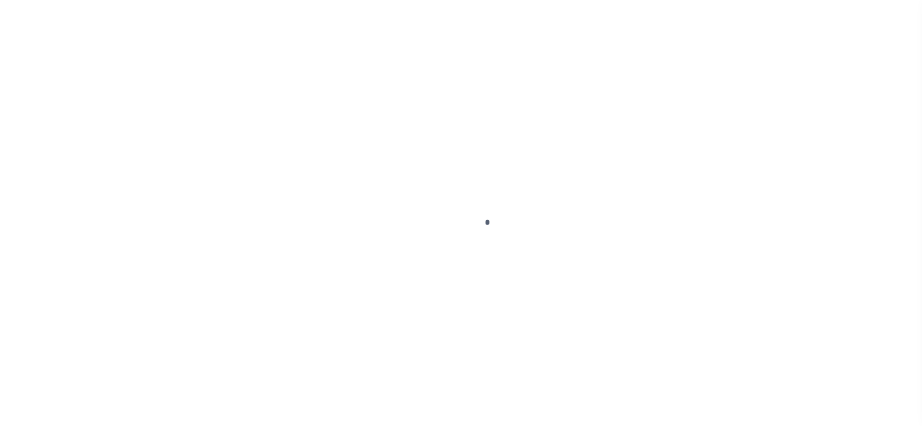
select select
type input "[GEOGRAPHIC_DATA] 90012-2447"
type input "CA"
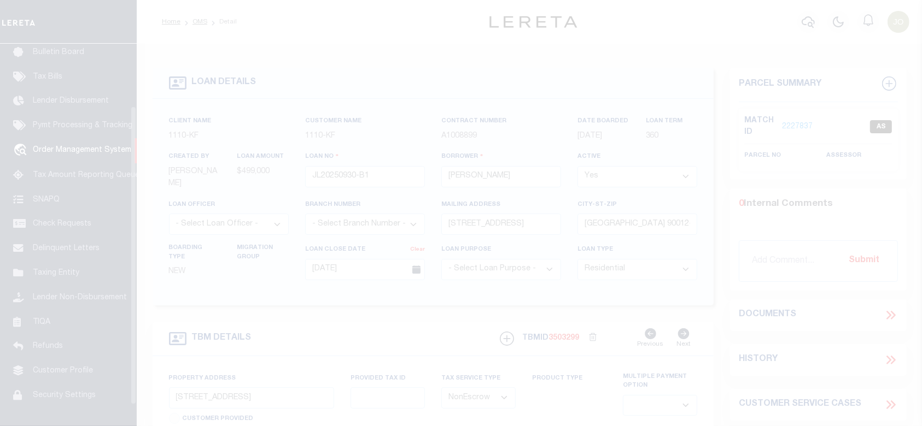
scroll to position [80, 0]
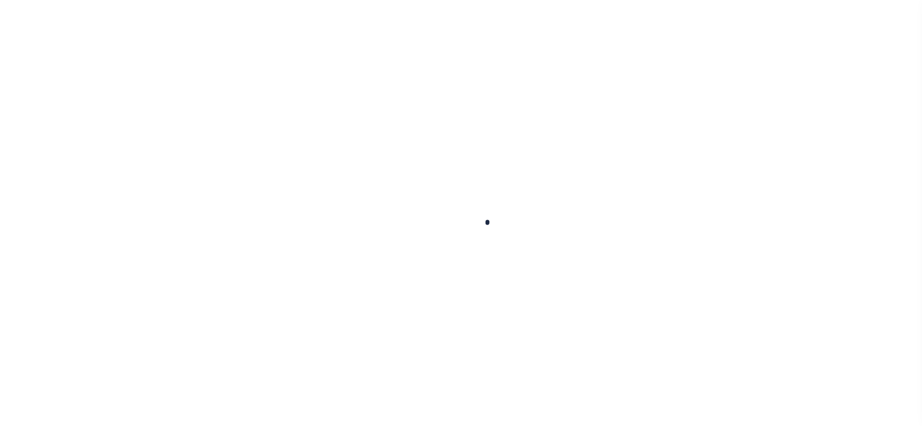
select select "10"
select select "NonEscrow"
type input "800 W 1ST ST APT 710"
select select
type input "LOS ANGELES CA 90012-2447"
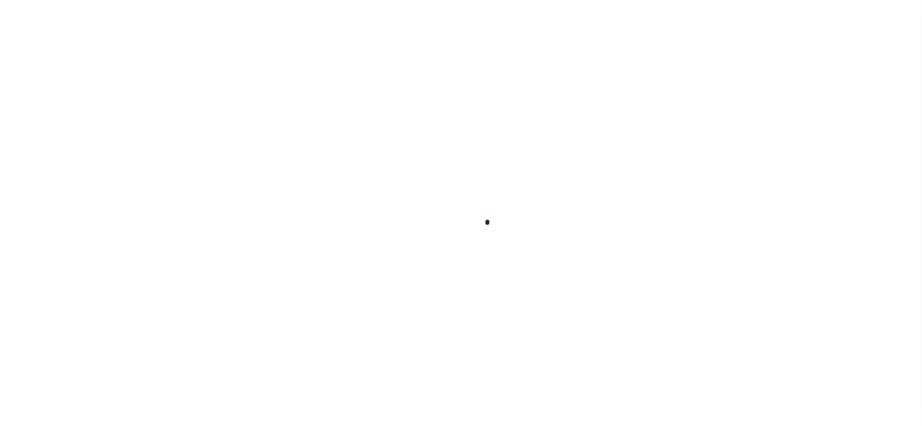
type input "CA"
select select "10"
select select "NonEscrow"
type input "[STREET_ADDRESS]"
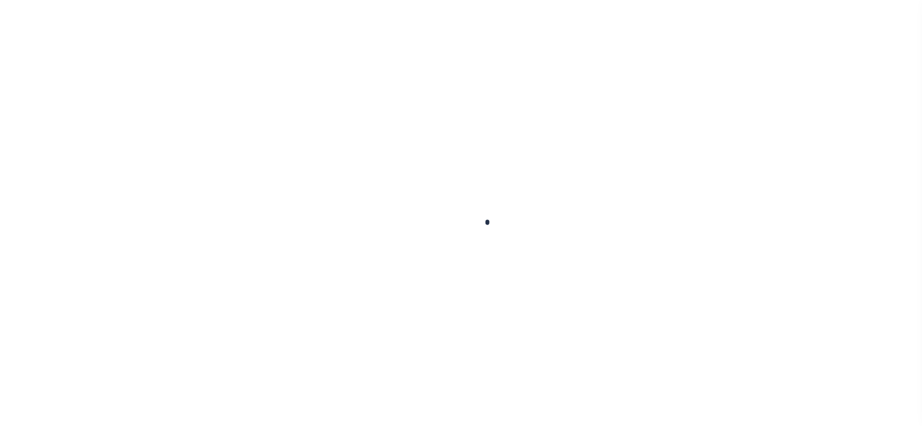
select select
type input "[GEOGRAPHIC_DATA] 90012-2447"
type input "CA"
select select
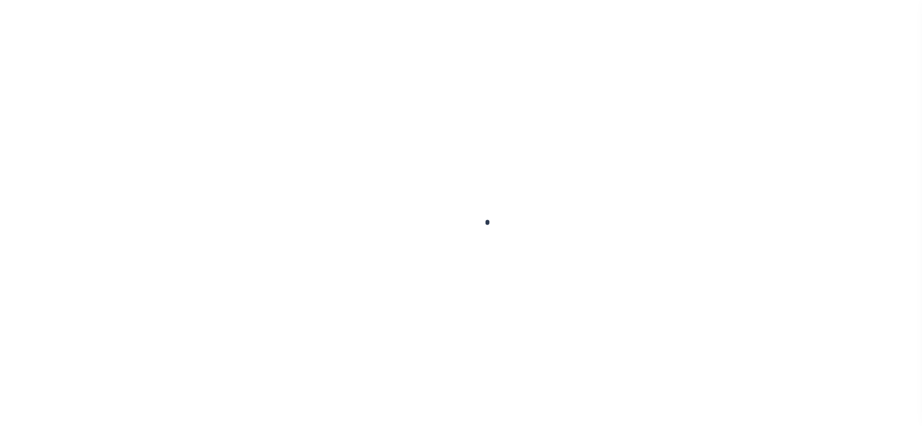
select select "10"
select select "NonEscrow"
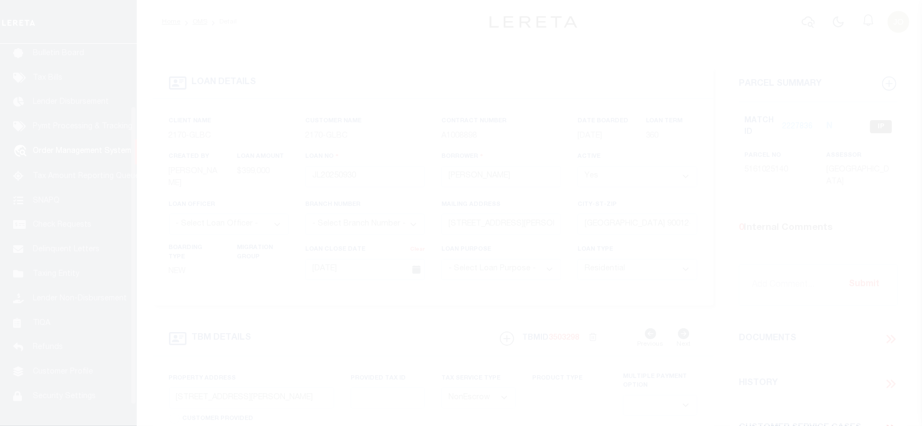
scroll to position [80, 0]
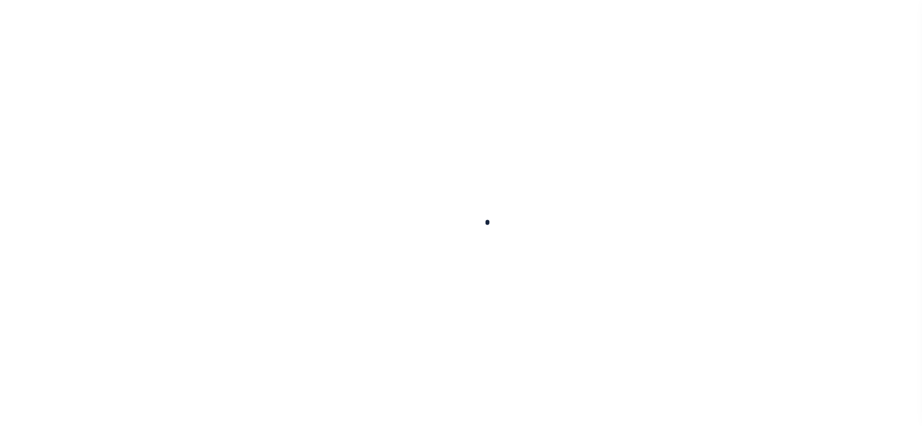
select select "10"
select select "NonEscrow"
type input "[STREET_ADDRESS][PERSON_NAME]"
select select
type input "LOS ANGELES CA 90012-3883"
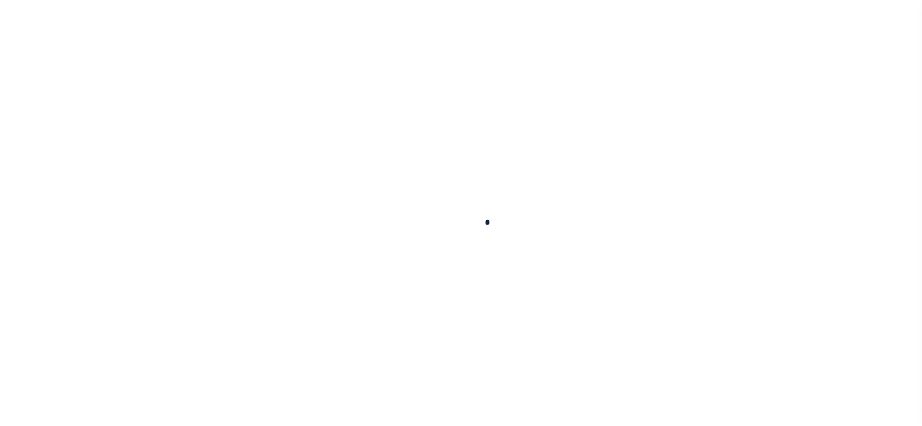
type input "CA"
select select
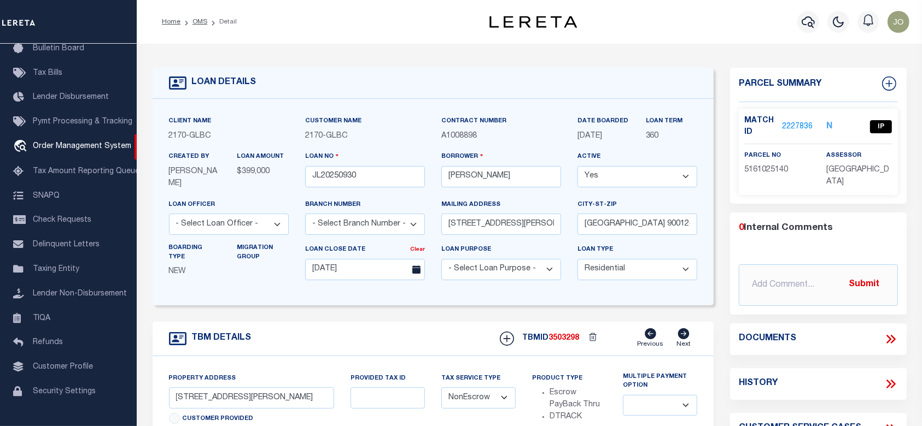
click at [789, 122] on link "2227836" at bounding box center [797, 126] width 31 height 11
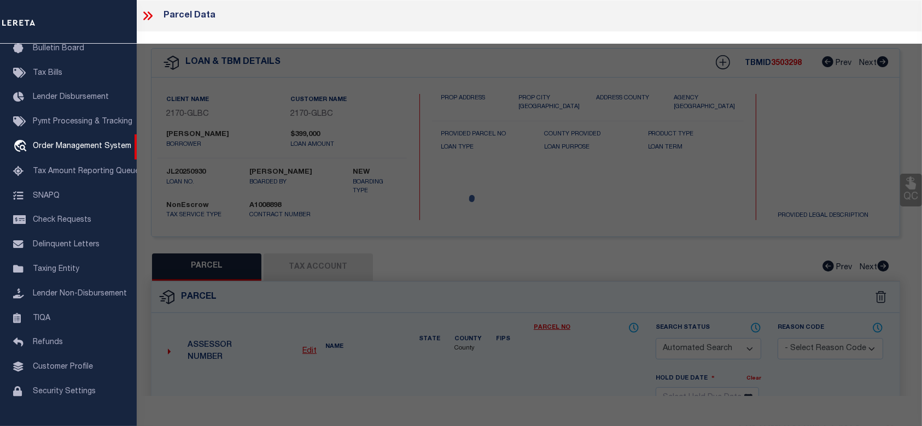
checkbox input "false"
select select "IP"
type input "ROSS,GREGORY E & STEPHANIE"
select select "ATL"
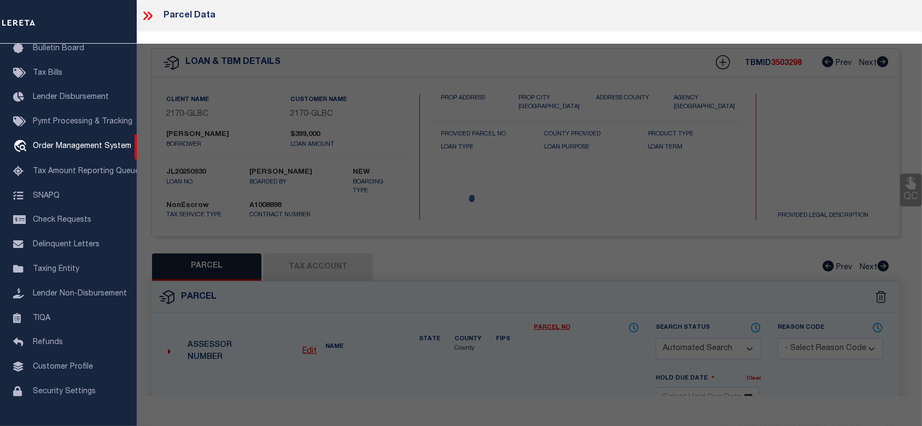
select select "ADD"
type input "267 S SAN PEDRO ST , #621"
checkbox input "false"
type input "[GEOGRAPHIC_DATA]"
type textarea "TR=53558 LOT 1 CONDO UNIT 621 (AIRSPACE AND 1/130 INT IN COMMON AREA)"
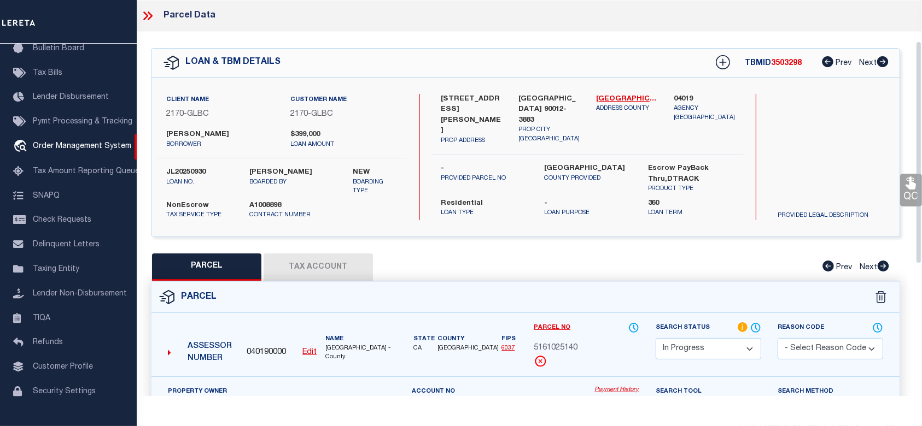
scroll to position [145, 0]
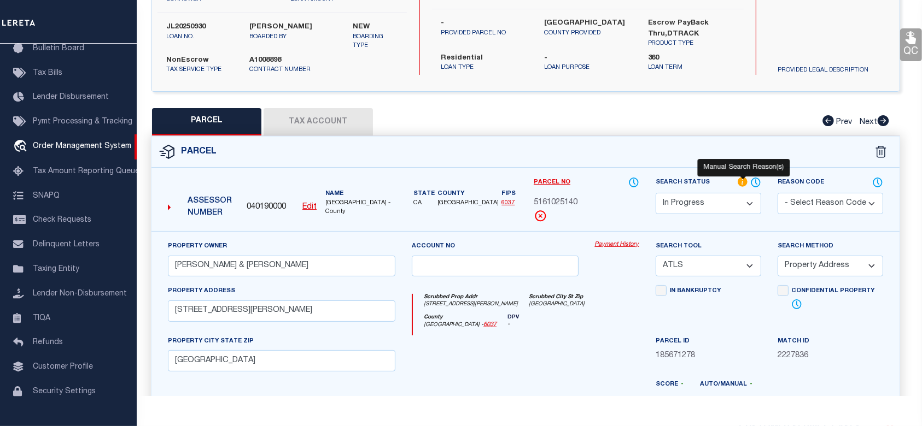
click at [744, 180] on icon at bounding box center [742, 182] width 10 height 10
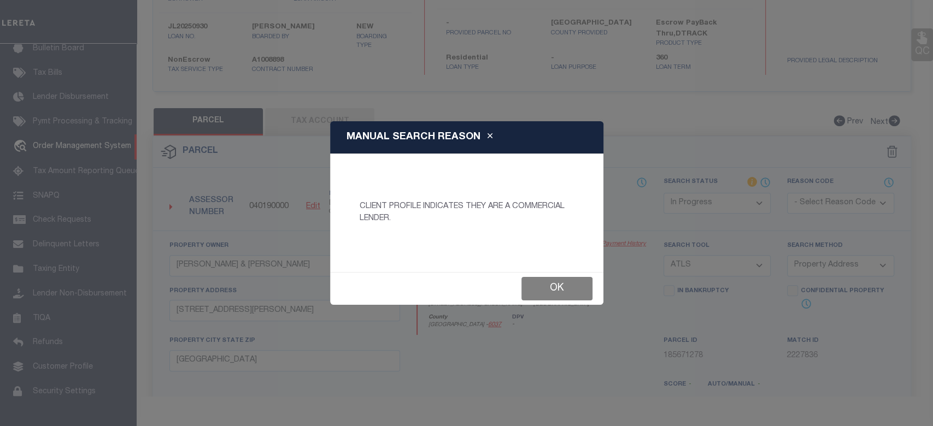
click at [562, 287] on button "Ok" at bounding box center [556, 289] width 71 height 24
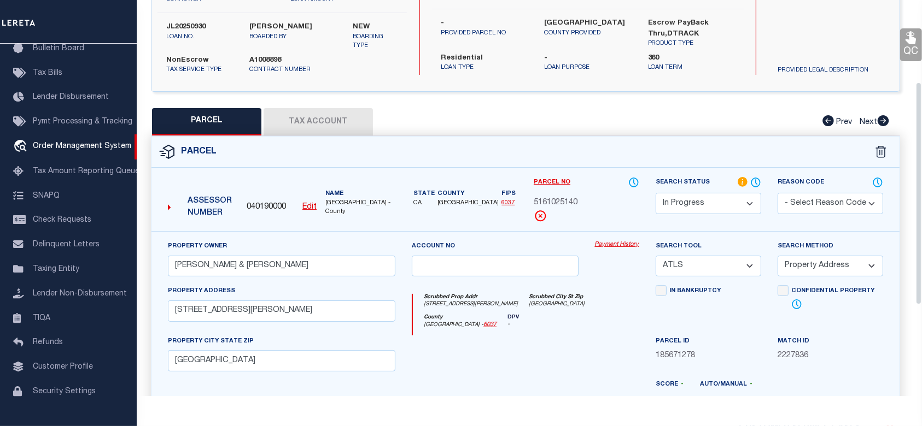
scroll to position [219, 0]
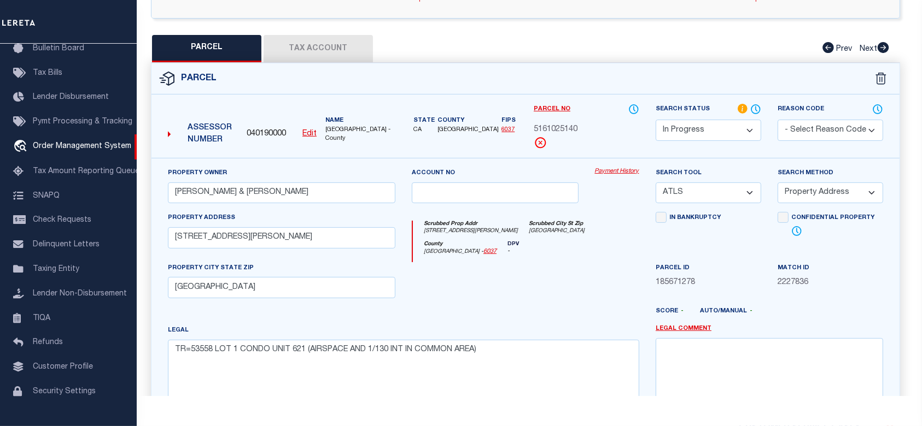
click at [724, 128] on select "Automated Search Bad Parcel Complete Duplicate Parcel High Dollar Reporting In …" at bounding box center [707, 130] width 105 height 21
click at [325, 63] on div "Parcel" at bounding box center [525, 78] width 748 height 31
click at [321, 56] on button "Tax Account" at bounding box center [317, 48] width 109 height 27
select select "100"
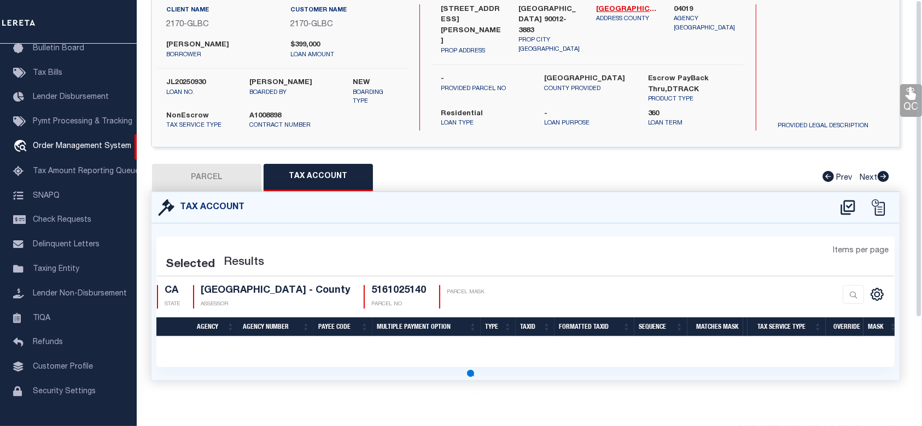
scroll to position [0, 0]
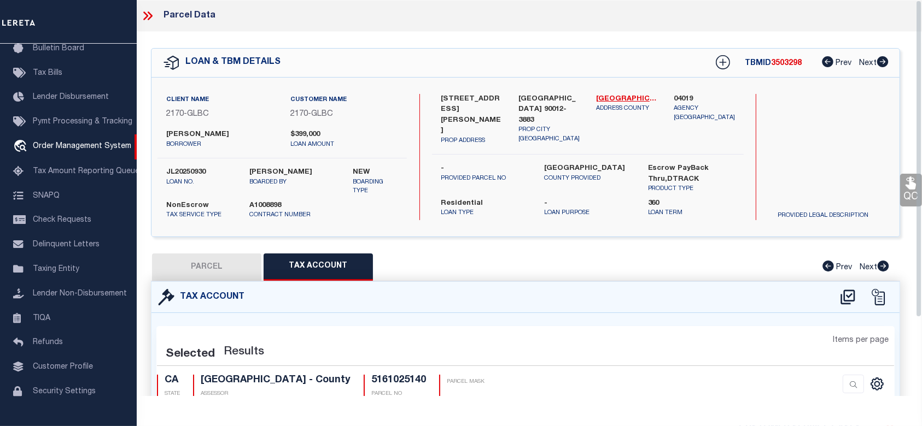
select select "100"
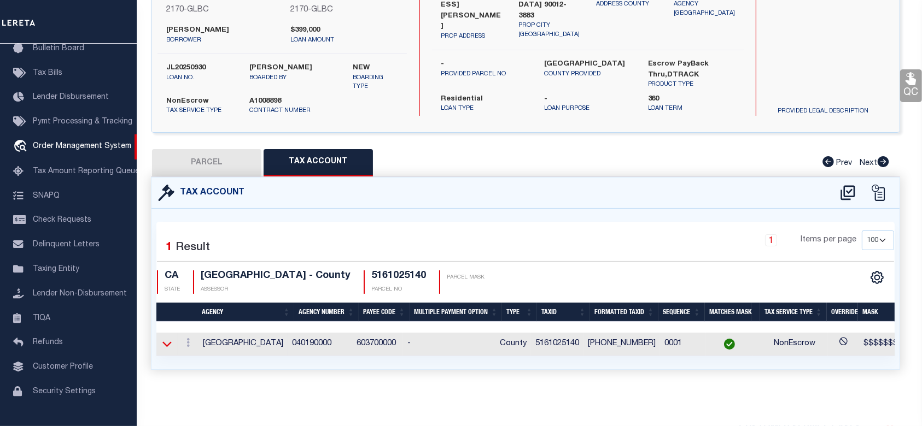
click at [169, 342] on icon at bounding box center [166, 344] width 9 height 5
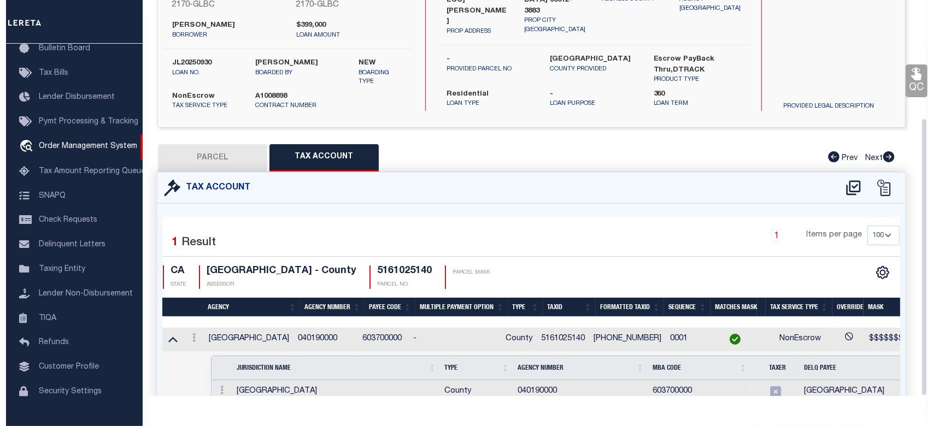
scroll to position [167, 0]
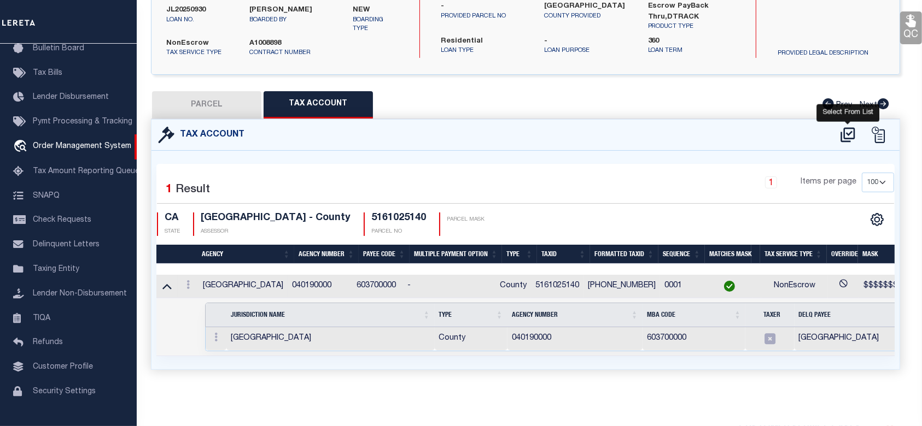
click at [850, 126] on icon at bounding box center [847, 134] width 18 height 17
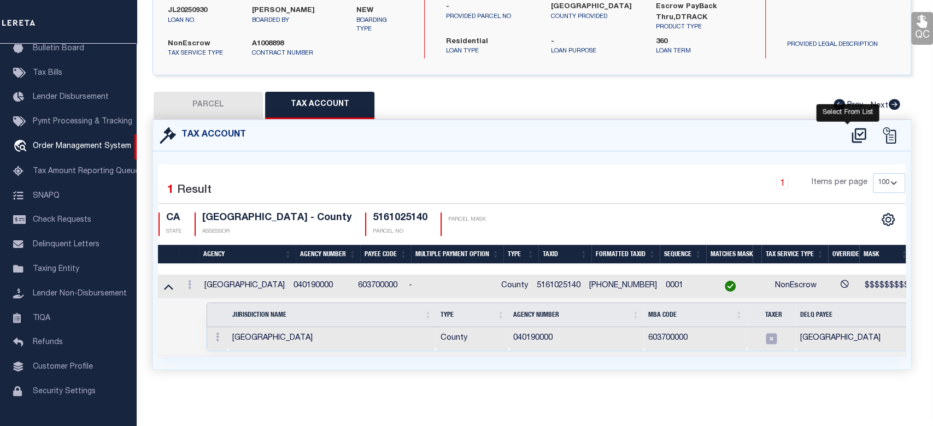
select select "100"
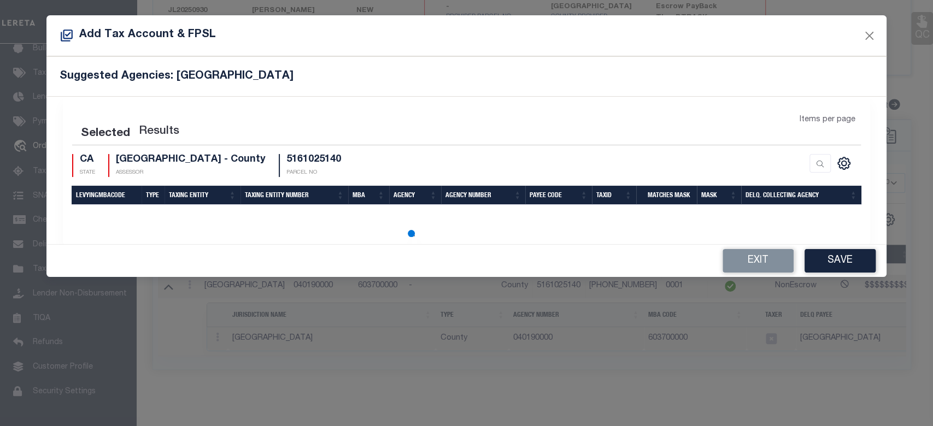
select select "100"
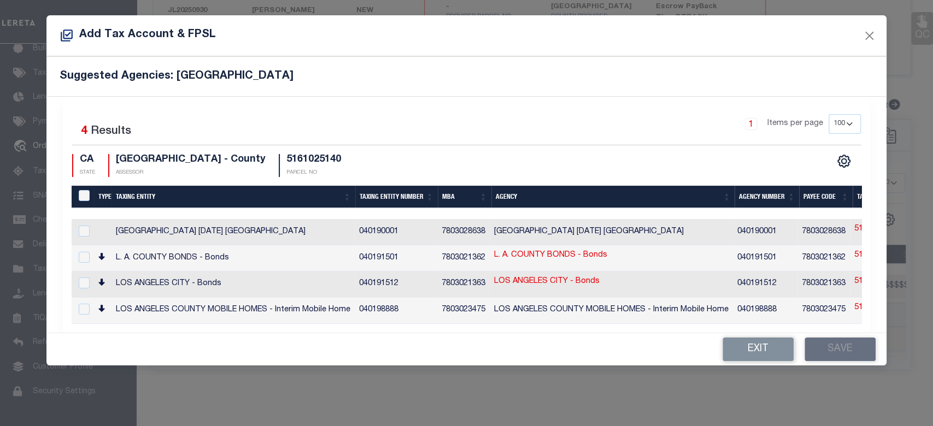
click at [625, 324] on div "Selected 4 Results 1 Items per page 10 25 50 100 200 CA STATE" at bounding box center [466, 215] width 807 height 236
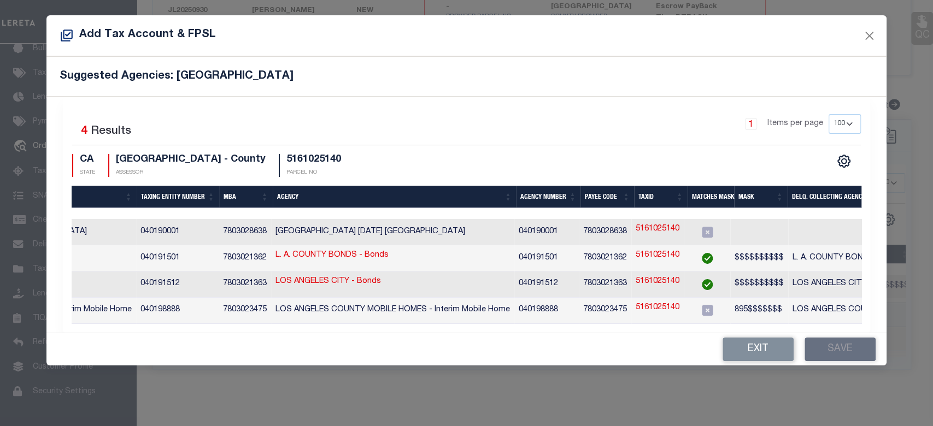
scroll to position [0, 220]
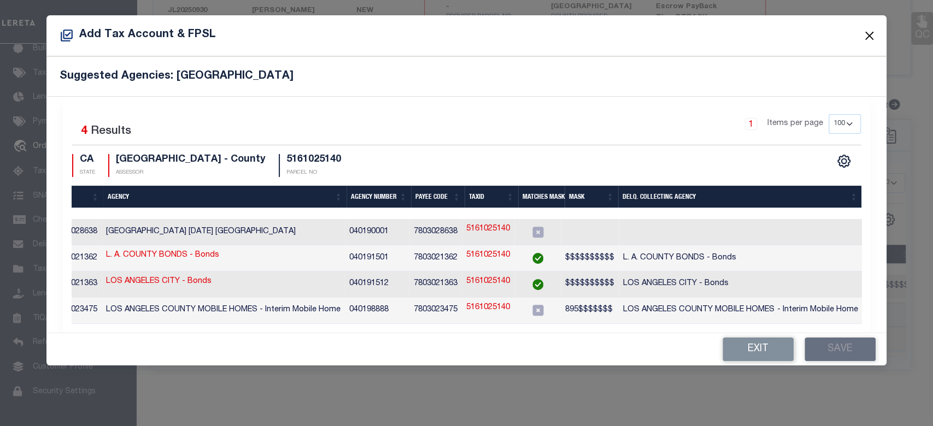
click at [873, 36] on button "Close" at bounding box center [869, 35] width 14 height 14
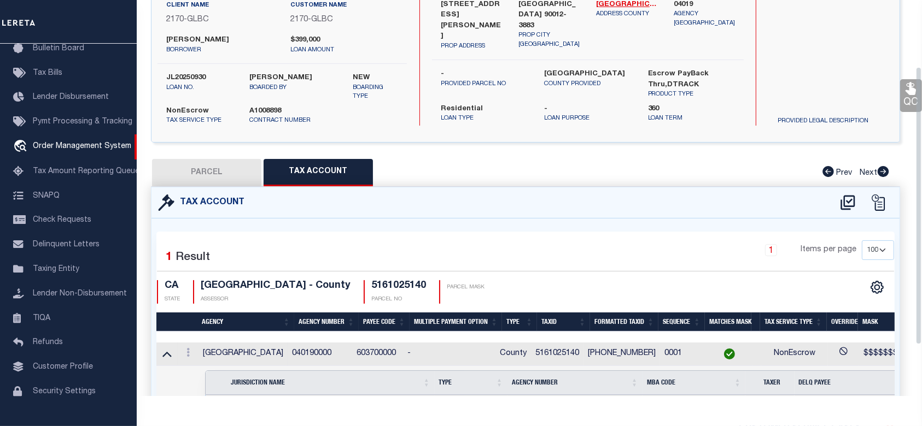
click at [227, 177] on button "PARCEL" at bounding box center [206, 172] width 109 height 27
select select "AS"
select select
checkbox input "false"
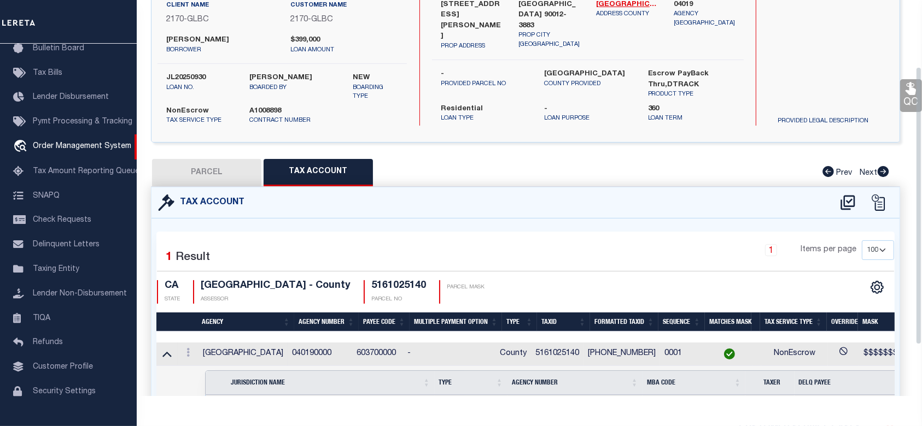
checkbox input "false"
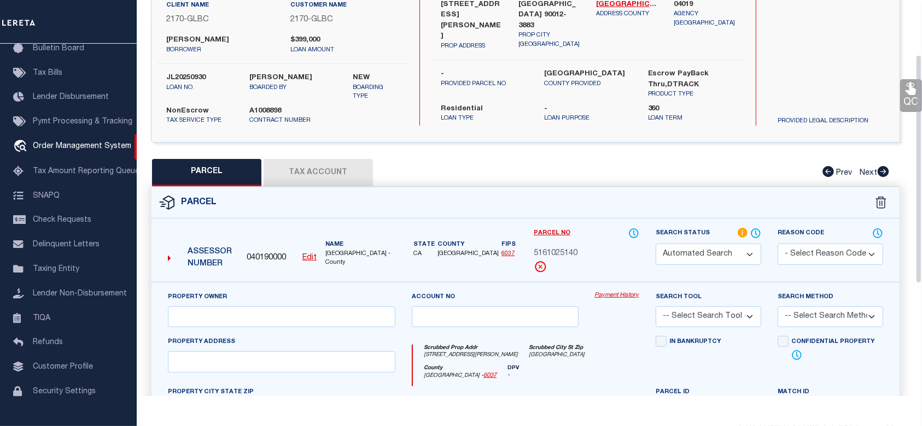
select select "IP"
type input "ROSS,GREGORY E & STEPHANIE"
select select "ATL"
select select "ADD"
type input "267 S SAN PEDRO ST , #621"
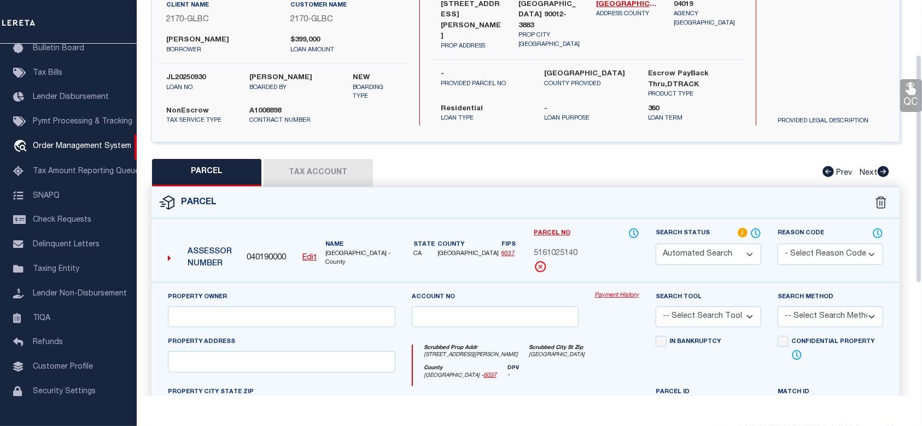
checkbox input "false"
type input "LOS ANGELES, CA 90012"
type textarea "TR=53558 LOT 1 CONDO UNIT 621 (AIRSPACE AND 1/130 INT IN COMMON AREA)"
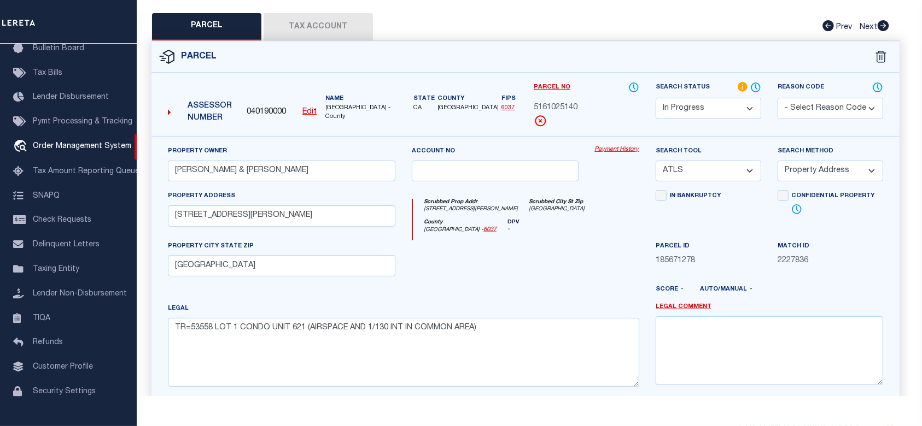
click at [313, 18] on button "Tax Account" at bounding box center [317, 26] width 109 height 27
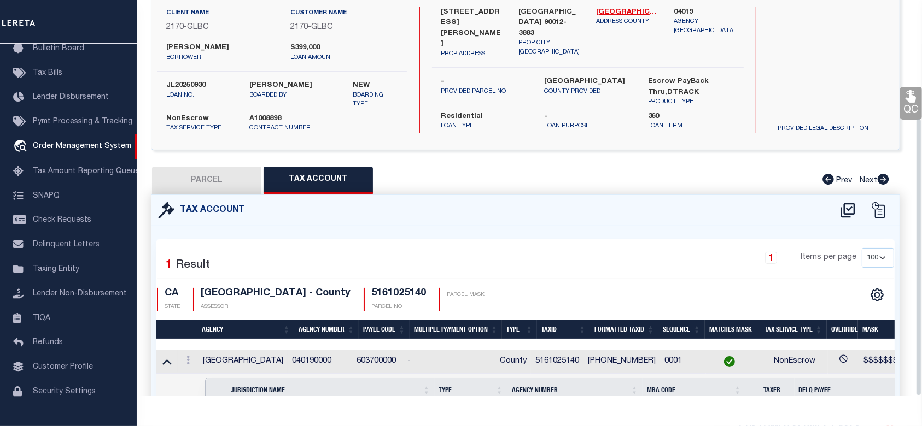
select select "100"
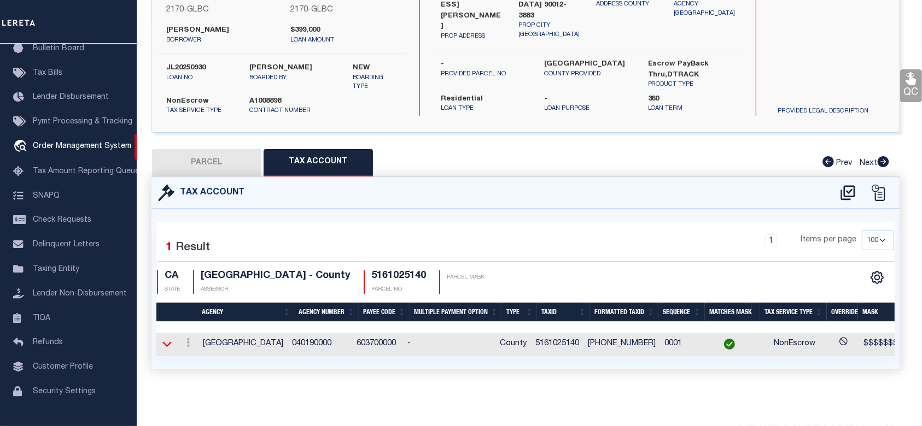
click at [169, 338] on icon at bounding box center [166, 343] width 9 height 11
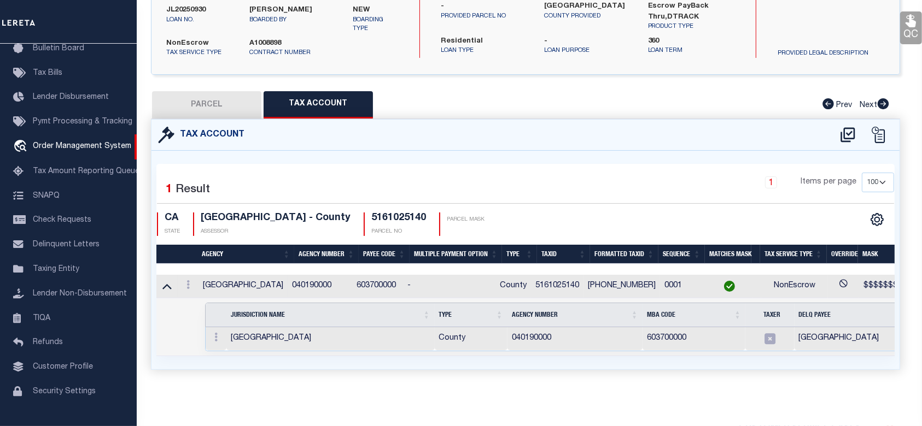
click at [219, 102] on button "PARCEL" at bounding box center [206, 104] width 109 height 27
select select "AS"
select select
checkbox input "false"
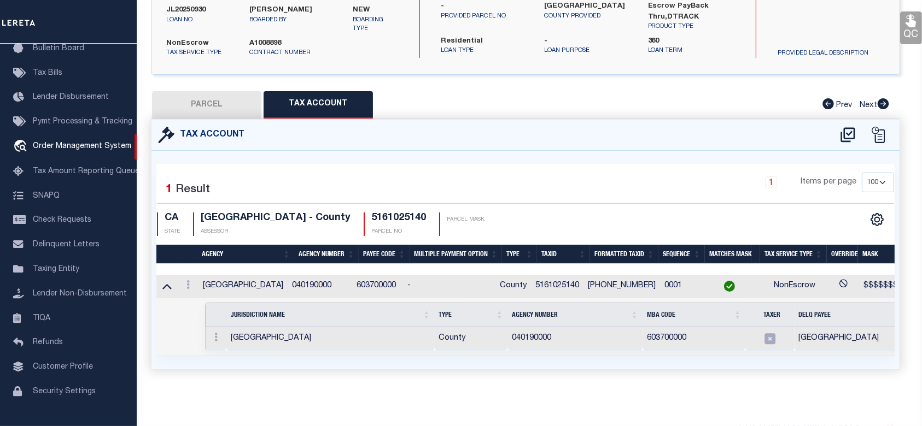
checkbox input "false"
select select "IP"
type input "ROSS,GREGORY E & STEPHANIE"
select select "ATL"
select select "ADD"
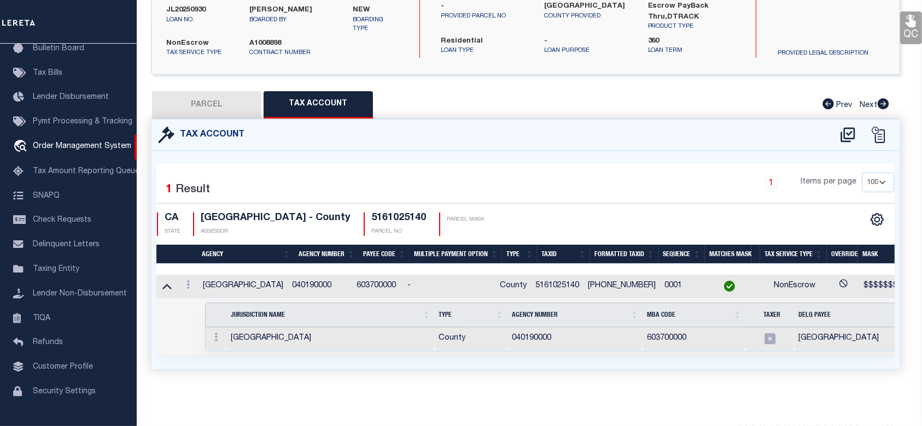
type input "267 S SAN PEDRO ST , #621"
checkbox input "false"
type input "LOS ANGELES, CA 90012"
type textarea "TR=53558 LOT 1 CONDO UNIT 621 (AIRSPACE AND 1/130 INT IN COMMON AREA)"
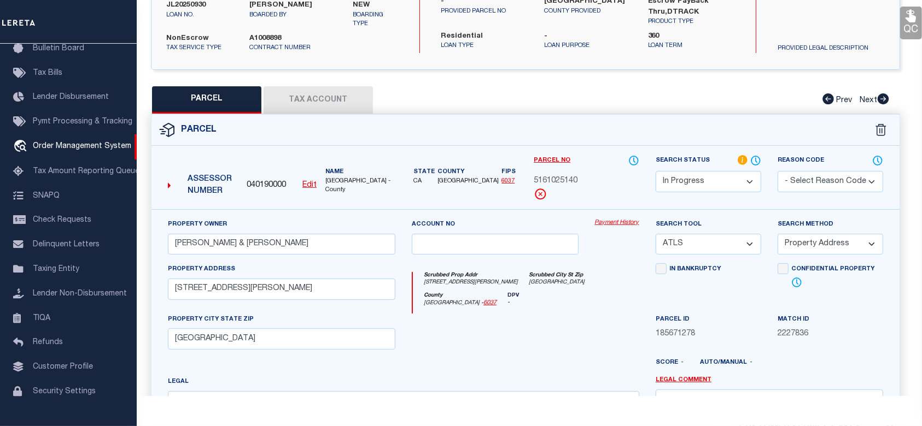
click at [705, 179] on select "Automated Search Bad Parcel Complete Duplicate Parcel High Dollar Reporting In …" at bounding box center [707, 181] width 105 height 21
click at [655, 171] on select "Automated Search Bad Parcel Complete Duplicate Parcel High Dollar Reporting In …" at bounding box center [707, 181] width 105 height 21
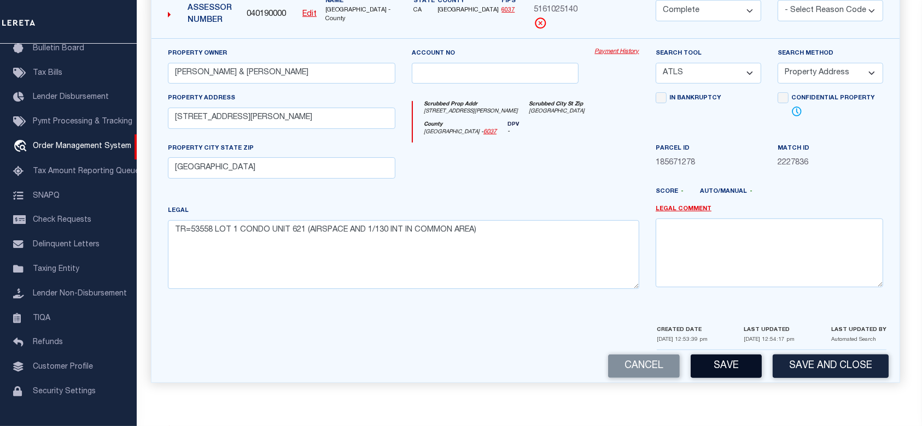
click at [748, 369] on button "Save" at bounding box center [725, 367] width 71 height 24
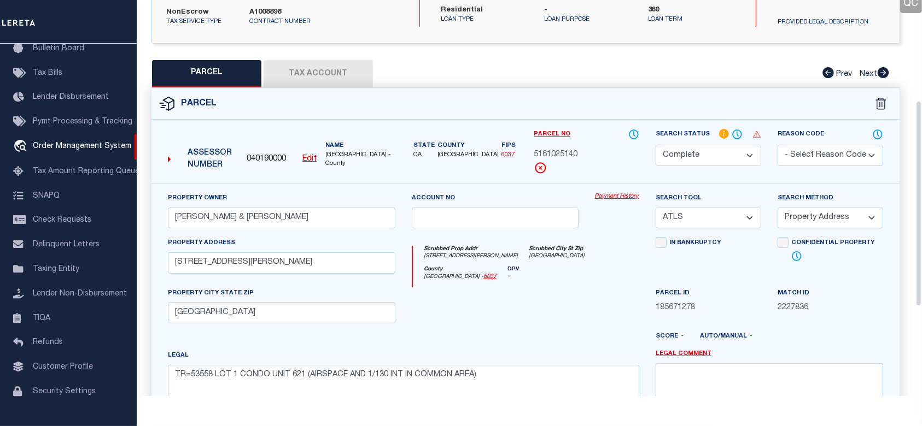
click at [690, 150] on select "Automated Search Bad Parcel Complete Duplicate Parcel High Dollar Reporting In …" at bounding box center [707, 155] width 105 height 21
click at [655, 145] on select "Automated Search Bad Parcel Complete Duplicate Parcel High Dollar Reporting In …" at bounding box center [707, 155] width 105 height 21
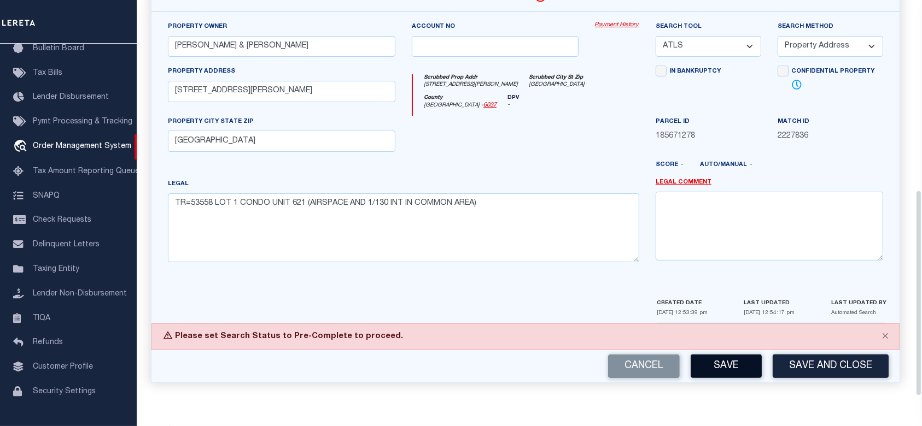
click at [733, 361] on button "Save" at bounding box center [725, 367] width 71 height 24
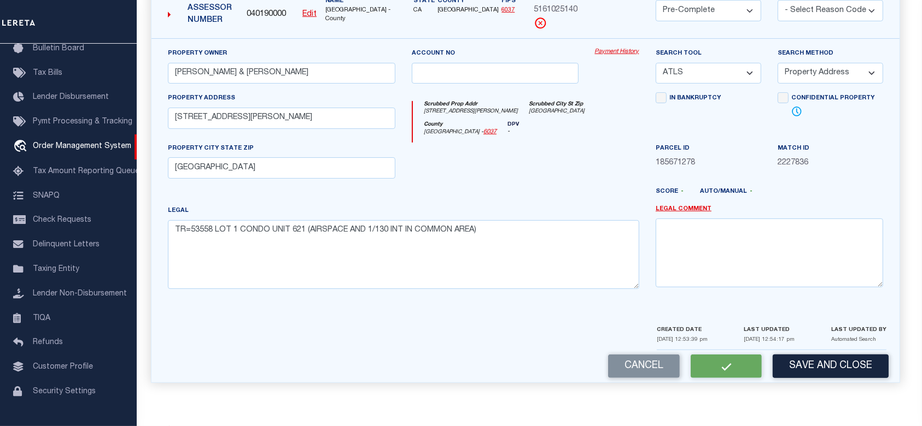
select select "AS"
select select
checkbox input "false"
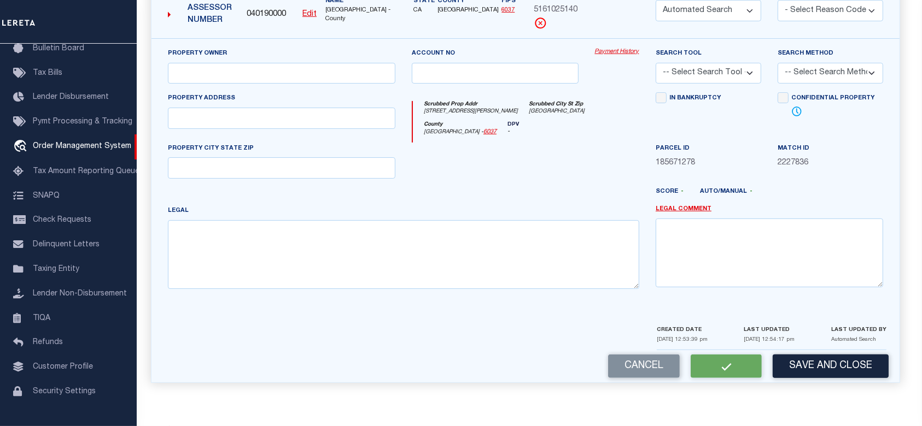
select select "PC"
type input "ROSS,GREGORY E & STEPHANIE"
select select "ATL"
select select "ADD"
type input "267 S SAN PEDRO ST , #621"
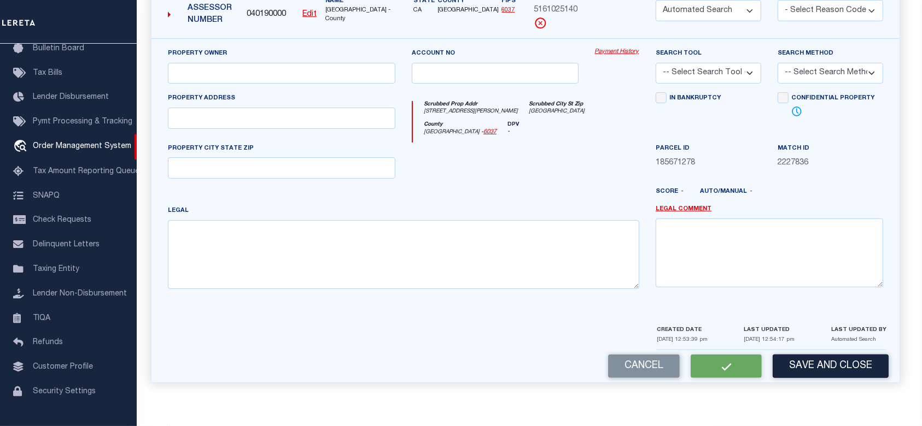
type input "LOS ANGELES, CA 90012"
type textarea "TR=53558 LOT 1 CONDO UNIT 621 (AIRSPACE AND 1/130 INT IN COMMON AREA)"
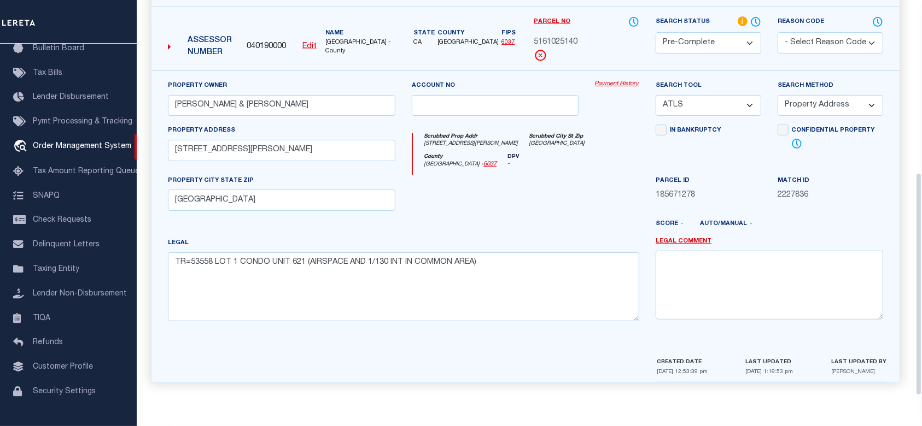
click at [709, 37] on select "Automated Search Bad Parcel Complete Duplicate Parcel High Dollar Reporting In …" at bounding box center [707, 42] width 105 height 21
click at [655, 32] on select "Automated Search Bad Parcel Complete Duplicate Parcel High Dollar Reporting In …" at bounding box center [707, 42] width 105 height 21
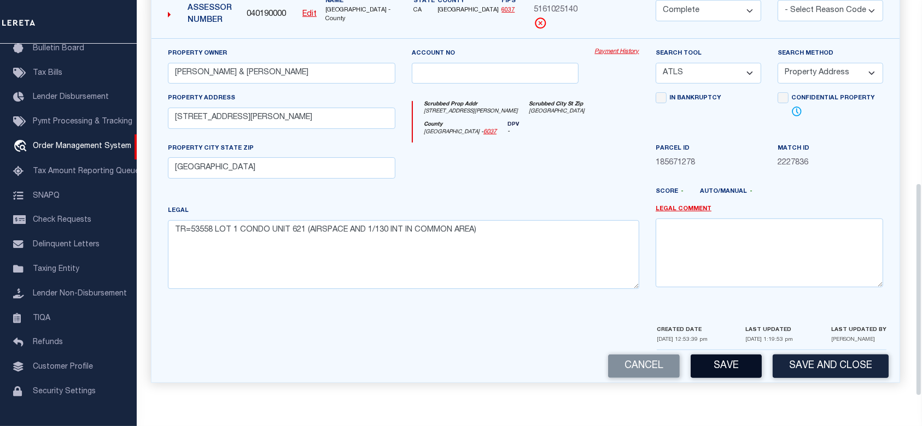
click at [726, 375] on button "Save" at bounding box center [725, 367] width 71 height 24
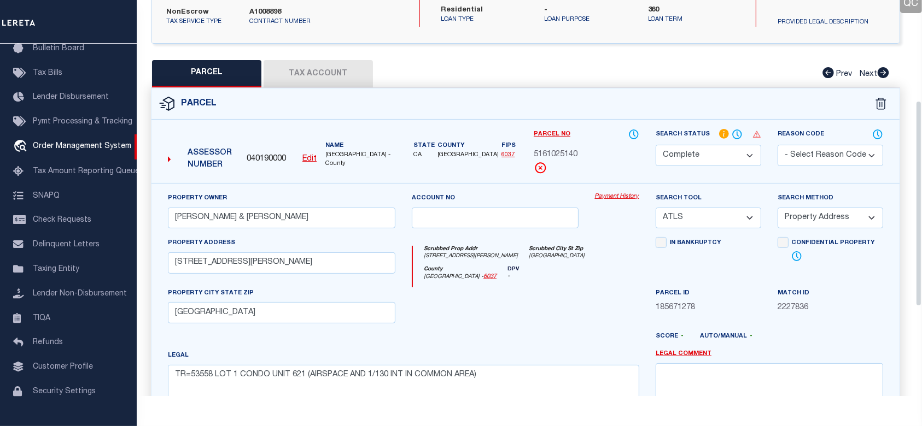
click at [688, 152] on select "Automated Search Bad Parcel Complete Duplicate Parcel High Dollar Reporting In …" at bounding box center [707, 155] width 105 height 21
select select "PC"
click at [655, 145] on select "Automated Search Bad Parcel Complete Duplicate Parcel High Dollar Reporting In …" at bounding box center [707, 155] width 105 height 21
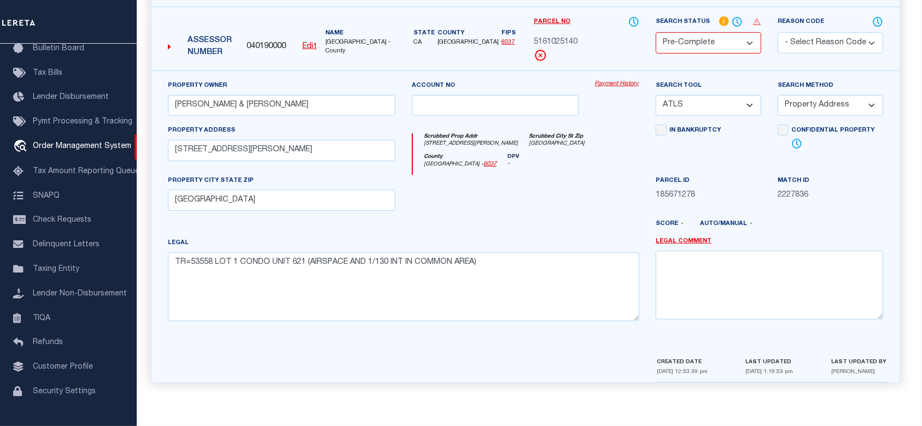
click at [595, 382] on div at bounding box center [402, 369] width 492 height 26
click at [597, 368] on div at bounding box center [402, 369] width 492 height 26
click at [863, 227] on div "Score - Auto/Manual -" at bounding box center [768, 227] width 227 height 14
click at [744, 42] on select "Automated Search Bad Parcel Complete Duplicate Parcel High Dollar Reporting In …" at bounding box center [707, 42] width 105 height 21
click at [655, 32] on select "Automated Search Bad Parcel Complete Duplicate Parcel High Dollar Reporting In …" at bounding box center [707, 42] width 105 height 21
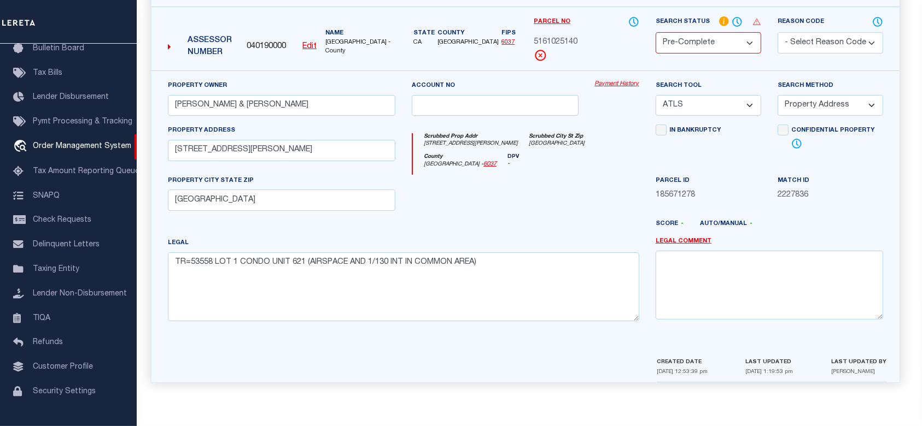
click at [604, 350] on div "Property Owner ROSS,GREGORY E & STEPHANIE Account no Payment History Search Too…" at bounding box center [525, 214] width 748 height 286
click at [782, 395] on div "Parcel 040190000 Edit" at bounding box center [525, 185] width 765 height 421
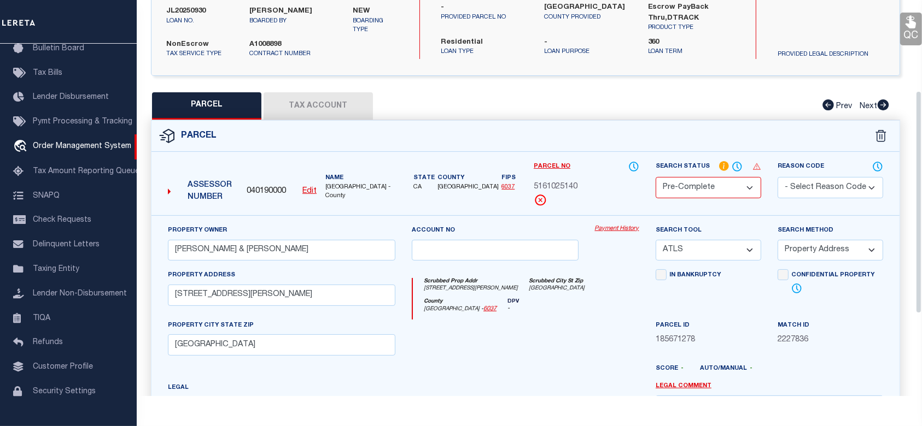
click at [339, 102] on button "Tax Account" at bounding box center [317, 105] width 109 height 27
select select "100"
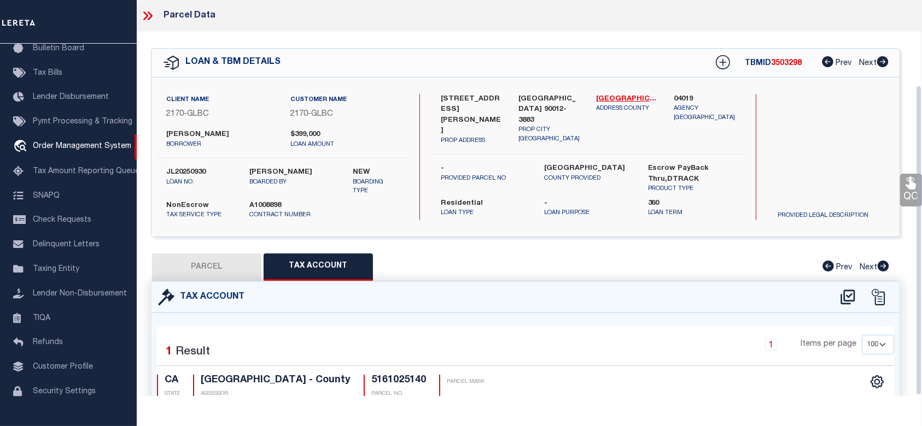
scroll to position [109, 0]
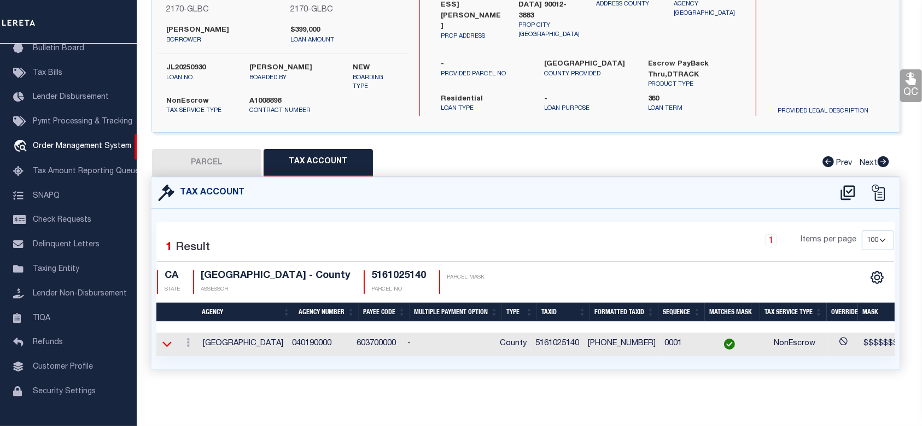
click at [166, 342] on icon at bounding box center [166, 343] width 9 height 11
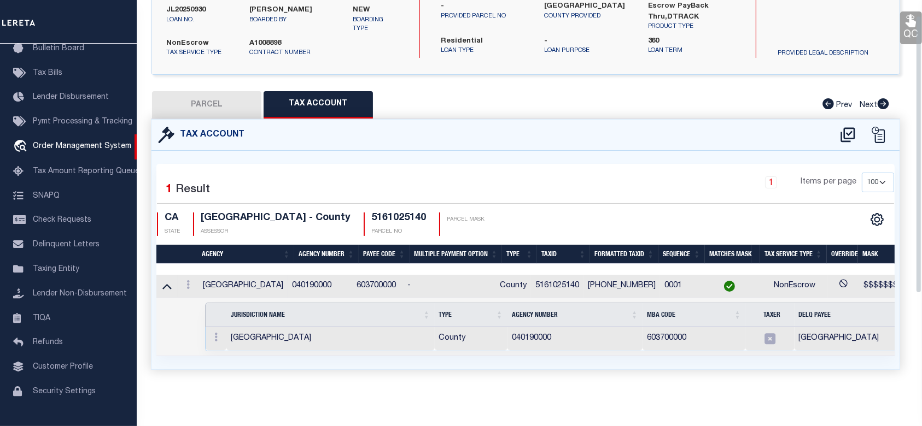
scroll to position [0, 0]
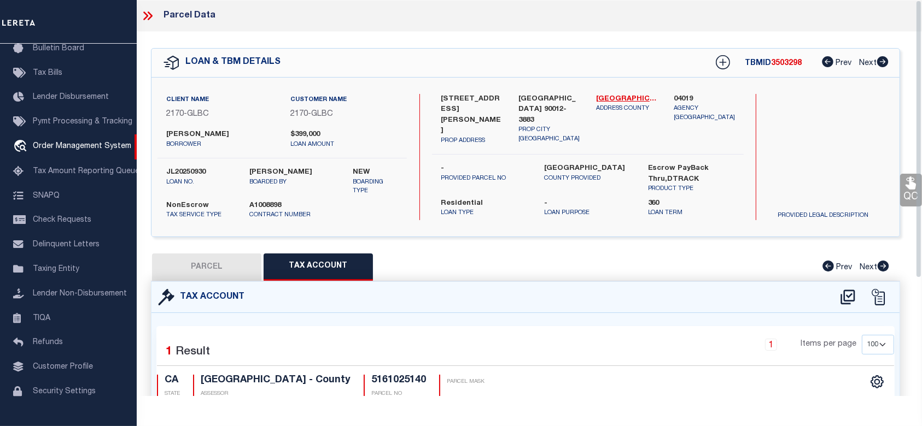
click at [226, 267] on button "PARCEL" at bounding box center [206, 267] width 109 height 27
select select "AS"
select select
checkbox input "false"
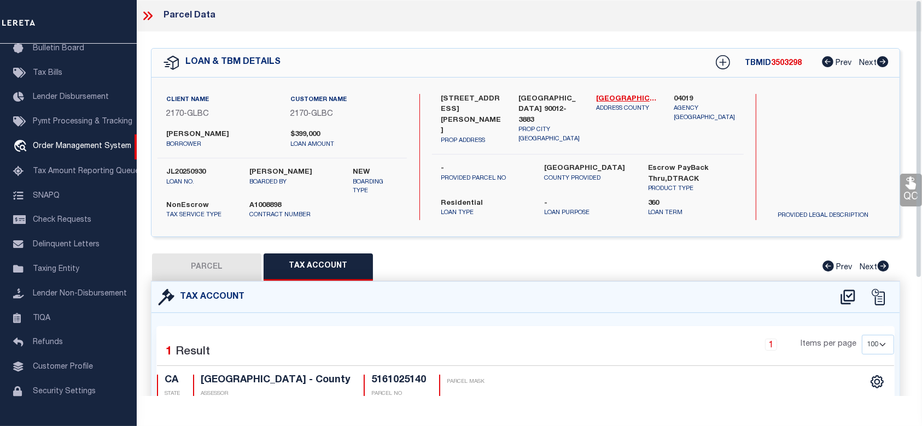
checkbox input "false"
select select "CP"
type input "ROSS,GREGORY E & STEPHANIE"
select select "ATL"
select select "ADD"
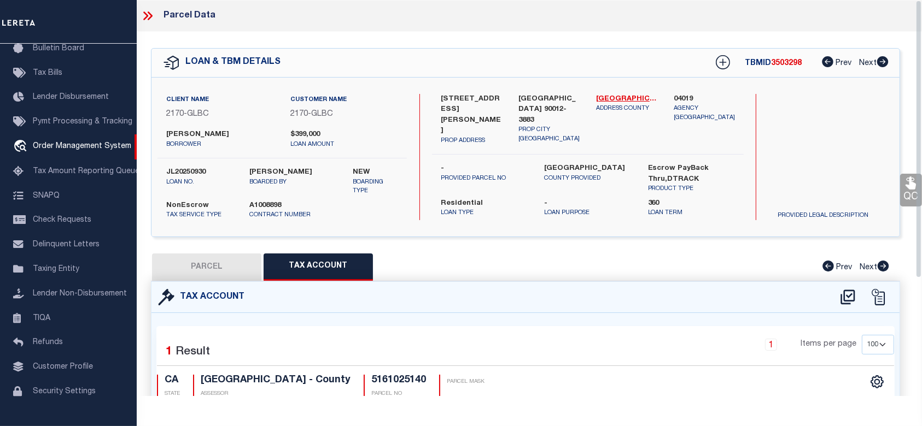
type input "267 S SAN PEDRO ST , #621"
type input "LOS ANGELES, CA 90012"
type textarea "TR=53558 LOT 1 CONDO UNIT 621 (AIRSPACE AND 1/130 INT IN COMMON AREA)"
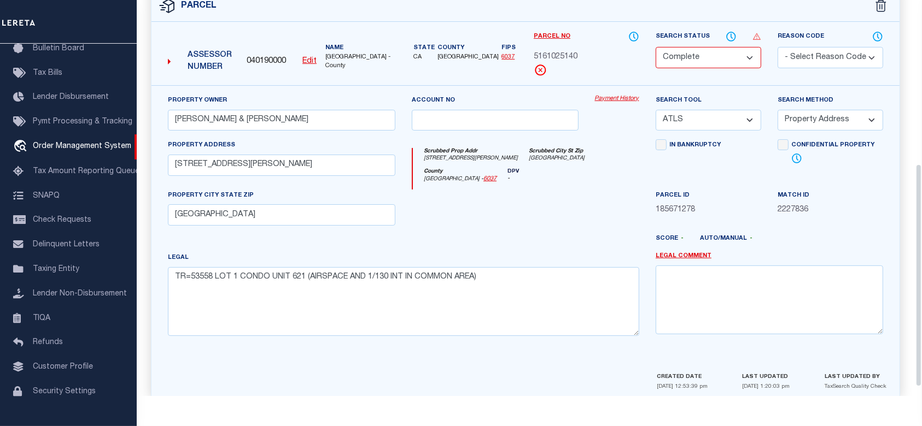
scroll to position [307, 0]
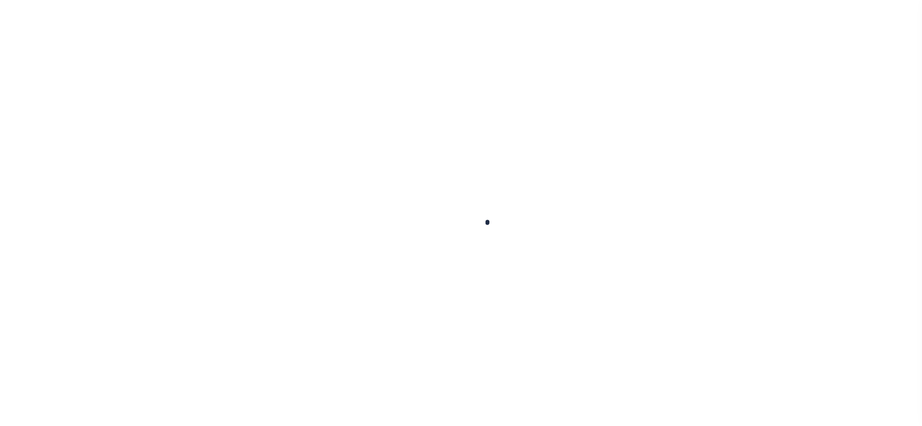
select select "10"
select select "NonEscrow"
type input "[STREET_ADDRESS]"
select select
type input "[GEOGRAPHIC_DATA] 90012-2447"
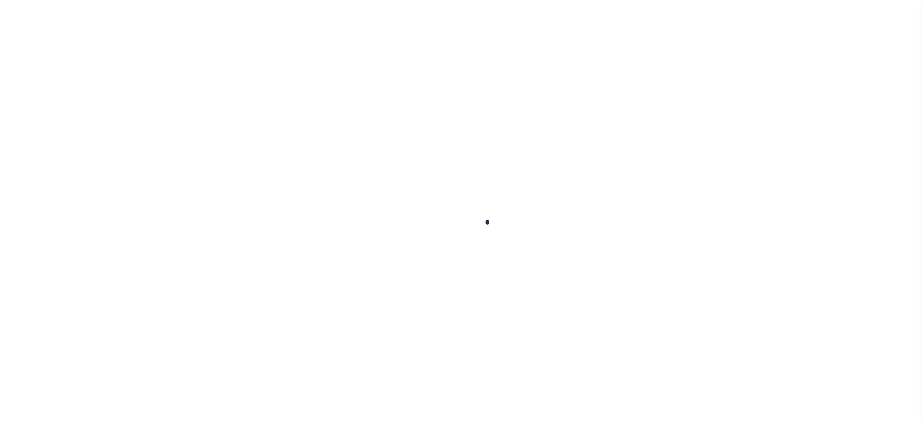
type input "CA"
select select
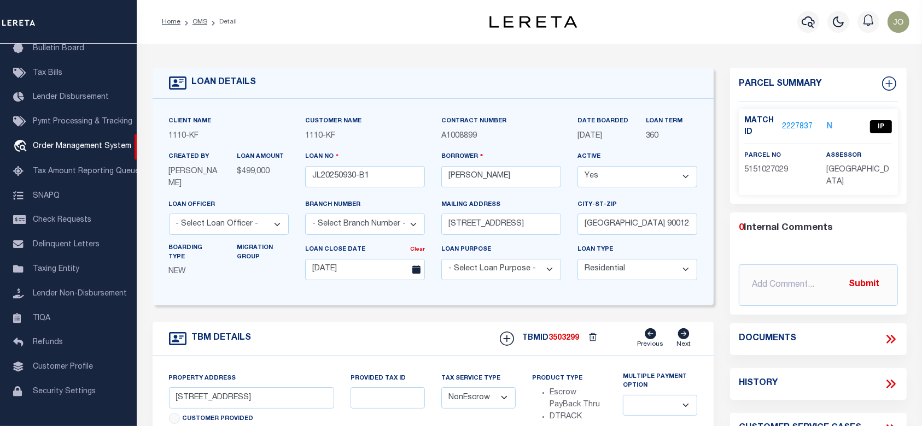
click at [797, 127] on link "2227837" at bounding box center [797, 126] width 31 height 11
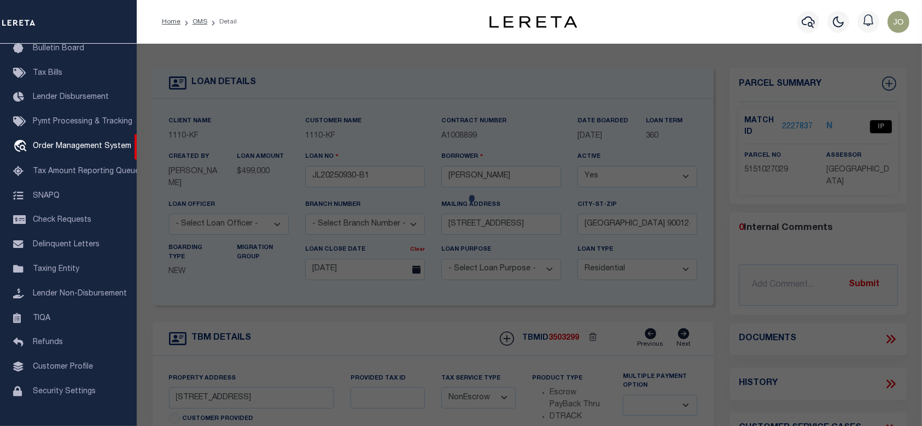
checkbox input "false"
select select "IP"
type input "[PERSON_NAME]"
select select "ATL"
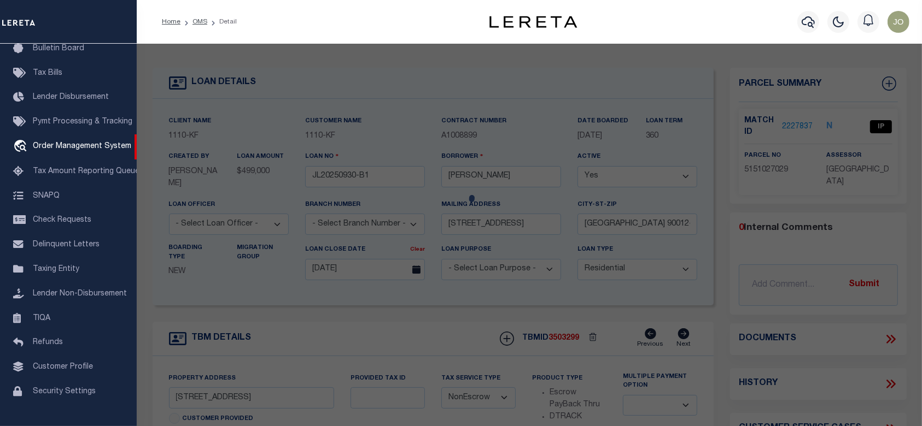
select select "ADD"
type input "[STREET_ADDRESS]"
checkbox input "false"
type input "[GEOGRAPHIC_DATA]"
type textarea "*TR=34544 CONDOMINIUM*UNIT 29"
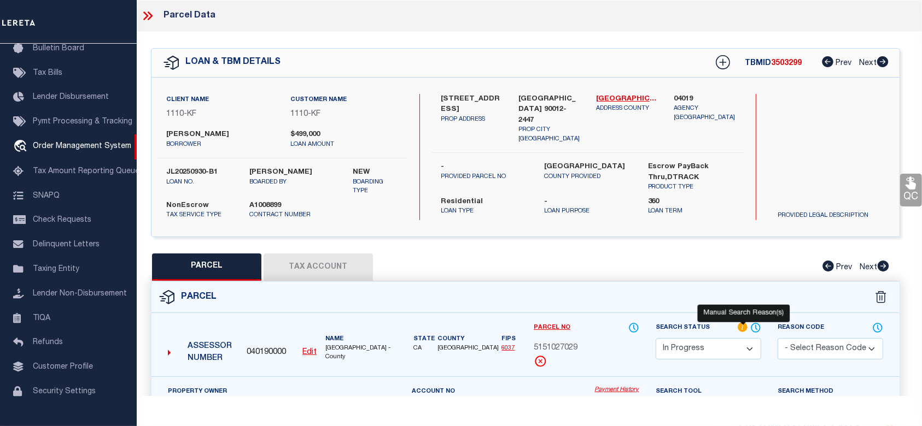
click at [742, 325] on icon at bounding box center [742, 328] width 11 height 12
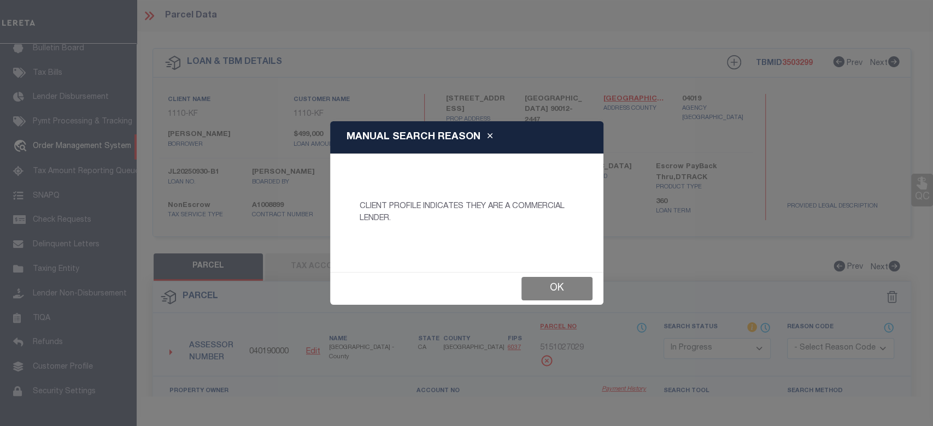
click at [558, 284] on button "Ok" at bounding box center [556, 289] width 71 height 24
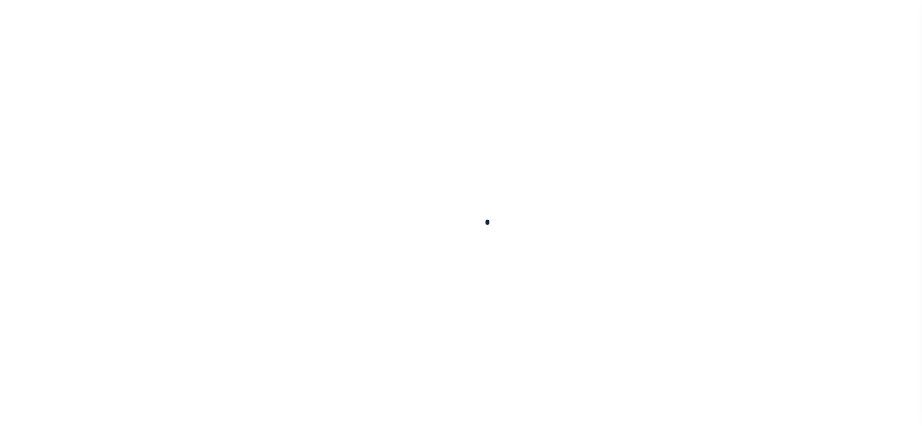
type input "JL20250930"
type input "[PERSON_NAME]"
select select
type input "[STREET_ADDRESS][PERSON_NAME]"
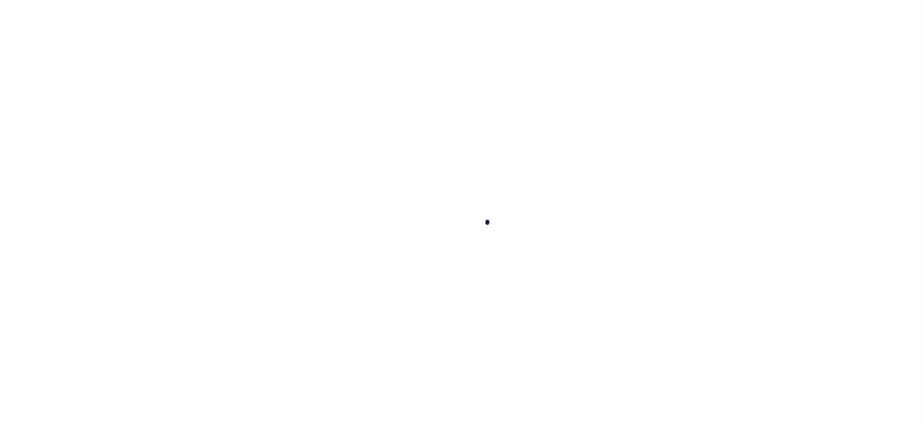
type input "[GEOGRAPHIC_DATA] 90012-3883"
type input "[DATE]"
select select "10"
select select "NonEscrow"
type input "[STREET_ADDRESS][PERSON_NAME]"
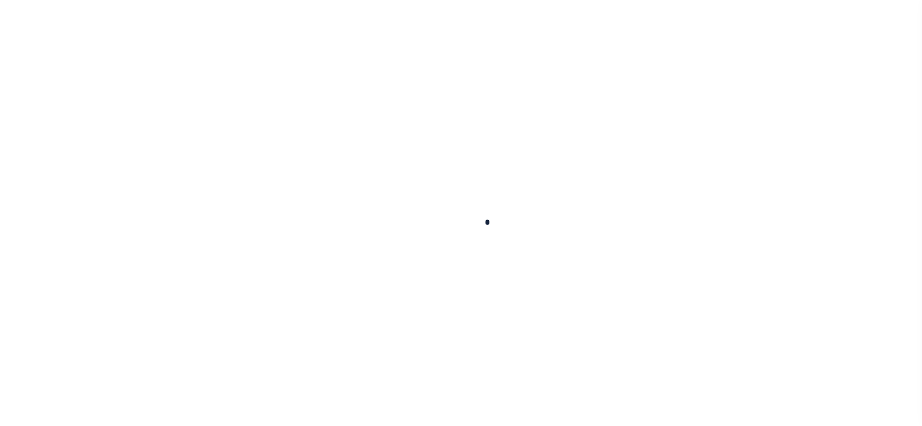
select select
type input "[GEOGRAPHIC_DATA] 90012-3883"
type input "CA"
select select
type input "JL20250930-B1"
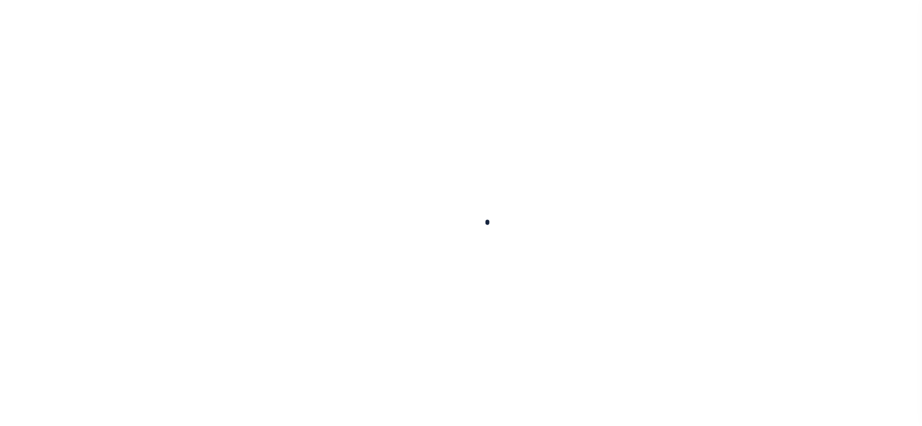
type input "[PERSON_NAME]"
select select
type input "[STREET_ADDRESS]"
type input "[GEOGRAPHIC_DATA] 90012-2447"
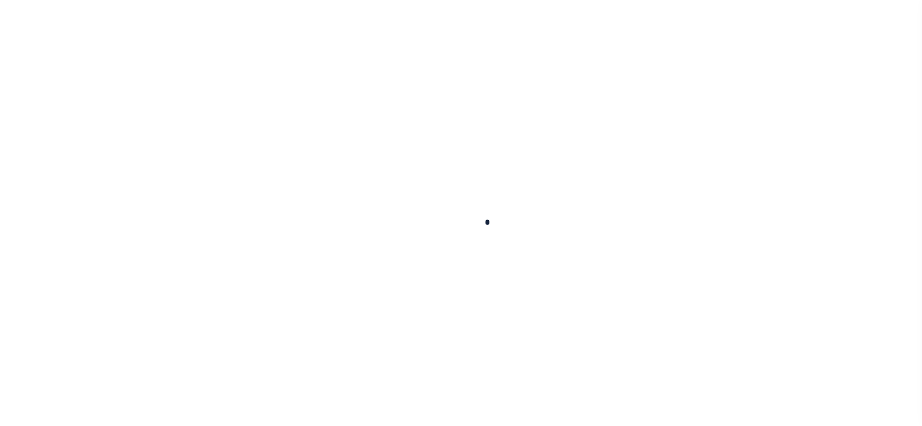
type input "[DATE]"
select select "10"
select select "NonEscrow"
type input "[STREET_ADDRESS]"
select select
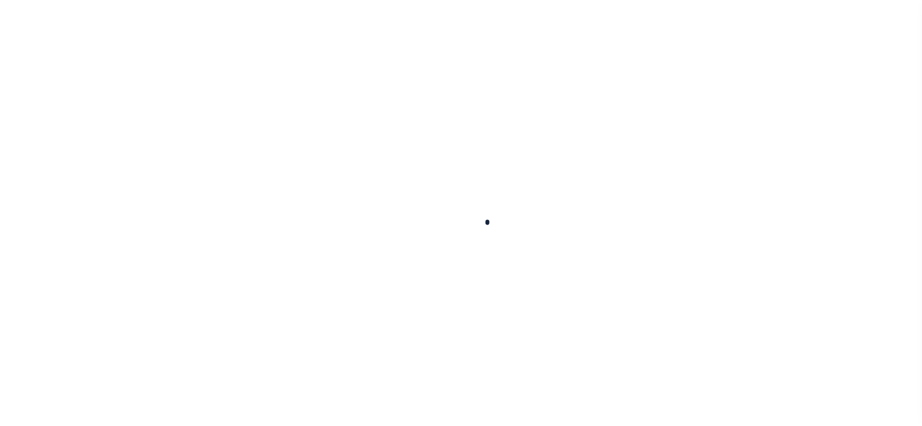
type input "[GEOGRAPHIC_DATA] 90012-2447"
type input "CA"
select select
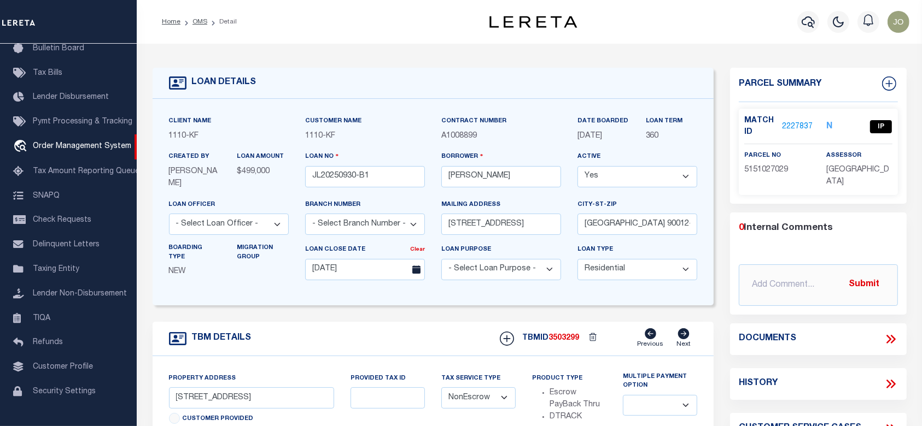
click at [799, 125] on link "2227837" at bounding box center [797, 126] width 31 height 11
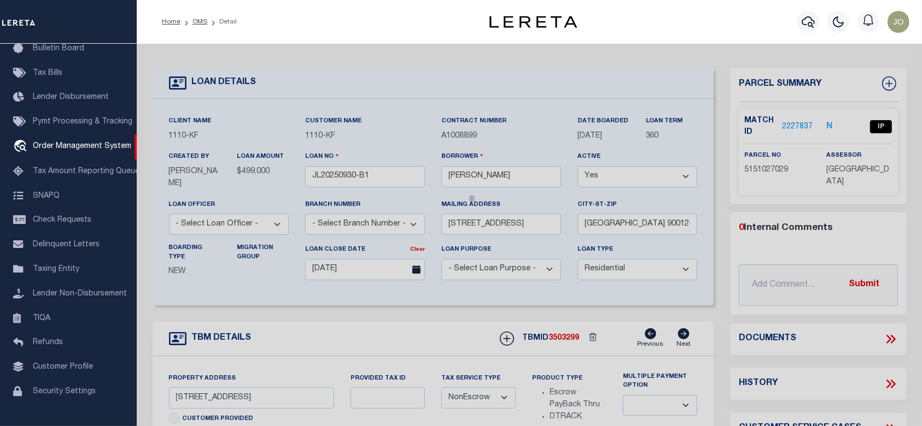
checkbox input "false"
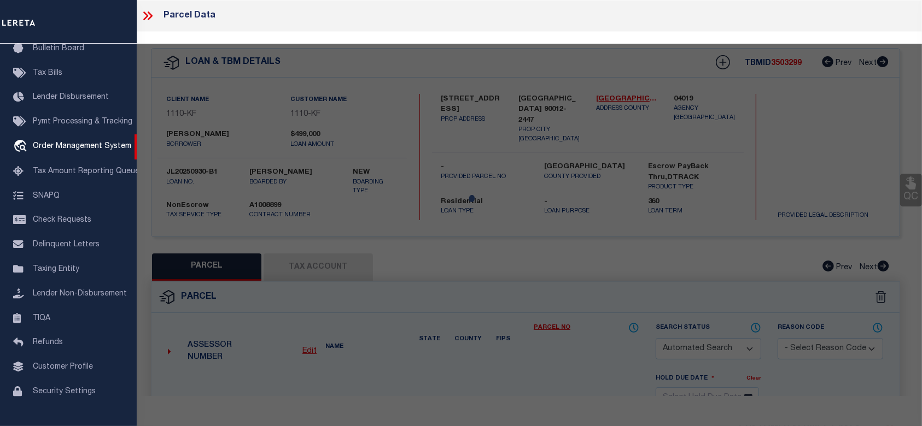
select select "IP"
type input "[PERSON_NAME]"
select select "ATL"
select select "ADD"
type input "[STREET_ADDRESS]"
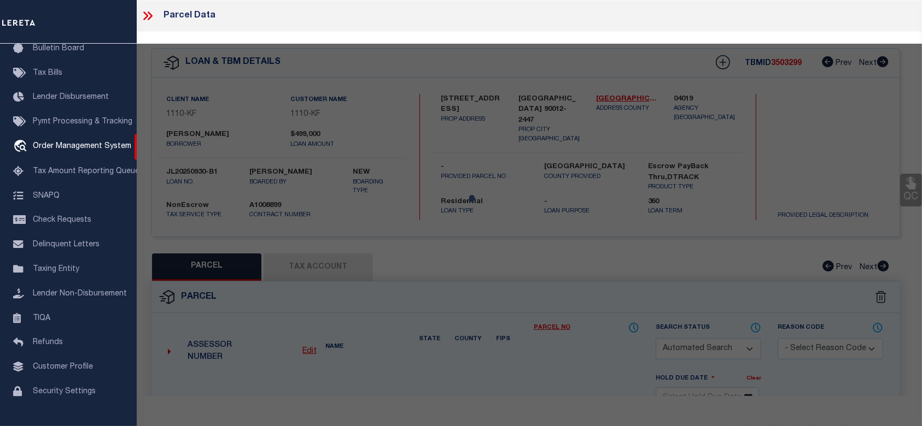
checkbox input "false"
type input "[GEOGRAPHIC_DATA]"
type textarea "*TR=34544 CONDOMINIUM*UNIT 29"
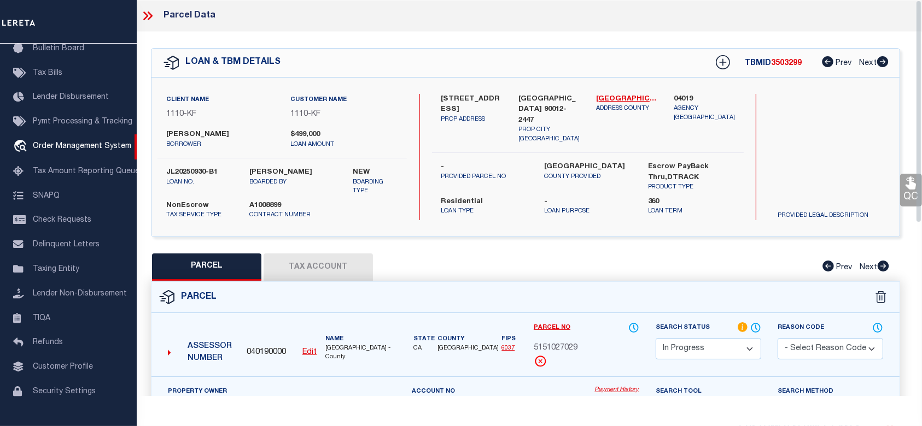
scroll to position [219, 0]
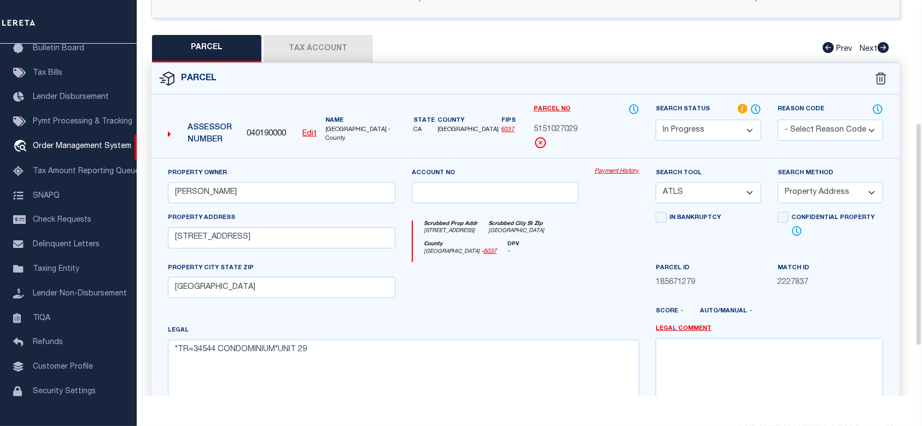
click at [726, 126] on select "Automated Search Bad Parcel Complete Duplicate Parcel High Dollar Reporting In …" at bounding box center [707, 130] width 105 height 21
click at [655, 120] on select "Automated Search Bad Parcel Complete Duplicate Parcel High Dollar Reporting In …" at bounding box center [707, 130] width 105 height 21
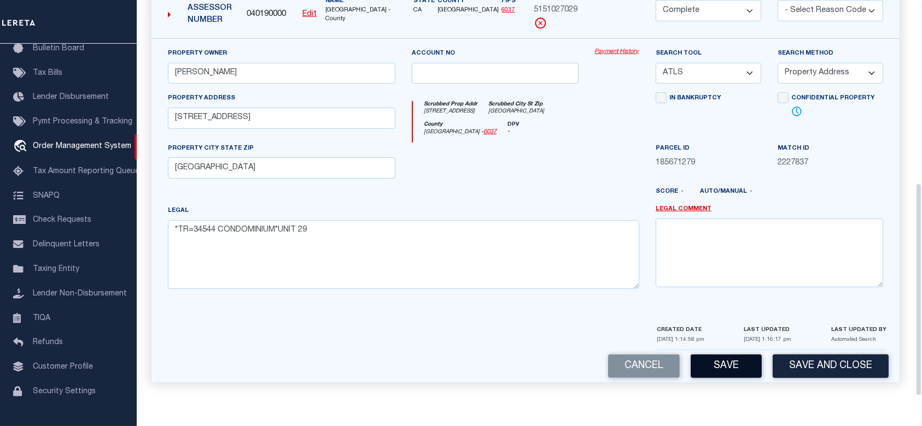
click at [717, 370] on button "Save" at bounding box center [725, 367] width 71 height 24
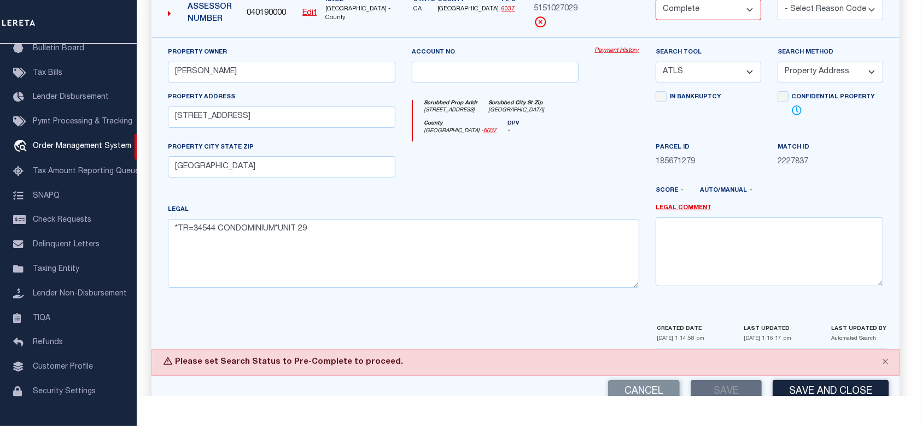
scroll to position [121, 0]
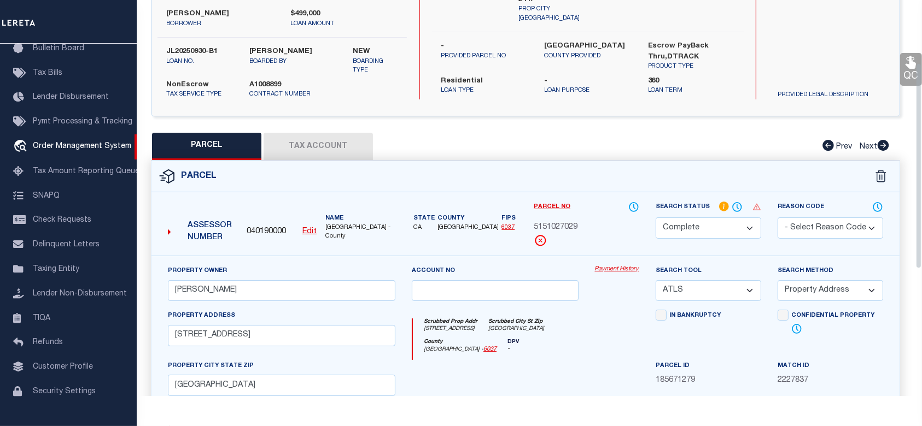
click at [715, 231] on select "Automated Search Bad Parcel Complete Duplicate Parcel High Dollar Reporting In …" at bounding box center [707, 228] width 105 height 21
click at [655, 218] on select "Automated Search Bad Parcel Complete Duplicate Parcel High Dollar Reporting In …" at bounding box center [707, 228] width 105 height 21
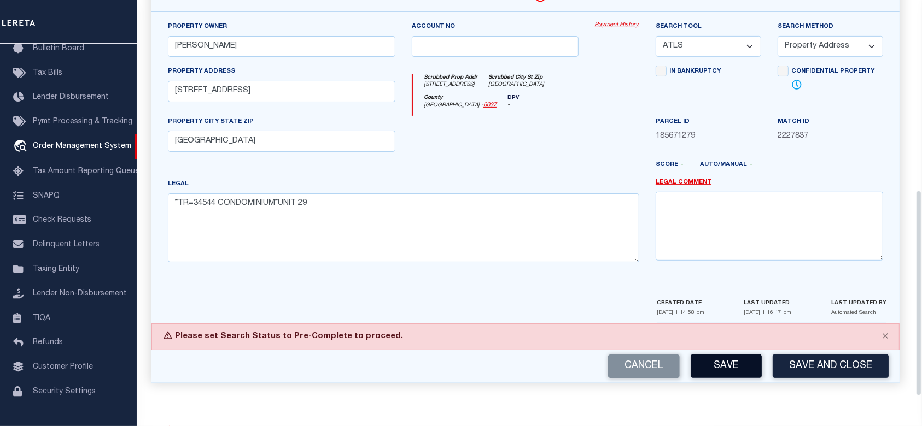
click at [705, 364] on button "Save" at bounding box center [725, 367] width 71 height 24
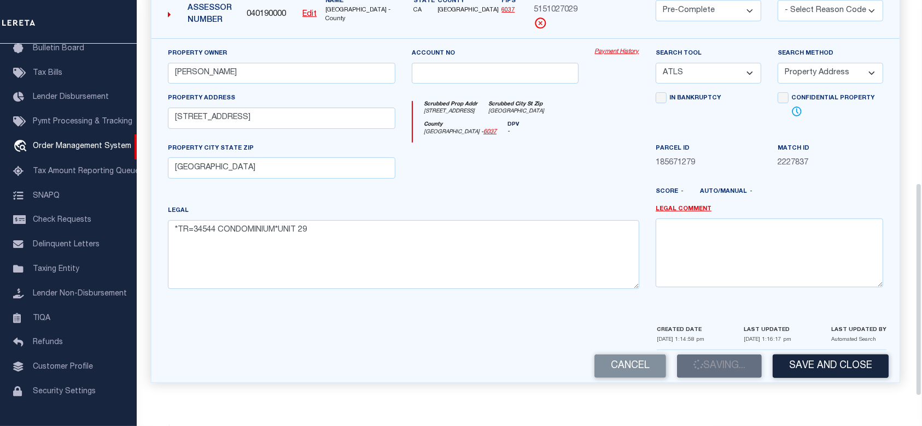
scroll to position [339, 0]
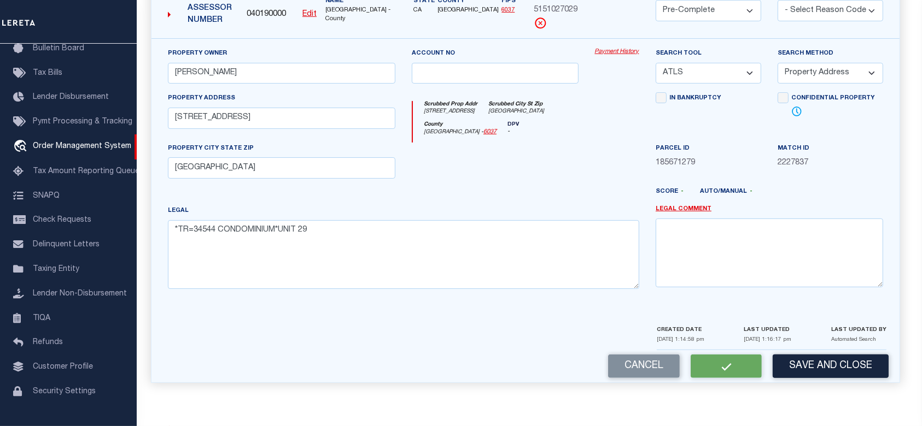
select select "AS"
select select
checkbox input "false"
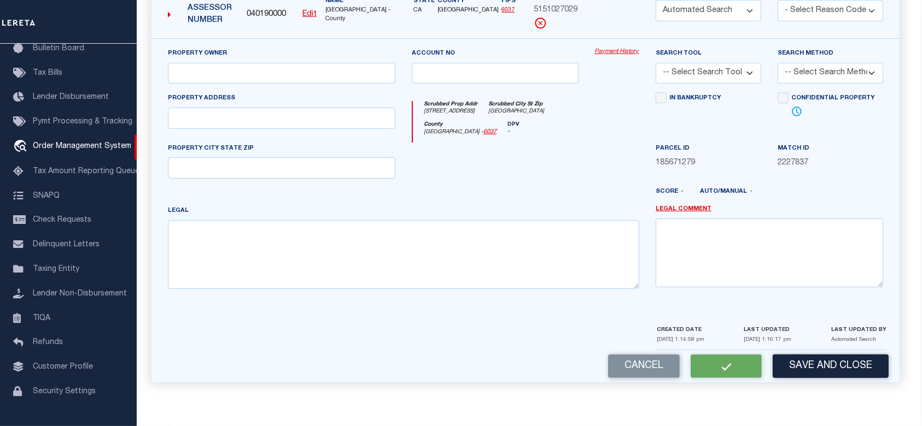
select select "PC"
type input "SEGOVIA,CESAR J"
select select "ATL"
select select "ADD"
type input "800 W 1ST ST , #710"
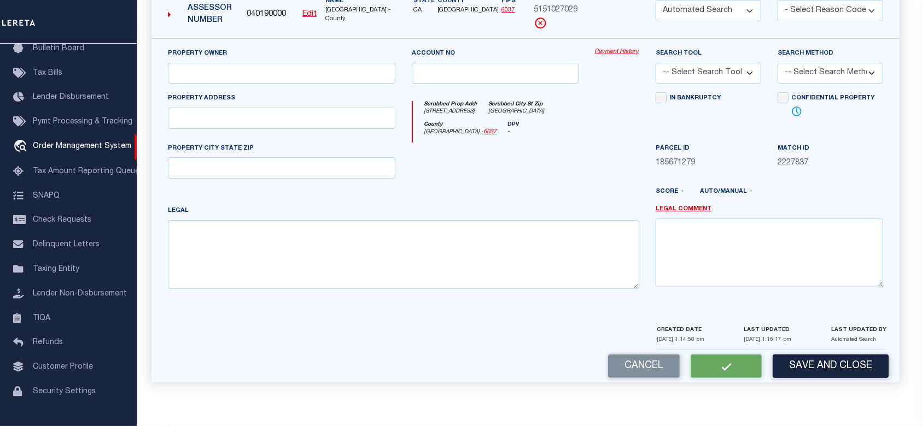
type input "[GEOGRAPHIC_DATA]"
type textarea "*TR=34544 CONDOMINIUM*UNIT 29"
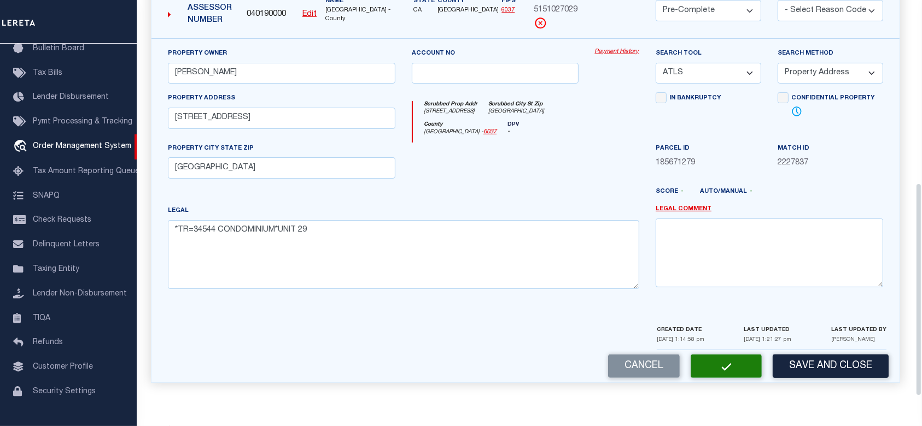
scroll to position [121, 0]
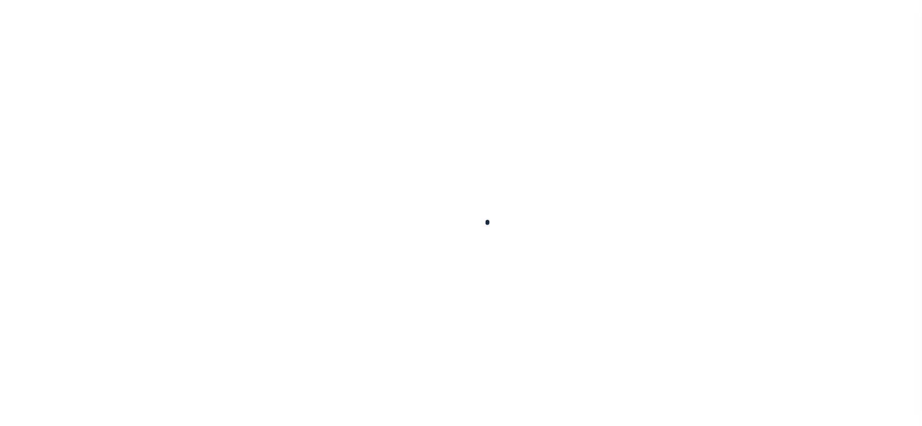
select select "10"
select select "NonEscrow"
type input "[STREET_ADDRESS]"
select select
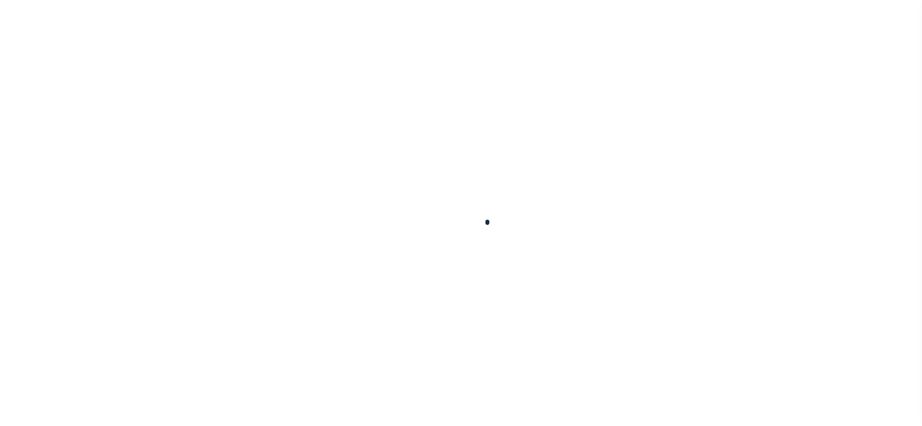
type input "[GEOGRAPHIC_DATA] 90012-2447"
type input "CA"
select select
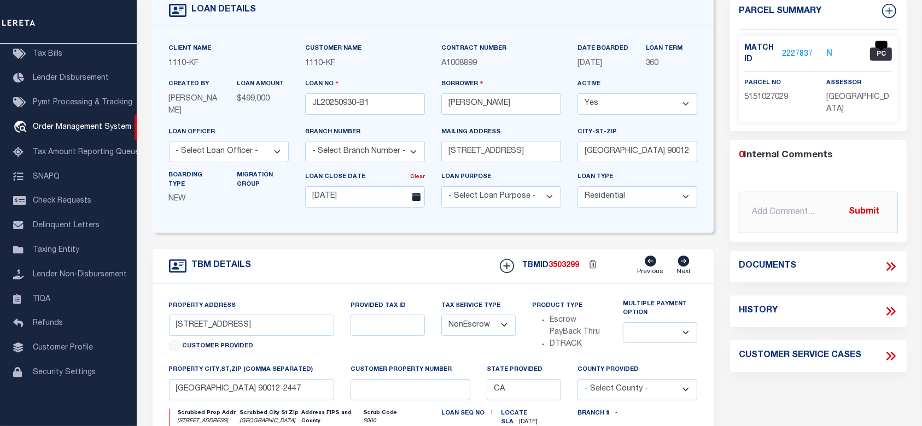
click at [877, 50] on span "PC" at bounding box center [881, 54] width 22 height 13
click at [796, 49] on link "2227837" at bounding box center [797, 54] width 31 height 11
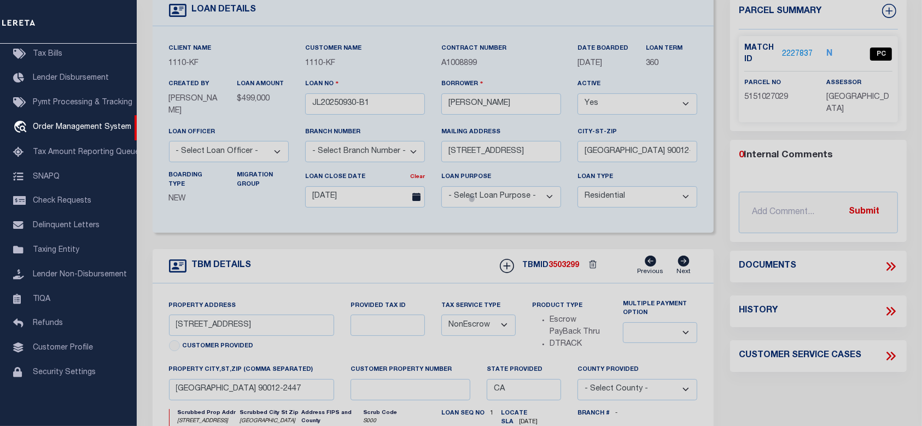
checkbox input "false"
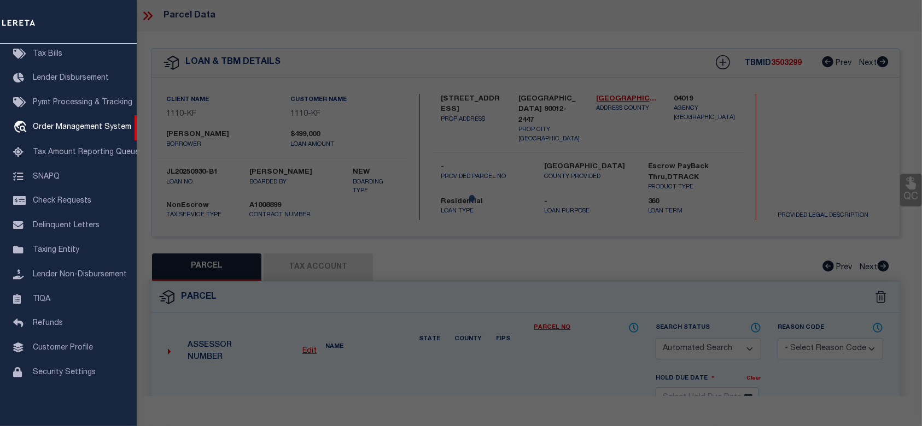
select select "PC"
type input "[PERSON_NAME]"
select select "ATL"
select select "ADD"
type input "[STREET_ADDRESS]"
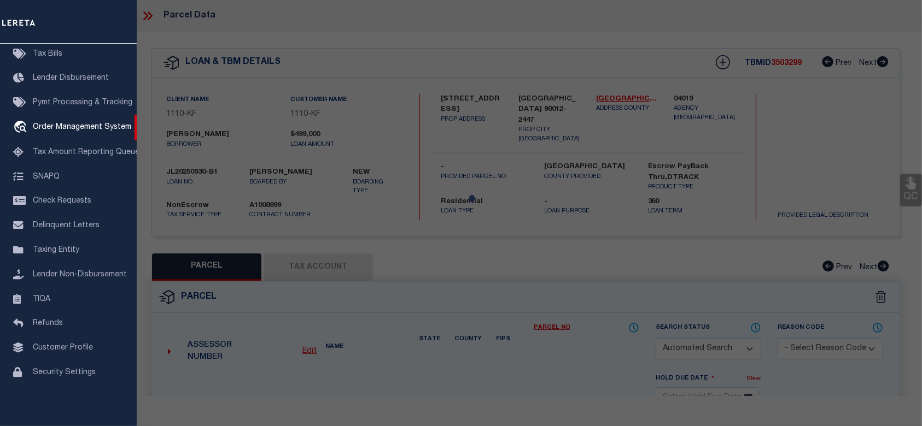
type input "[GEOGRAPHIC_DATA]"
type textarea "*TR=34544 CONDOMINIUM*UNIT 29"
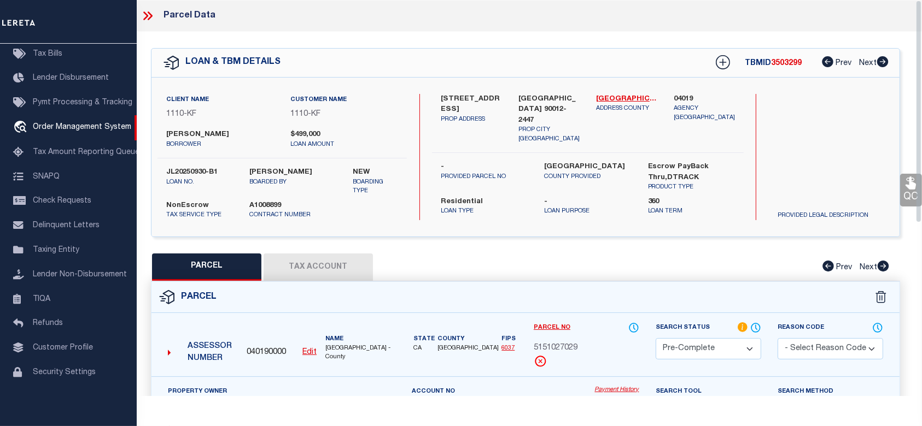
scroll to position [291, 0]
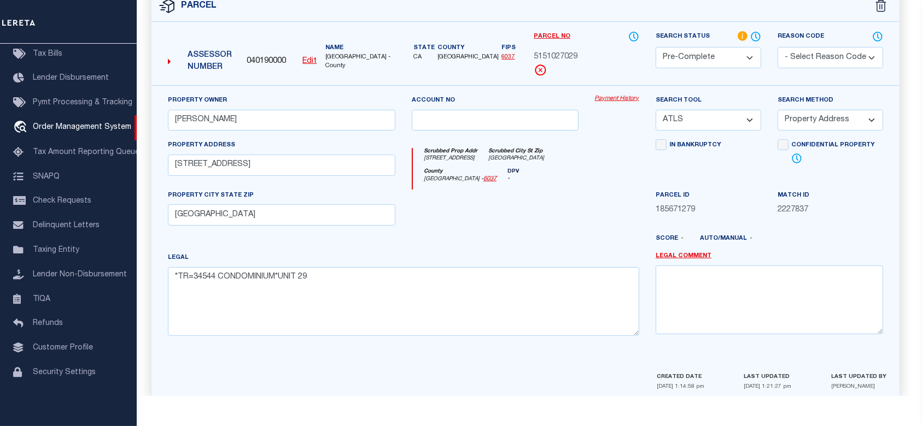
click at [713, 54] on select "Automated Search Bad Parcel Complete Duplicate Parcel High Dollar Reporting In …" at bounding box center [707, 57] width 105 height 21
click at [741, 35] on icon at bounding box center [742, 36] width 10 height 10
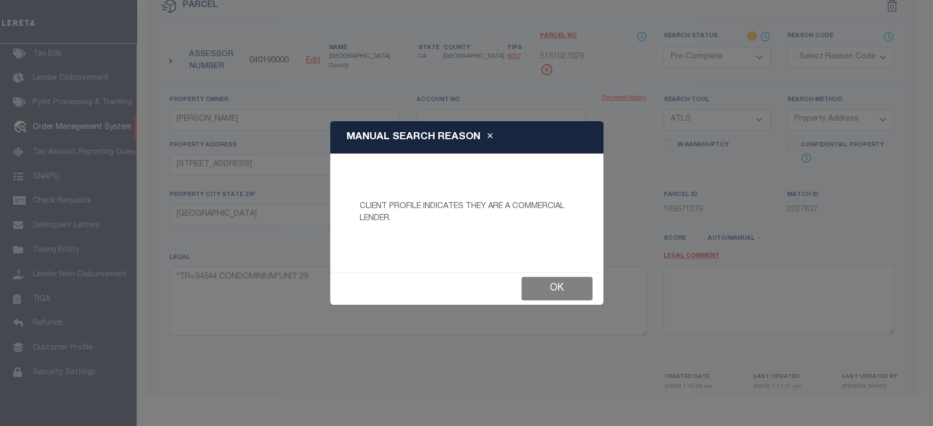
click at [571, 287] on button "Ok" at bounding box center [556, 289] width 71 height 24
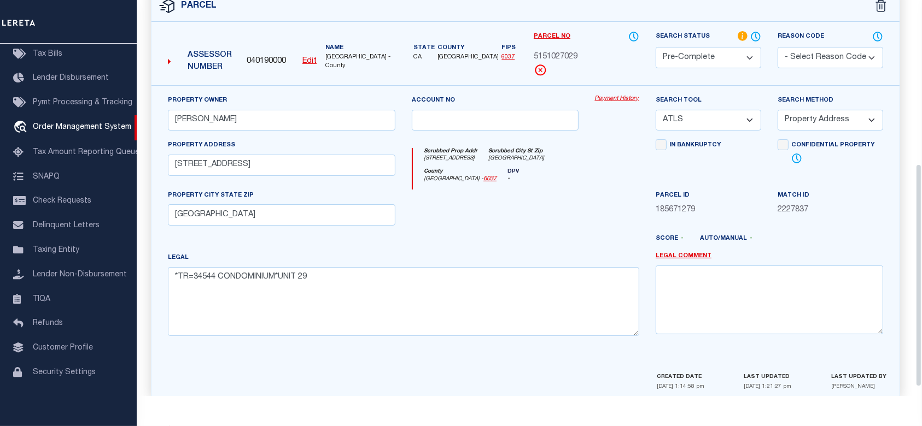
click at [721, 57] on select "Automated Search Bad Parcel Complete Duplicate Parcel High Dollar Reporting In …" at bounding box center [707, 57] width 105 height 21
select select "CP"
click at [655, 47] on select "Automated Search Bad Parcel Complete Duplicate Parcel High Dollar Reporting In …" at bounding box center [707, 57] width 105 height 21
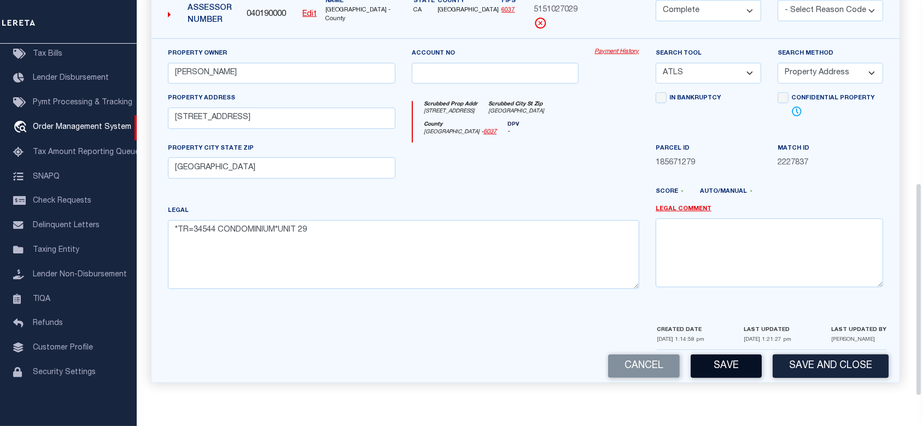
click at [708, 365] on button "Save" at bounding box center [725, 367] width 71 height 24
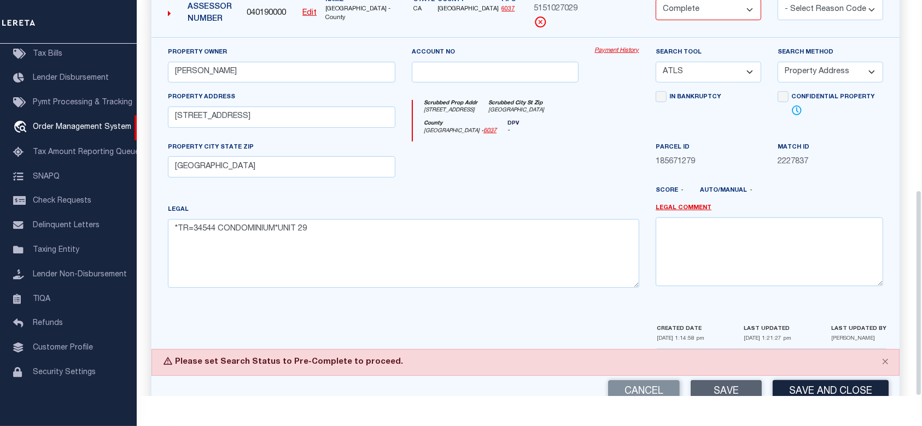
scroll to position [365, 0]
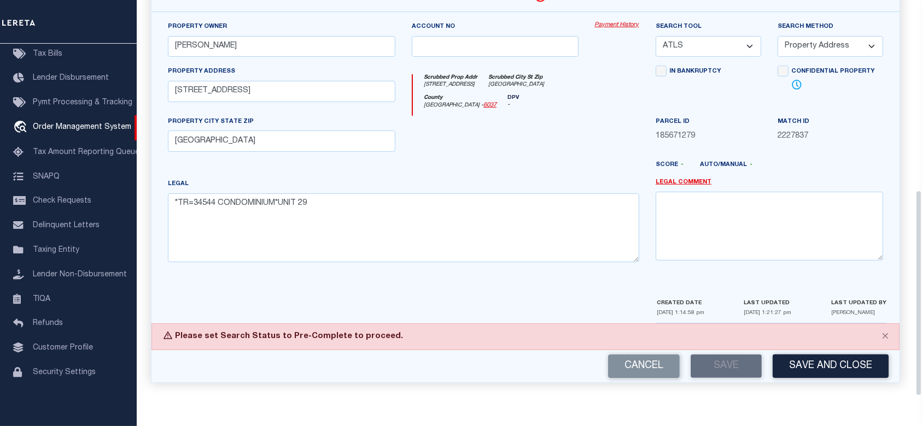
click at [737, 373] on div "Cancel Save Save and Close" at bounding box center [525, 366] width 748 height 32
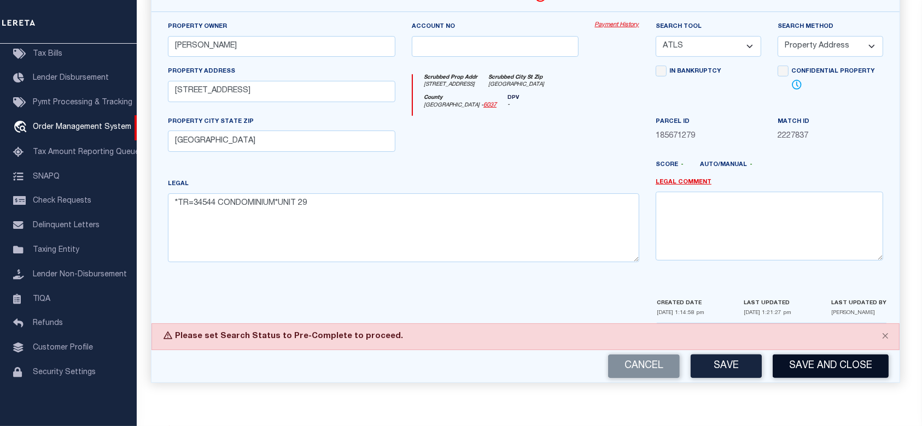
click at [795, 367] on button "Save and Close" at bounding box center [830, 367] width 116 height 24
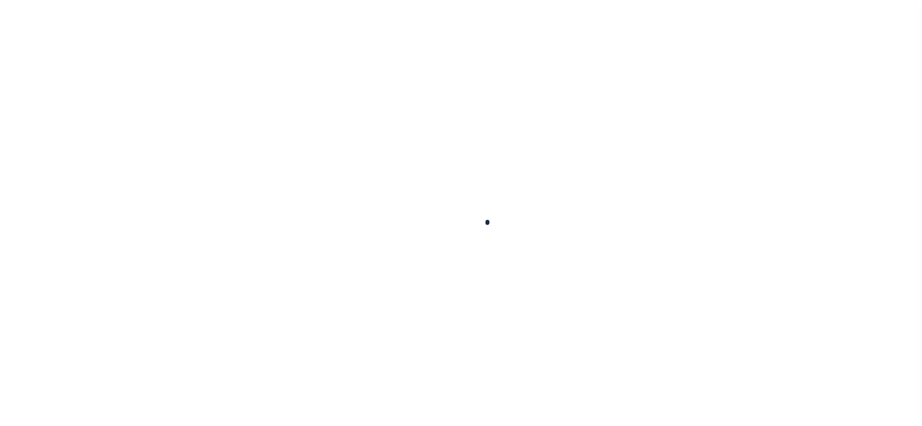
select select "10"
select select "NonEscrow"
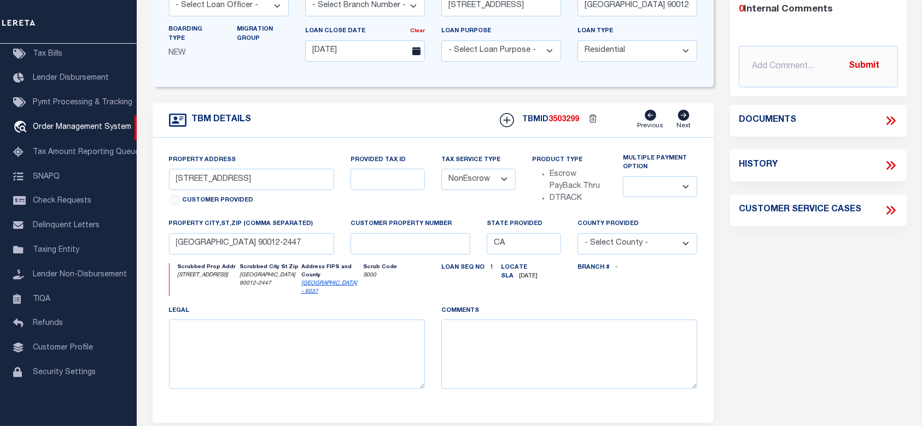
scroll to position [73, 0]
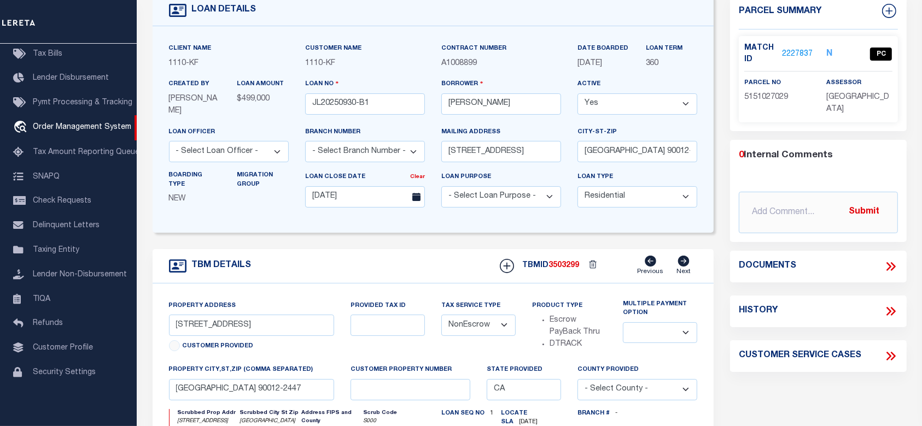
click at [804, 51] on link "2227837" at bounding box center [797, 54] width 31 height 11
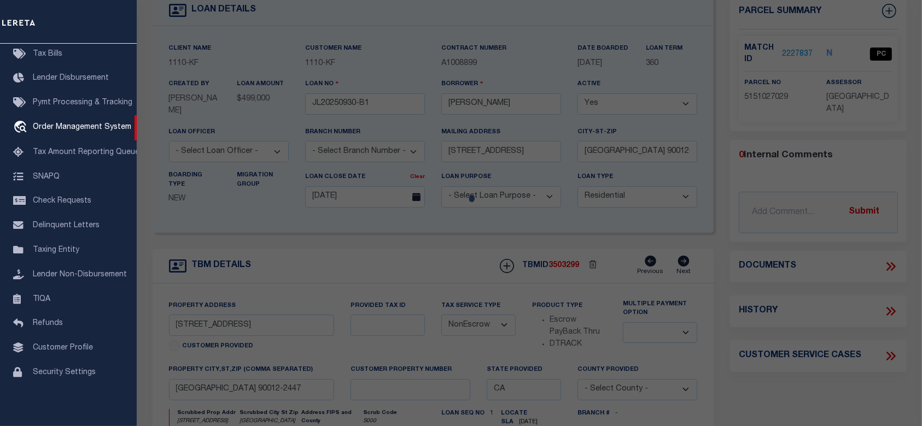
checkbox input "false"
select select "PC"
type input "[PERSON_NAME]"
select select "ATL"
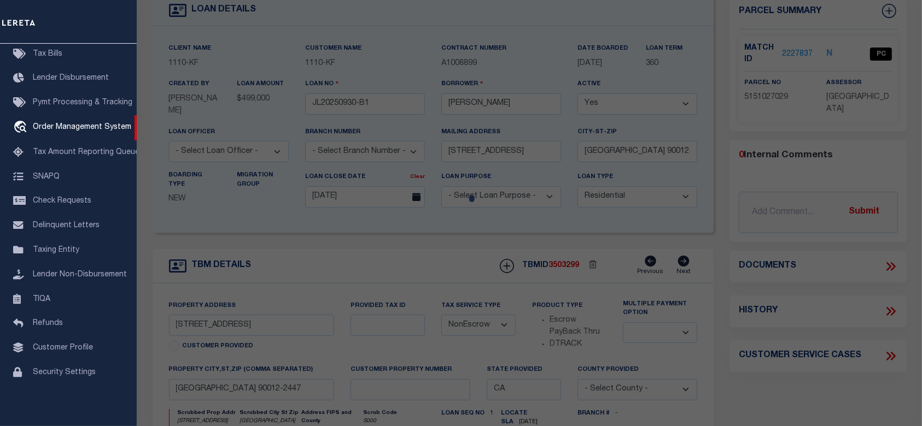
select select "ADD"
type input "[STREET_ADDRESS]"
type input "[GEOGRAPHIC_DATA]"
type textarea "*TR=34544 CONDOMINIUM*UNIT 29"
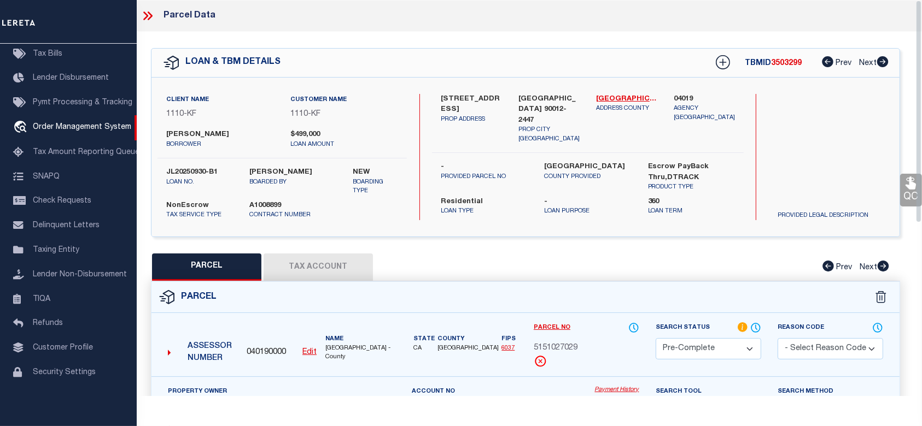
click at [343, 267] on button "Tax Account" at bounding box center [317, 267] width 109 height 27
select select "100"
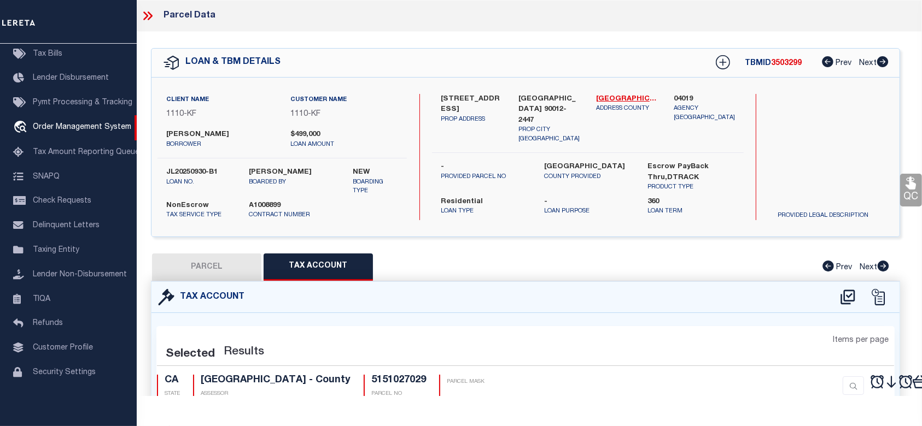
select select "100"
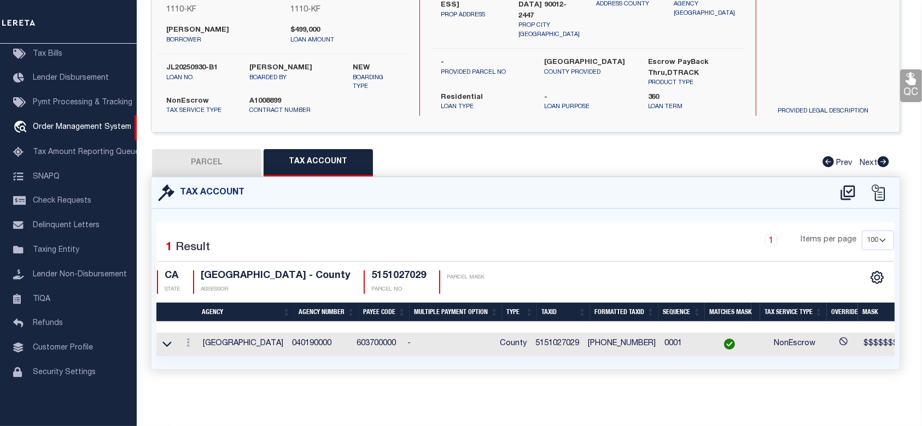
click at [680, 336] on td "0001" at bounding box center [683, 345] width 46 height 24
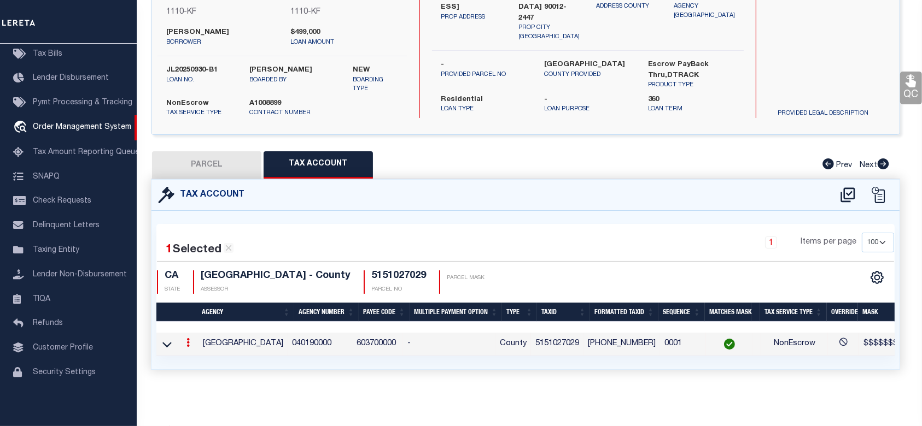
click at [191, 343] on link at bounding box center [188, 344] width 12 height 9
click at [188, 339] on icon at bounding box center [187, 342] width 3 height 9
click at [218, 157] on button "PARCEL" at bounding box center [206, 164] width 109 height 27
select select "AS"
select select
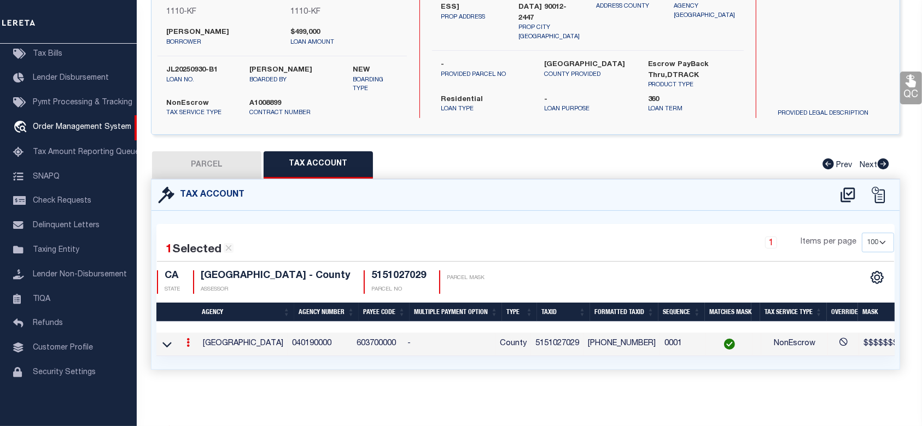
select select
checkbox input "false"
select select "PC"
type input "[PERSON_NAME]"
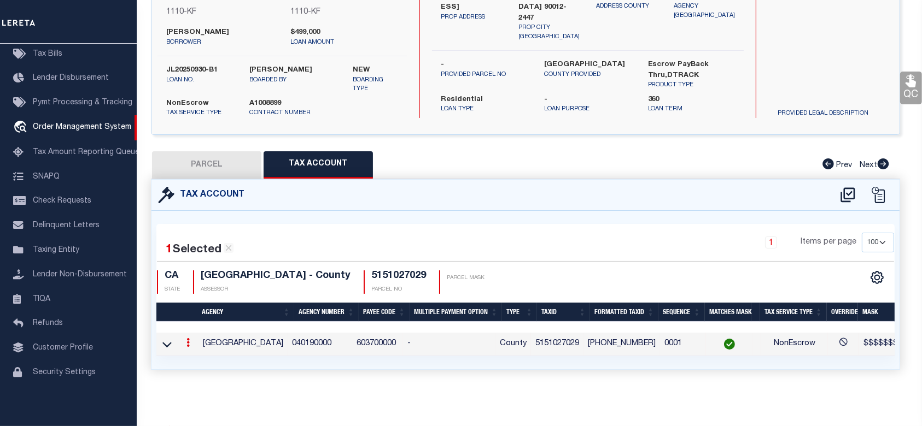
select select "ATL"
select select "ADD"
type input "[STREET_ADDRESS]"
type input "[GEOGRAPHIC_DATA]"
type textarea "*TR=34544 CONDOMINIUM*UNIT 29"
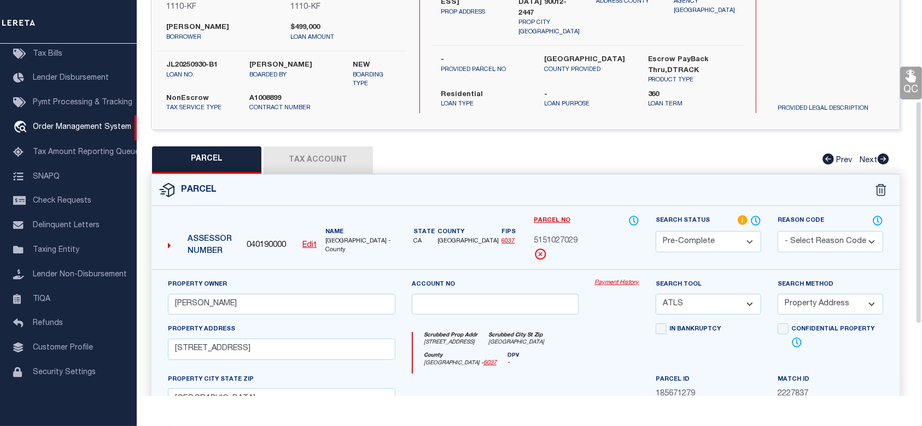
scroll to position [180, 0]
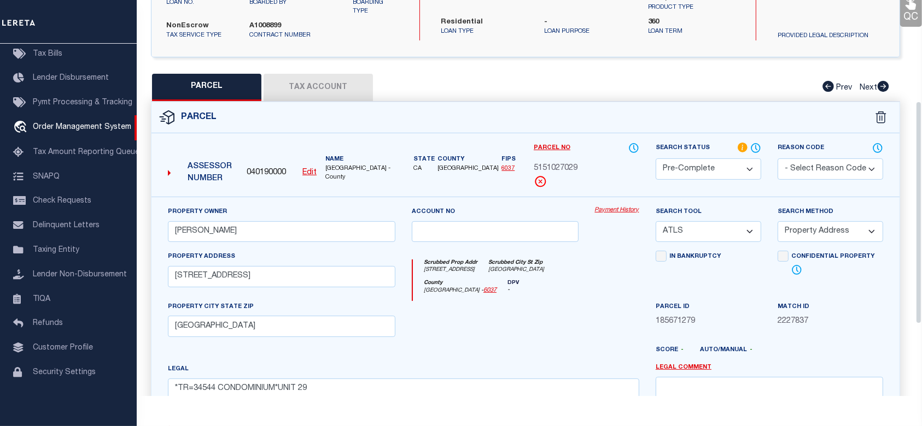
click at [744, 163] on select "Automated Search Bad Parcel Complete Duplicate Parcel High Dollar Reporting In …" at bounding box center [707, 169] width 105 height 21
select select "CP"
click at [655, 159] on select "Automated Search Bad Parcel Complete Duplicate Parcel High Dollar Reporting In …" at bounding box center [707, 169] width 105 height 21
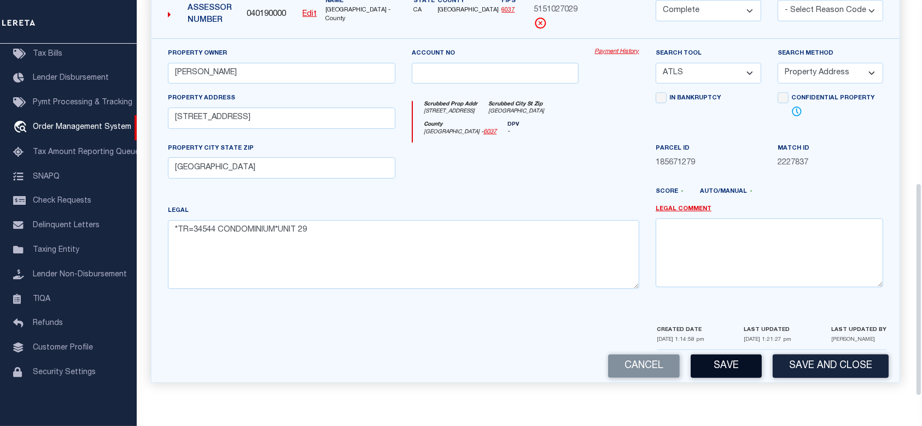
click at [746, 373] on button "Save" at bounding box center [725, 367] width 71 height 24
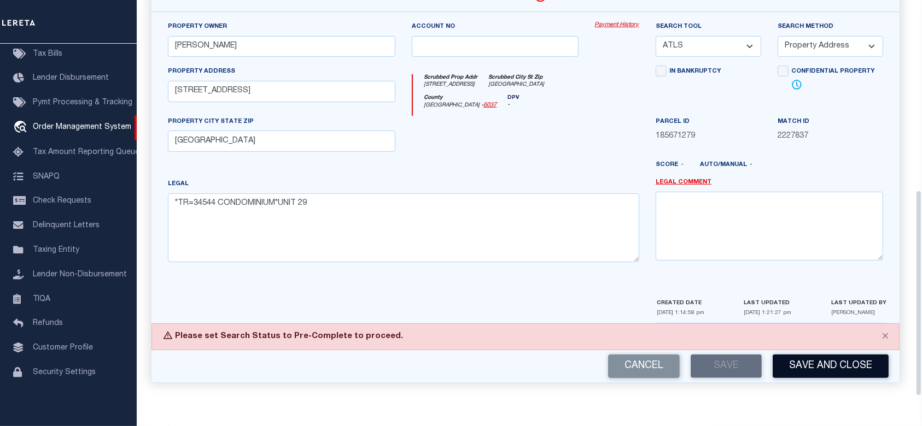
click at [828, 363] on button "Save and Close" at bounding box center [830, 367] width 116 height 24
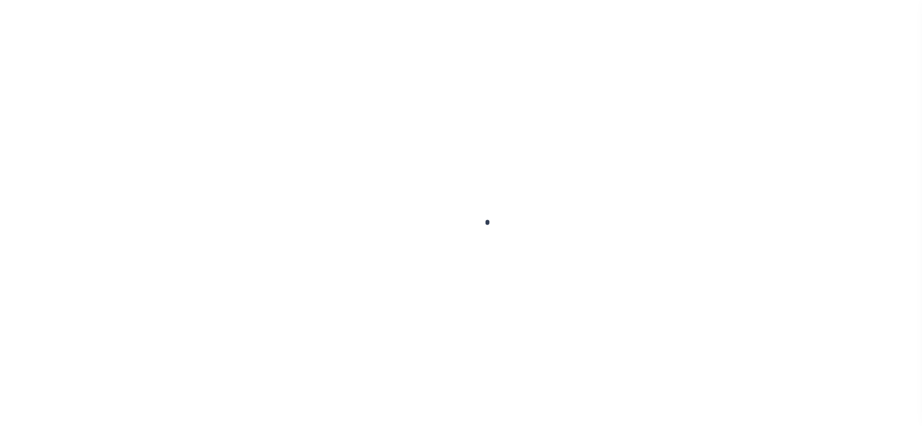
select select "10"
select select "NonEscrow"
select select "10"
select select "NonEscrow"
type input "[STREET_ADDRESS][PERSON_NAME]"
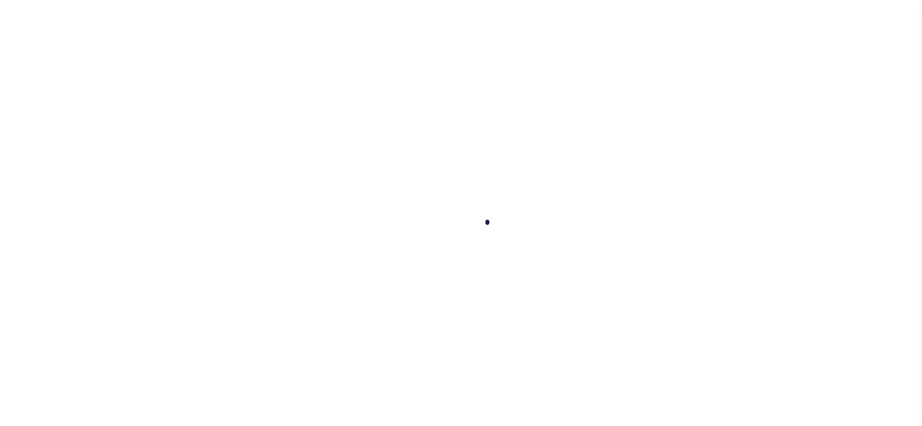
select select
type input "[GEOGRAPHIC_DATA] 90012-3883"
type input "CA"
select select
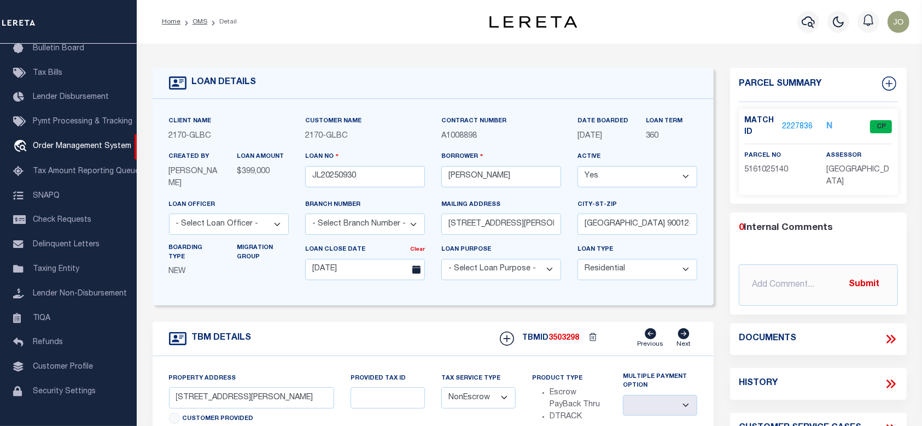
click at [801, 127] on link "2227836" at bounding box center [797, 126] width 31 height 11
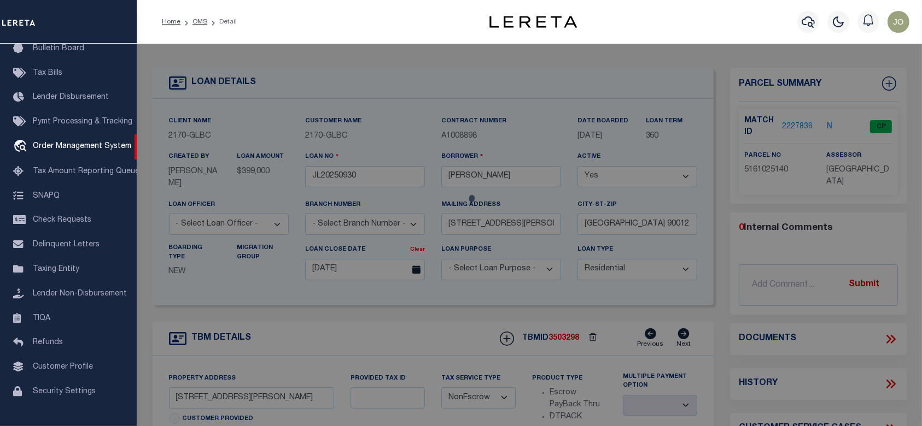
checkbox input "false"
select select "CP"
type input "[PERSON_NAME] & [PERSON_NAME]"
select select "ATL"
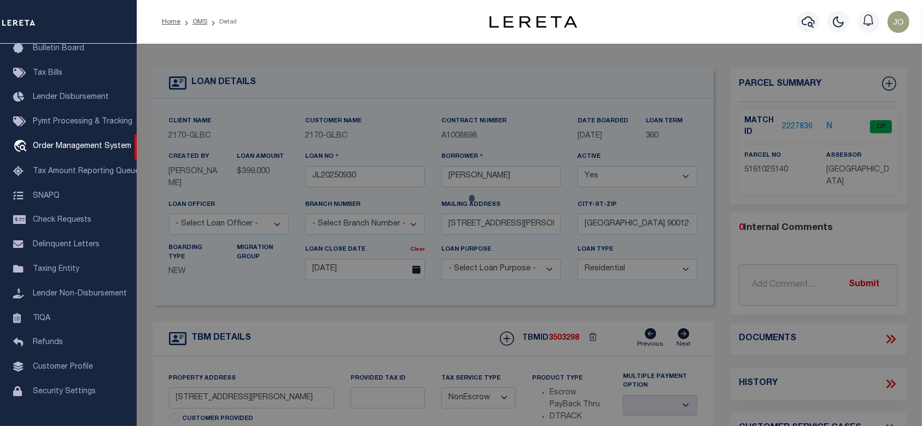
select select "ADD"
type input "[STREET_ADDRESS][PERSON_NAME]"
type input "[GEOGRAPHIC_DATA]"
type textarea "TR=53558 LOT 1 CONDO UNIT 621 (AIRSPACE AND 1/130 INT IN COMMON AREA)"
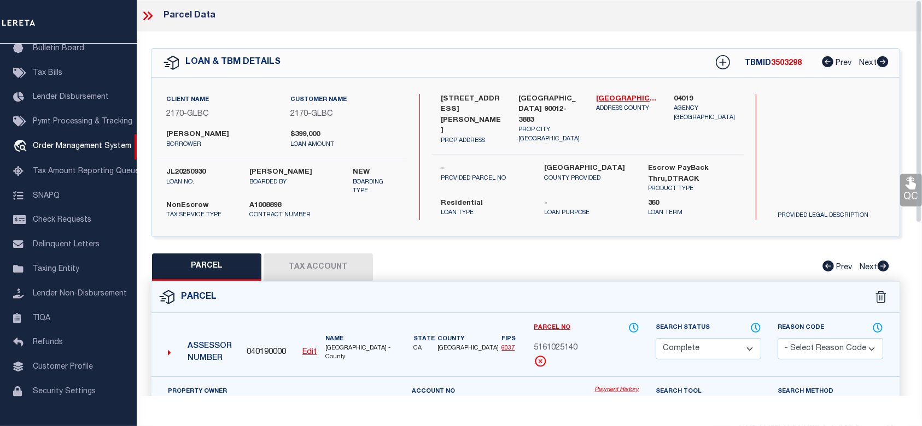
scroll to position [145, 0]
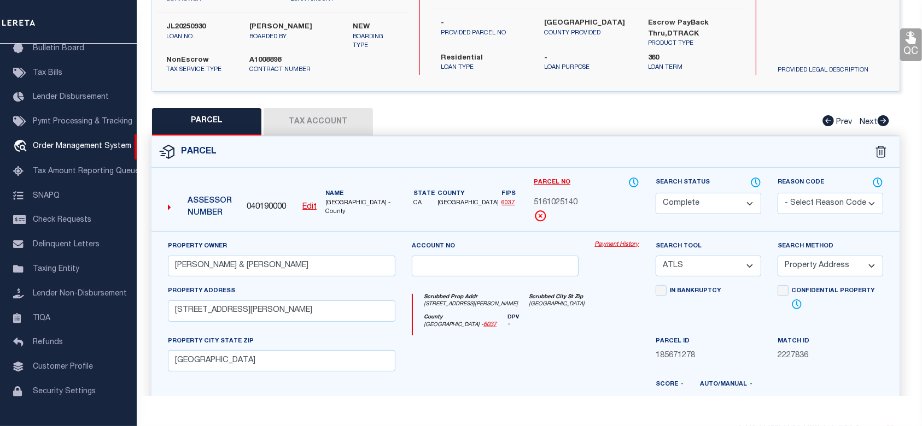
click at [628, 238] on div "Property Owner [PERSON_NAME] & [PERSON_NAME] Account no Payment History Search …" at bounding box center [525, 374] width 748 height 286
click at [626, 242] on link "Payment History" at bounding box center [617, 244] width 44 height 9
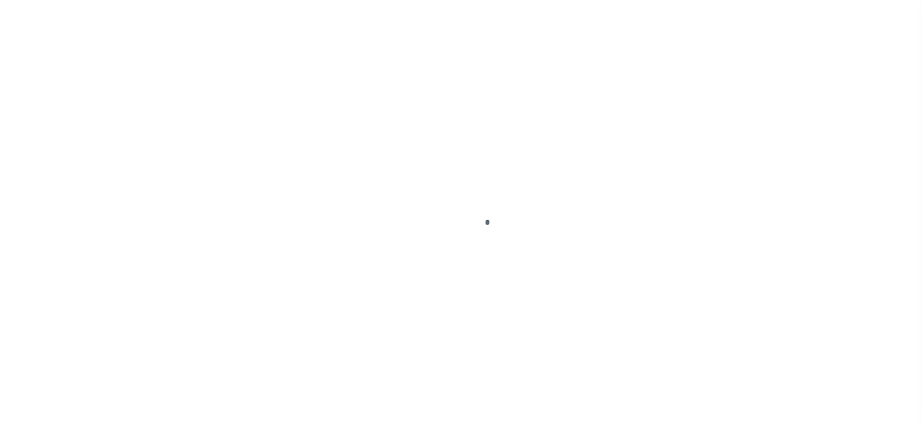
select select "10"
select select "NonEscrow"
select select
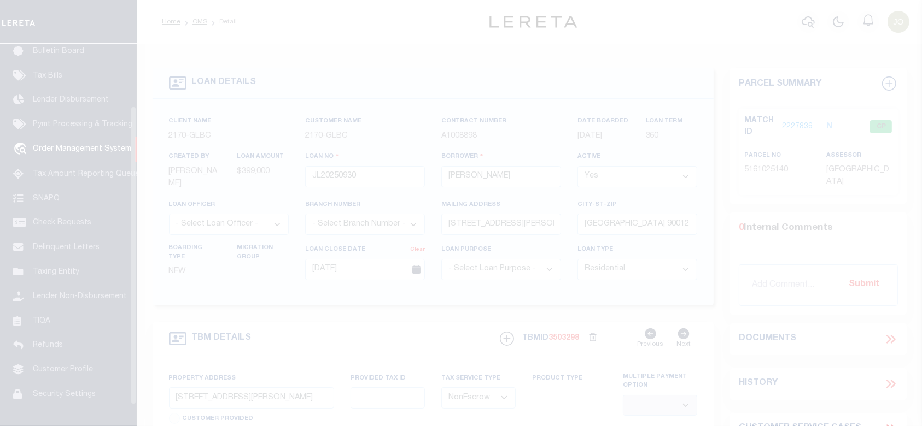
scroll to position [80, 0]
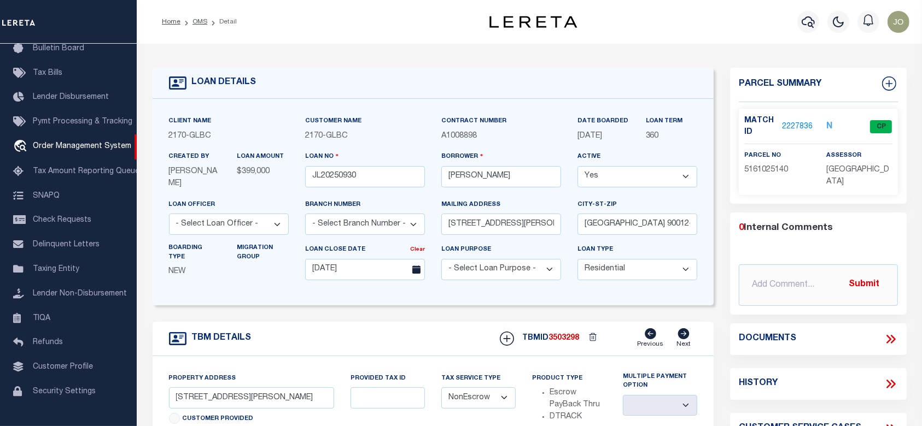
drag, startPoint x: 820, startPoint y: 126, endPoint x: 779, endPoint y: 128, distance: 41.1
click at [782, 127] on div "Match ID 2227836 N CP" at bounding box center [818, 126] width 164 height 23
drag, startPoint x: 778, startPoint y: 128, endPoint x: 806, endPoint y: 127, distance: 27.9
click at [805, 128] on div "Match ID 2227836" at bounding box center [777, 126] width 66 height 23
click at [806, 126] on link "2227836" at bounding box center [797, 126] width 31 height 11
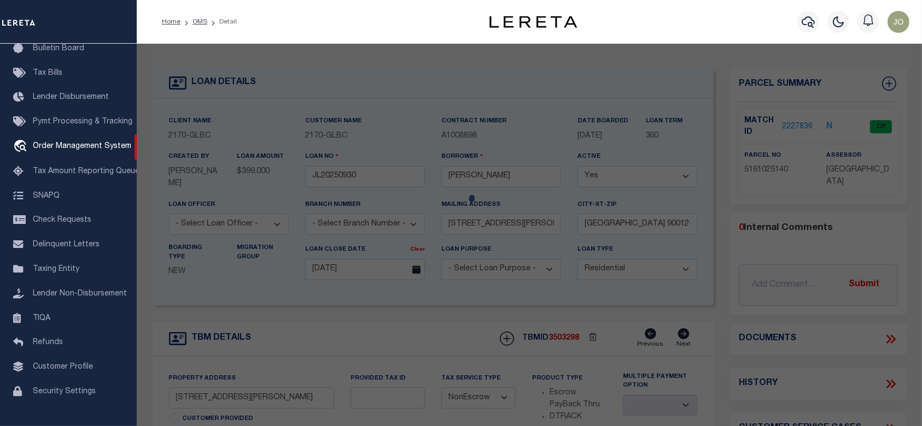
select select "AS"
select select
checkbox input "false"
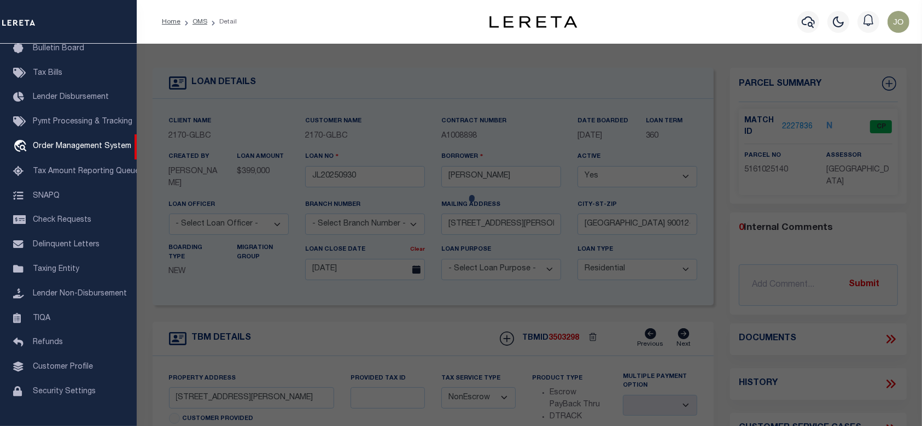
select select "CP"
type input "[PERSON_NAME] & [PERSON_NAME]"
select select "ATL"
select select "ADD"
type input "267 S SAN PEDRO ST , #621"
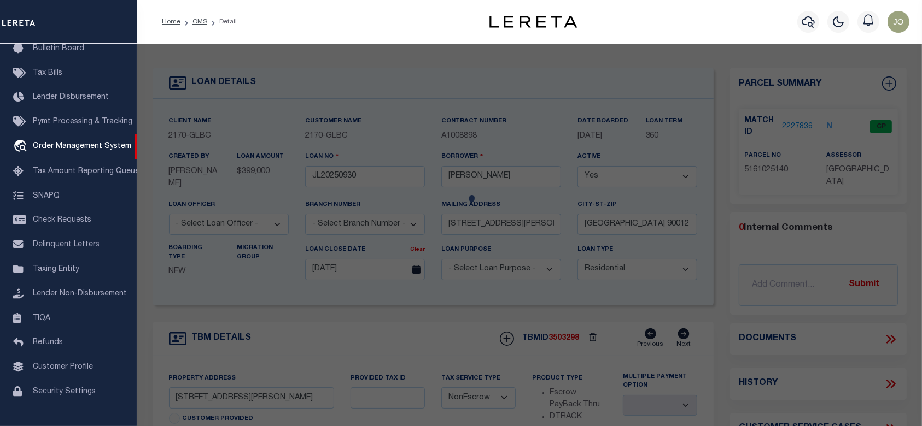
type input "LOS ANGELES, CA 90012"
type textarea "TR=53558 LOT 1 CONDO UNIT 621 (AIRSPACE AND 1/130 INT IN COMMON AREA)"
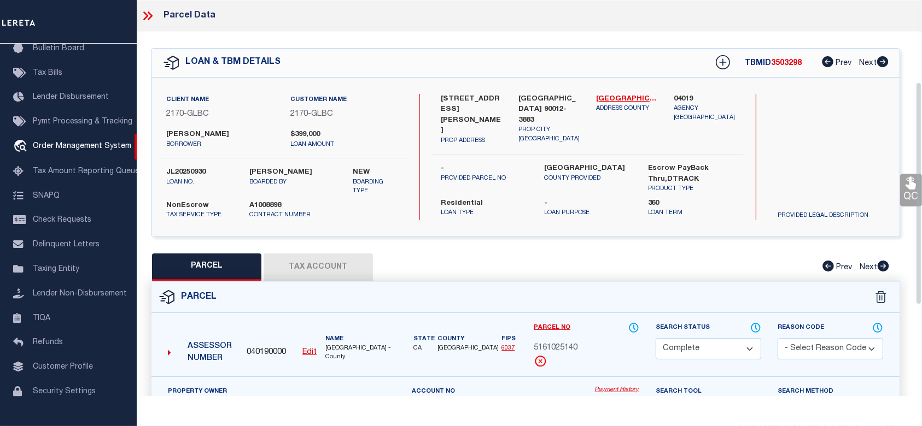
scroll to position [145, 0]
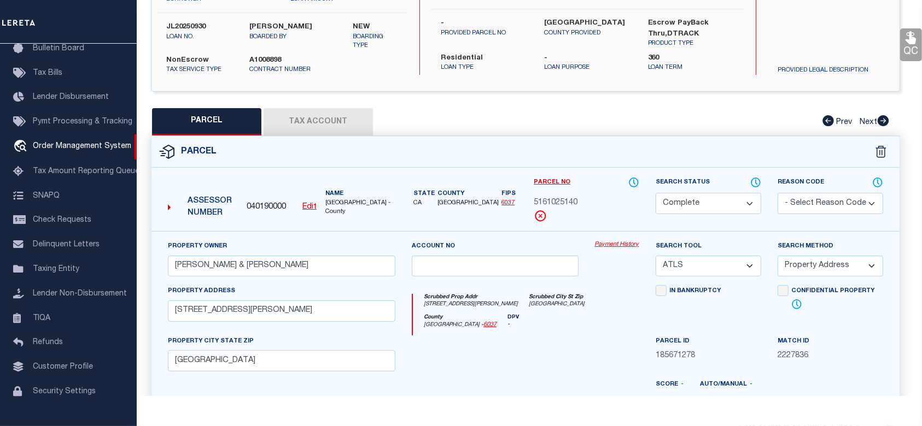
click at [609, 244] on link "Payment History" at bounding box center [617, 244] width 44 height 9
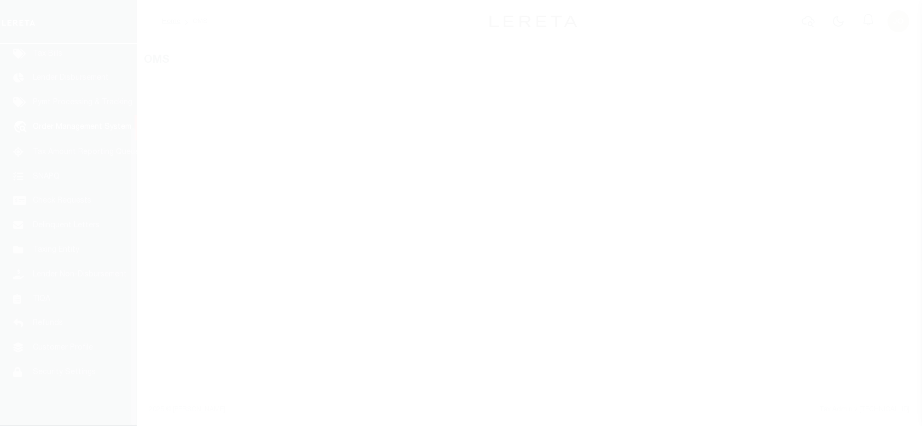
scroll to position [107, 0]
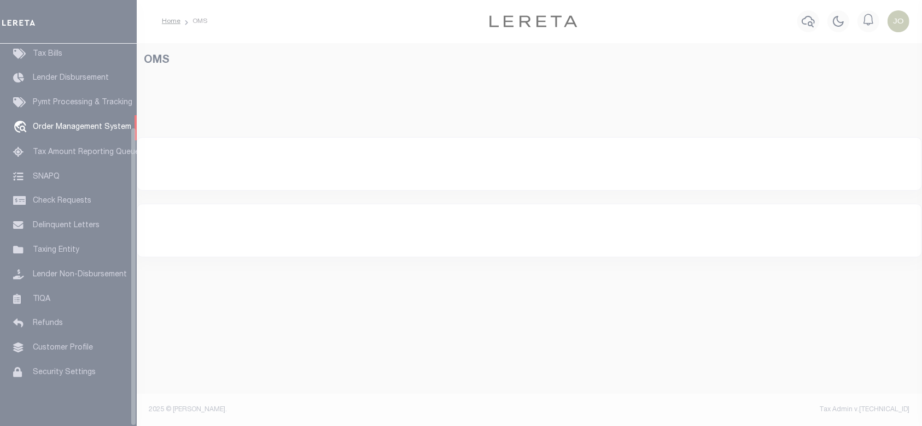
select select "200"
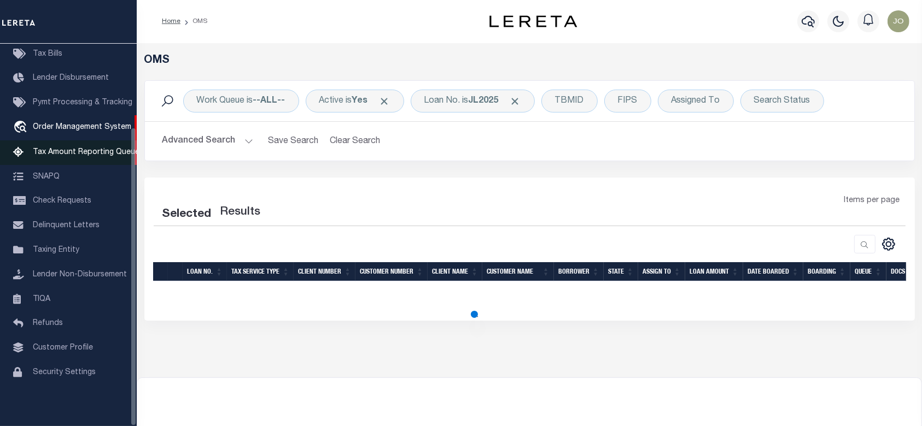
select select "200"
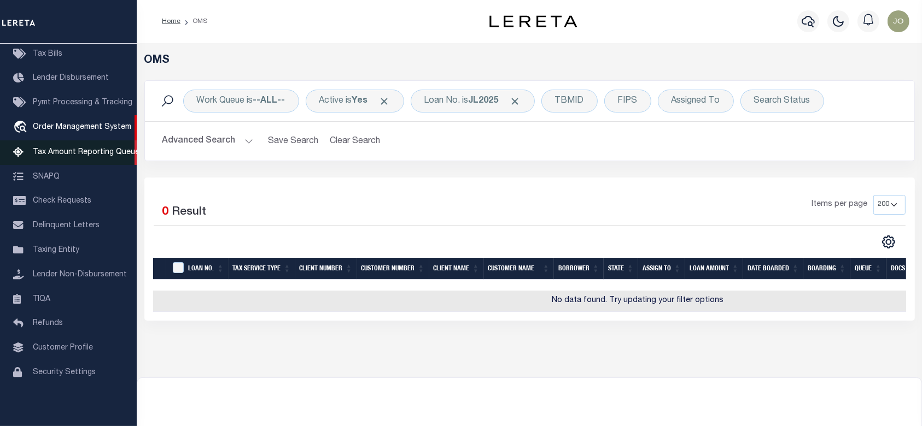
click at [80, 140] on link "Tax Amount Reporting Queue" at bounding box center [68, 152] width 137 height 25
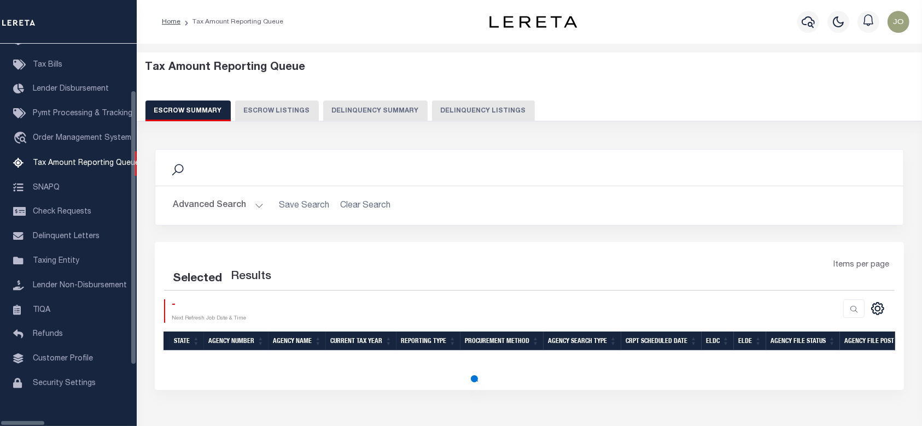
scroll to position [107, 0]
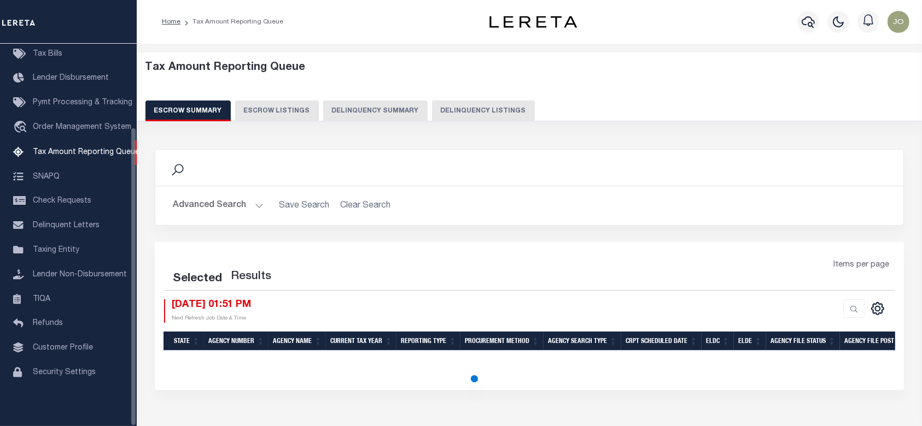
click at [389, 116] on button "Delinquency Summary" at bounding box center [375, 111] width 104 height 21
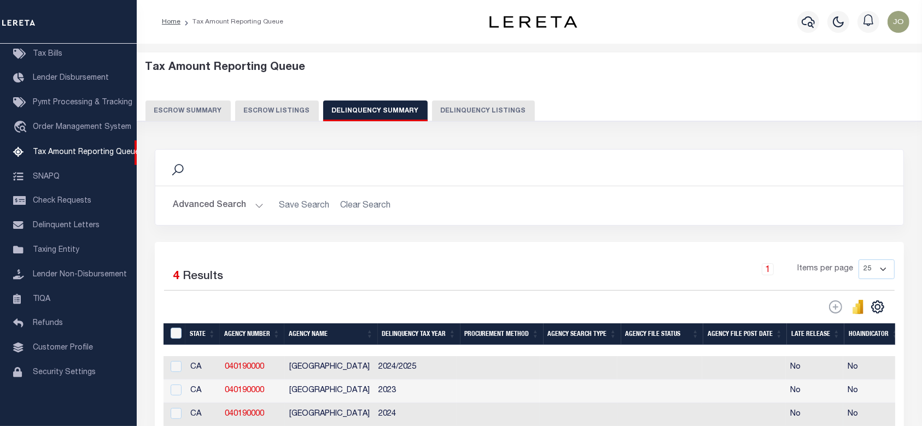
scroll to position [141, 0]
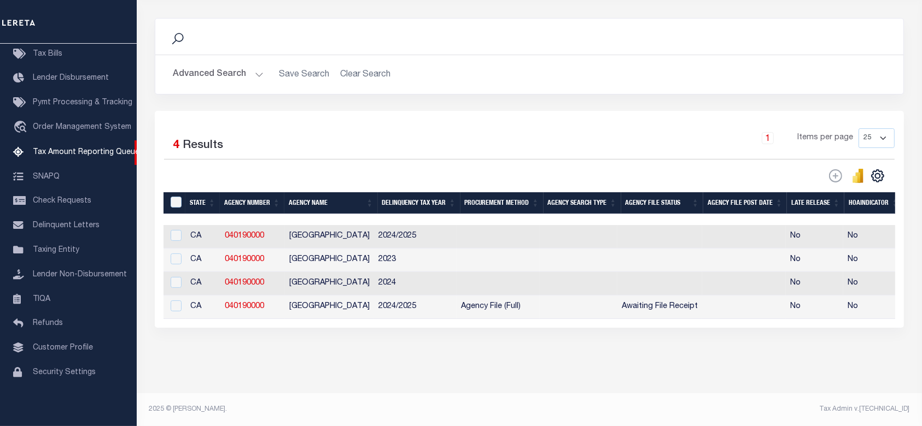
click at [407, 319] on div "Selected 4 Results 1 Items per page 25 100 200 500 1000" at bounding box center [529, 219] width 749 height 217
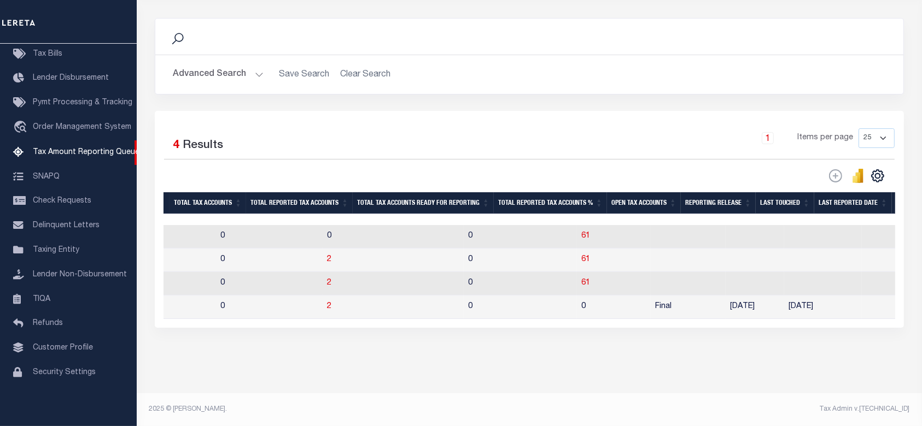
scroll to position [0, 0]
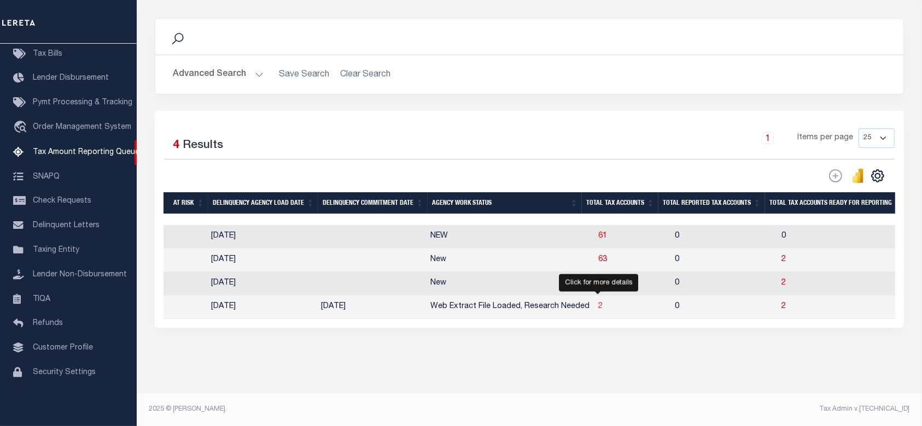
click at [599, 303] on span "2" at bounding box center [600, 307] width 4 height 8
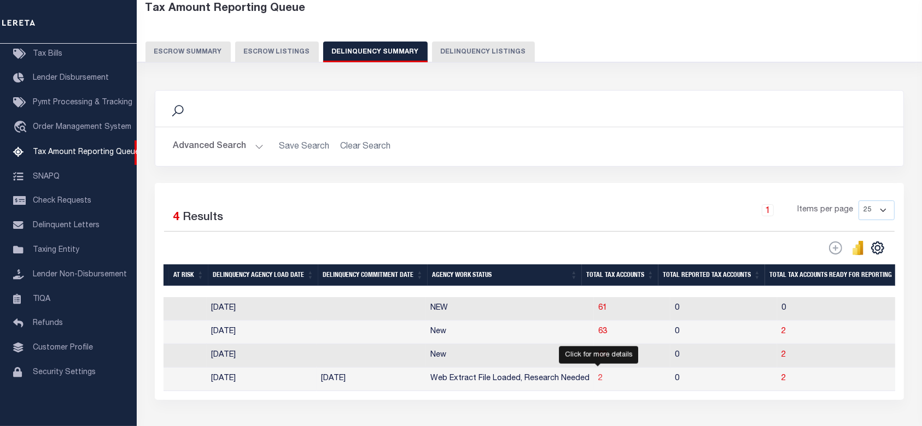
select select "100"
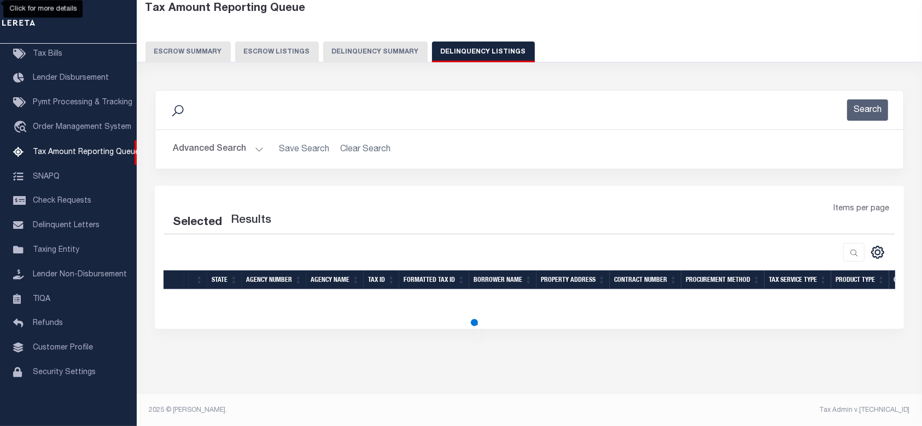
select select "100"
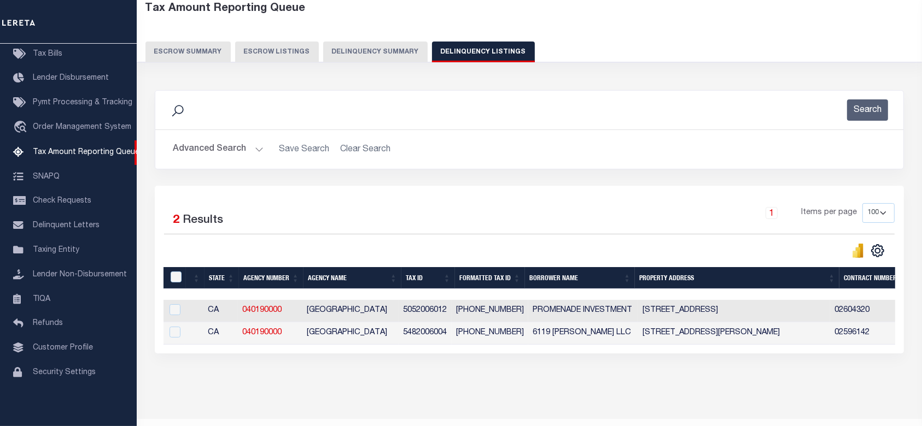
drag, startPoint x: 361, startPoint y: 353, endPoint x: 298, endPoint y: 351, distance: 62.3
click at [299, 351] on div "Selected 2 Results 1 Items per page 10 25 50 100 500" at bounding box center [529, 270] width 749 height 168
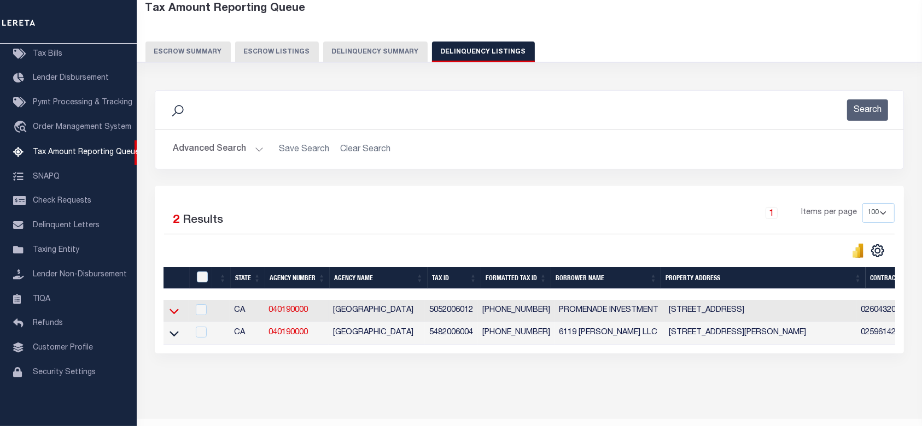
click at [175, 309] on icon at bounding box center [173, 311] width 9 height 11
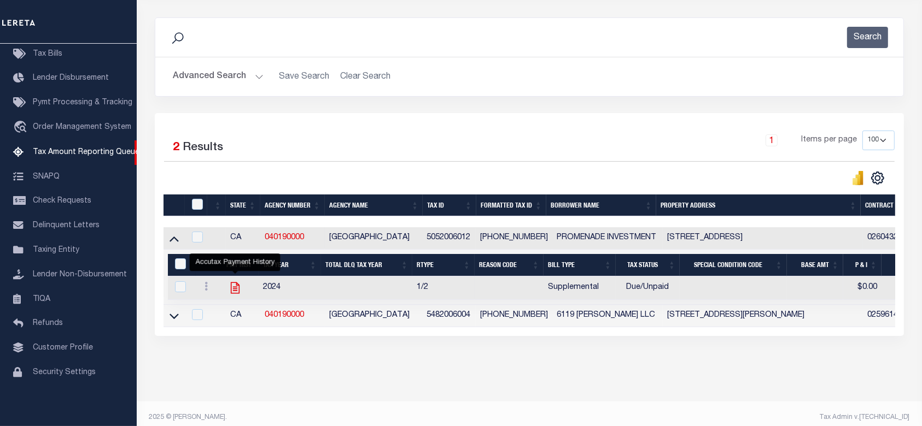
click at [234, 291] on icon "" at bounding box center [235, 288] width 14 height 14
checkbox input "true"
